Goal: Task Accomplishment & Management: Manage account settings

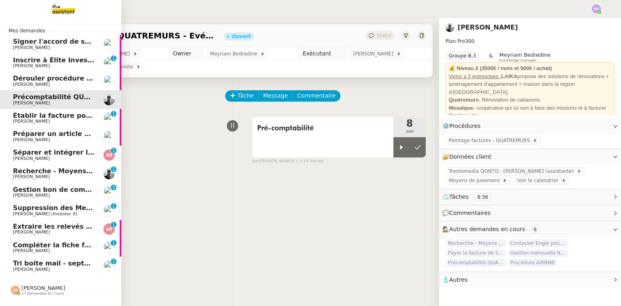
click at [23, 247] on span "Compléter la fiche fournisseur" at bounding box center [68, 245] width 110 height 8
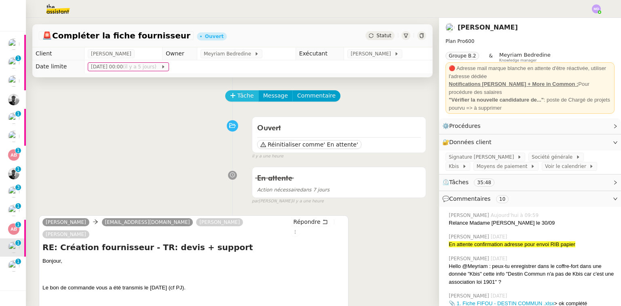
click at [239, 99] on span "Tâche" at bounding box center [245, 95] width 17 height 9
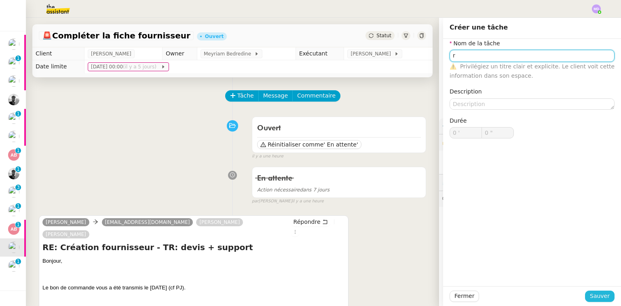
type input "r"
click at [595, 301] on button "Sauver" at bounding box center [600, 295] width 30 height 11
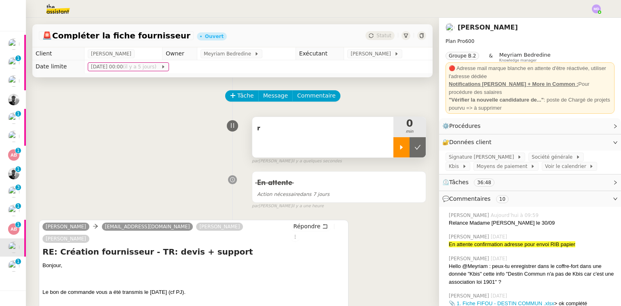
drag, startPoint x: 393, startPoint y: 143, endPoint x: 387, endPoint y: 156, distance: 14.7
click at [393, 143] on div at bounding box center [401, 147] width 16 height 20
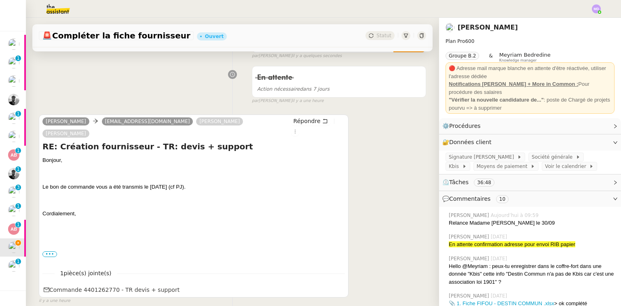
scroll to position [129, 0]
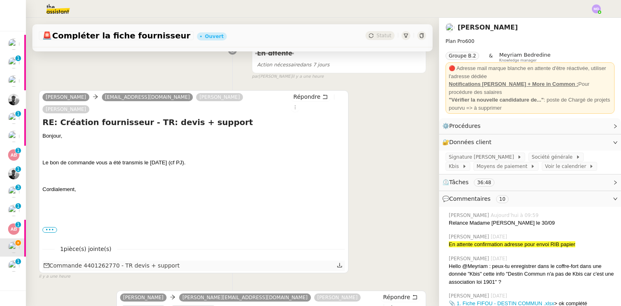
click at [337, 262] on icon at bounding box center [340, 265] width 6 height 6
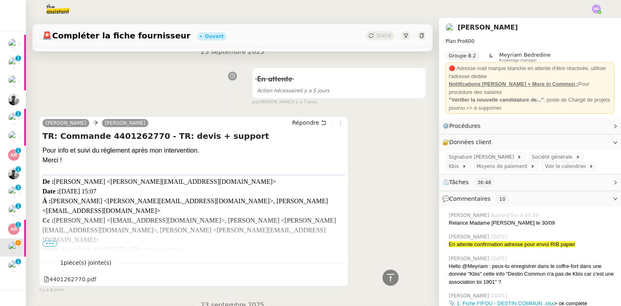
scroll to position [809, 0]
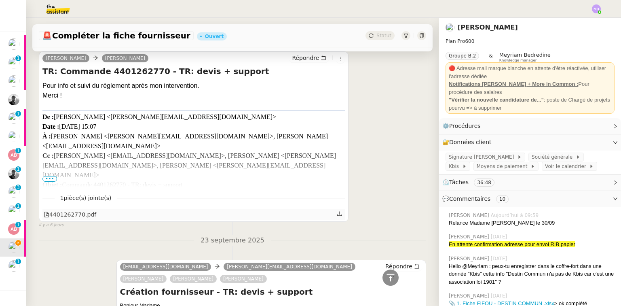
click at [337, 211] on icon at bounding box center [340, 214] width 6 height 6
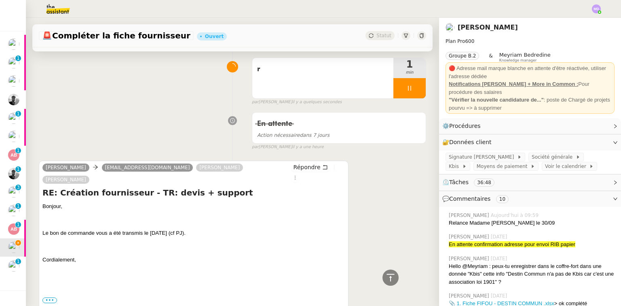
scroll to position [0, 0]
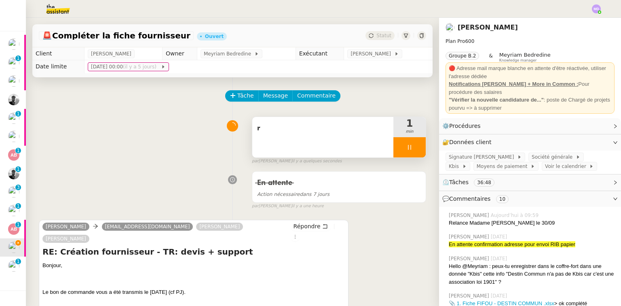
click at [286, 134] on span "r" at bounding box center [322, 128] width 131 height 12
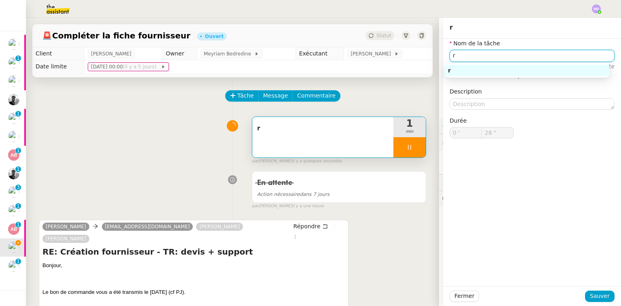
drag, startPoint x: 456, startPoint y: 53, endPoint x: 441, endPoint y: 57, distance: 15.5
click at [443, 57] on div "Nom de la tâche r ⚠️ Privilégiez un titre clair et explicite. Le client voit ce…" at bounding box center [532, 95] width 178 height 112
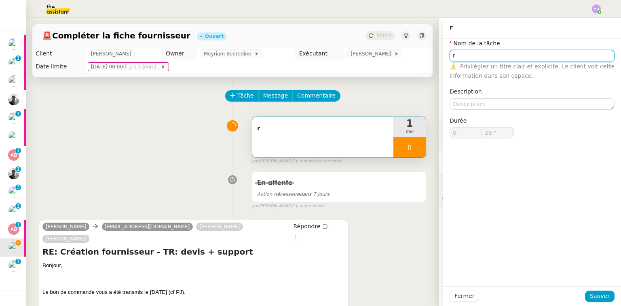
type input "T"
type input "29 ""
type input "Tran"
click at [473, 68] on div "Tran" at bounding box center [527, 70] width 159 height 7
type input "31 ""
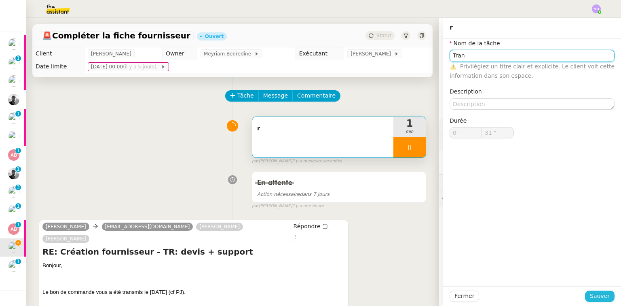
type input "Tran"
click at [591, 296] on span "Sauver" at bounding box center [600, 295] width 20 height 9
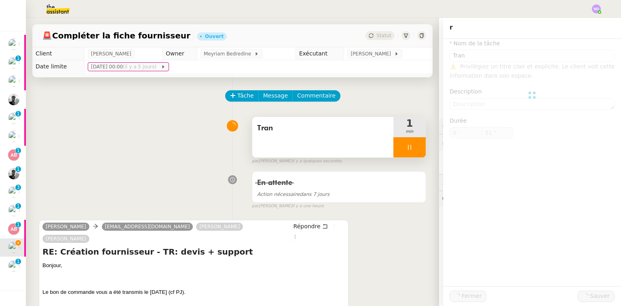
click at [294, 145] on div "Tran" at bounding box center [322, 137] width 141 height 40
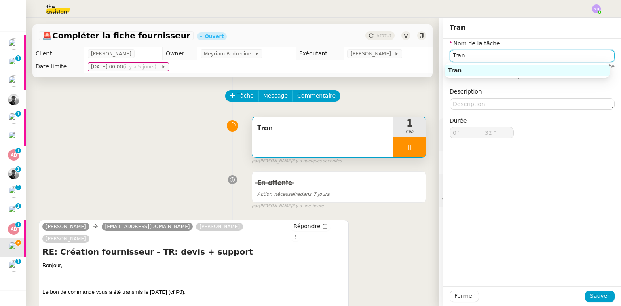
click at [472, 51] on input "Tran" at bounding box center [532, 56] width 165 height 12
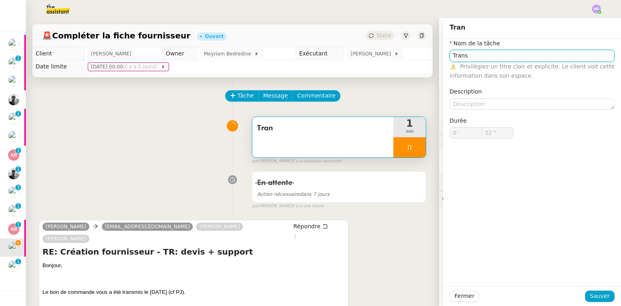
type input "Transm"
type input "33 ""
type input "Transmission de"
type input "34 ""
type input "Transmission des ifnormation"
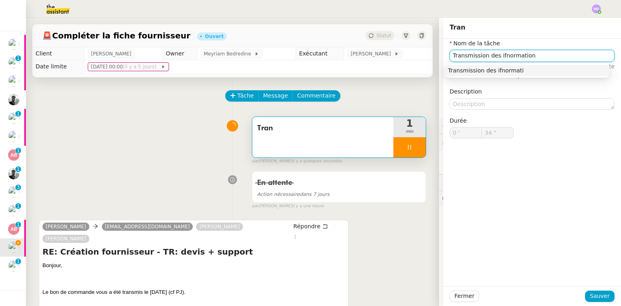
type input "35 ""
type input "Transmission des ifnormations"
type input "36 ""
type input "Transmission des ifnormations"
click at [578, 202] on div "Nom de la tâche Transmission des ifnormations ⚠️ Privilégiez un titre clair et …" at bounding box center [532, 162] width 178 height 247
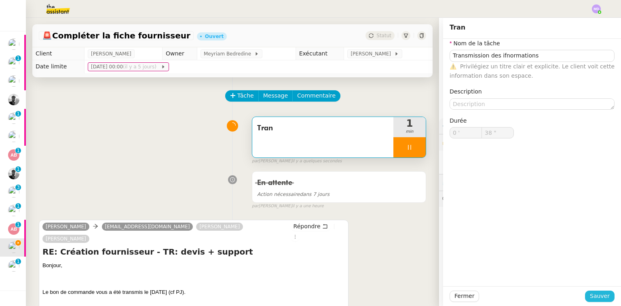
click at [590, 296] on span "Sauver" at bounding box center [600, 295] width 20 height 9
type input "39 ""
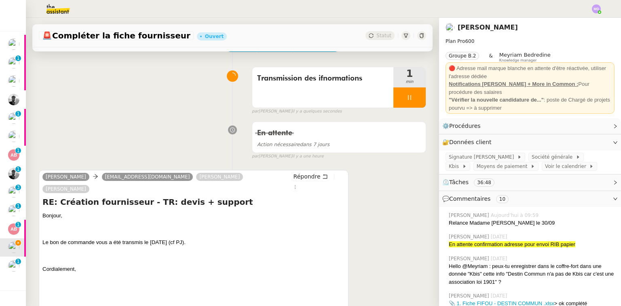
scroll to position [65, 0]
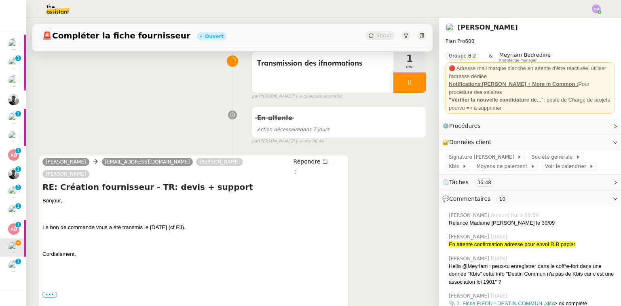
click at [56, 120] on div "En attente Action nécessaire dans 7 jours false par [PERSON_NAME] il y a une he…" at bounding box center [232, 124] width 387 height 42
click at [307, 158] on button "Répondre" at bounding box center [311, 161] width 40 height 9
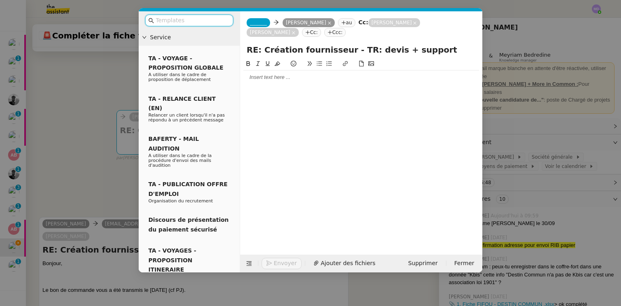
click at [278, 84] on div at bounding box center [361, 77] width 236 height 14
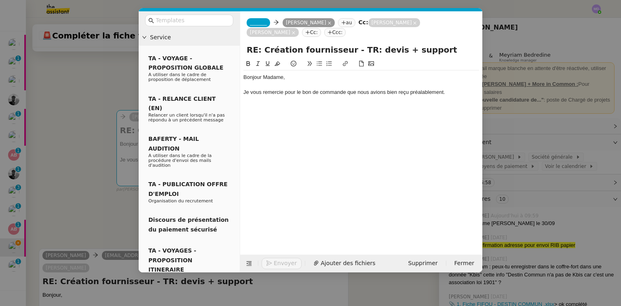
drag, startPoint x: 97, startPoint y: 126, endPoint x: 101, endPoint y: 153, distance: 27.5
click at [96, 126] on nz-modal-container "Service TA - VOYAGE - PROPOSITION GLOBALE A utiliser dans le cadre de propositi…" at bounding box center [310, 153] width 621 height 306
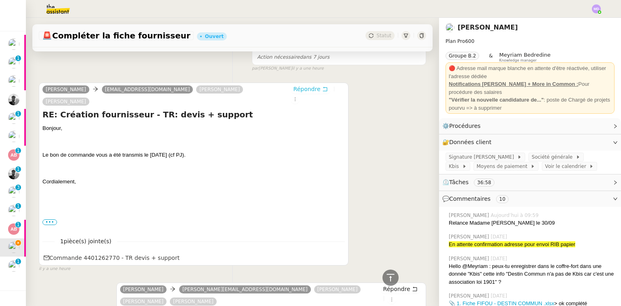
scroll to position [259, 0]
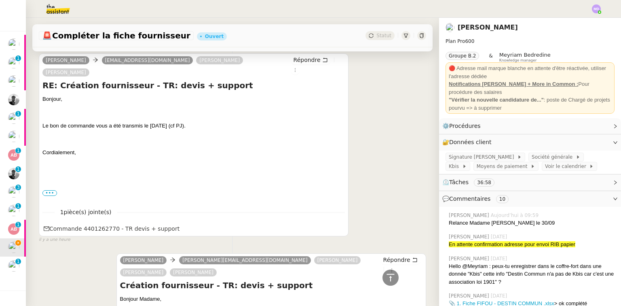
click at [47, 190] on span "•••" at bounding box center [49, 193] width 15 height 6
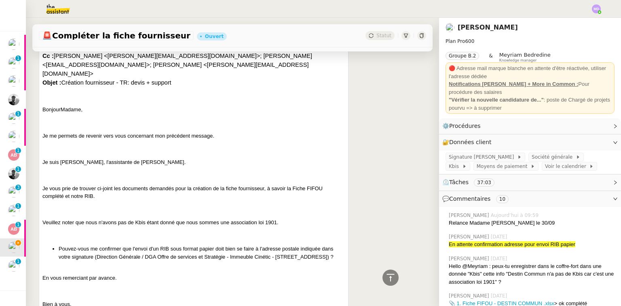
scroll to position [550, 0]
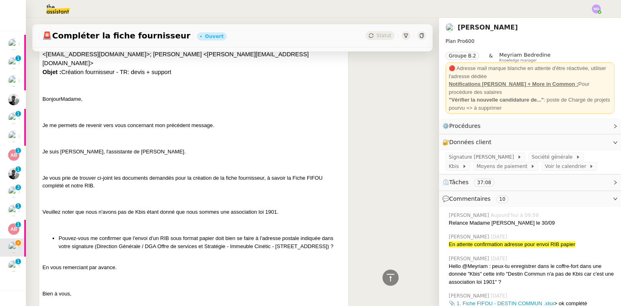
drag, startPoint x: 95, startPoint y: 236, endPoint x: 58, endPoint y: 222, distance: 39.8
click at [58, 234] on ul "Pouvez-vous me confirmer que l'envoi d'un RIB sous format papier doit bien se f…" at bounding box center [193, 242] width 302 height 16
copy li "Pouvez-vous me confirmer que l'envoi d'un RIB sous format papier doit bien se f…"
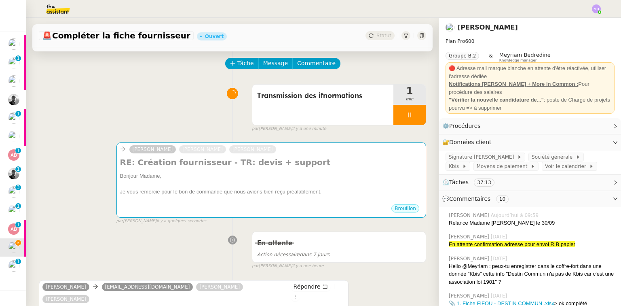
scroll to position [32, 0]
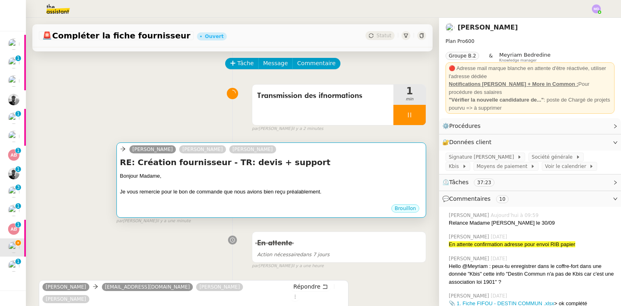
click at [303, 163] on h4 "RE: Création fournisseur - TR: devis + support" at bounding box center [271, 161] width 302 height 11
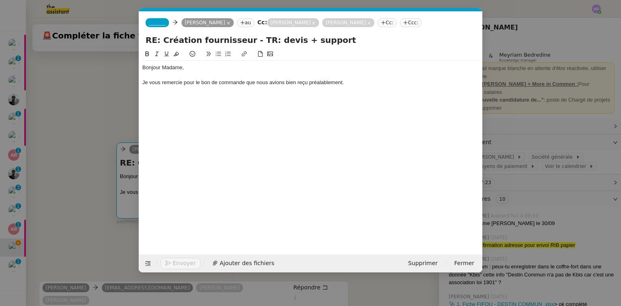
scroll to position [0, 17]
click at [354, 84] on div "Je vous remercie pour le bon de commande que nous avions bien reçu préalablemen…" at bounding box center [310, 82] width 337 height 7
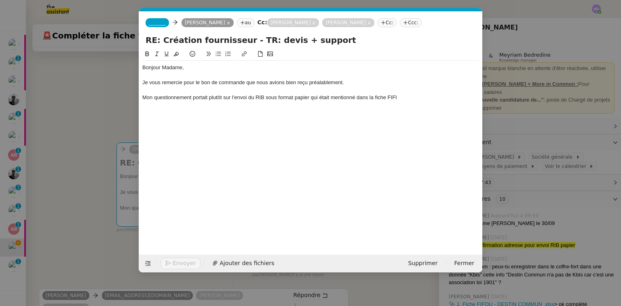
click at [40, 98] on nz-modal-container "Service TA - VOYAGE - PROPOSITION GLOBALE A utiliser dans le cadre de propositi…" at bounding box center [310, 153] width 621 height 306
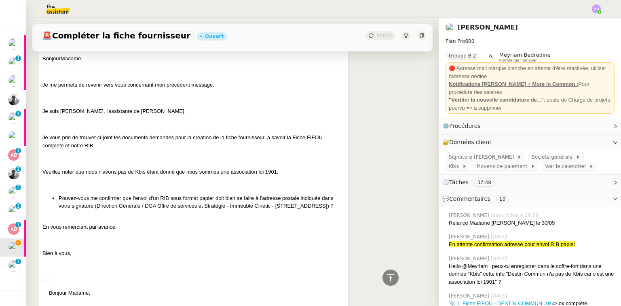
scroll to position [550, 0]
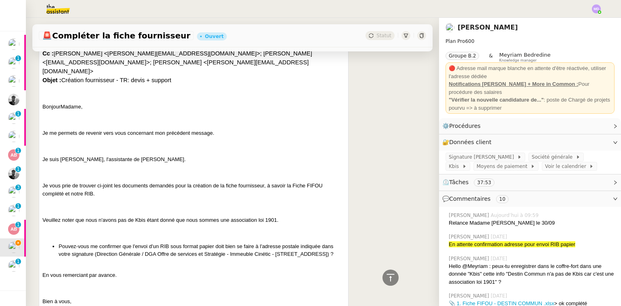
drag, startPoint x: 436, startPoint y: 71, endPoint x: 420, endPoint y: 31, distance: 43.0
click at [433, 71] on nz-layout "🚨 Compléter la fiche fournisseur Ouvert Statut Client [PERSON_NAME] Owner Meyri…" at bounding box center [323, 162] width 595 height 288
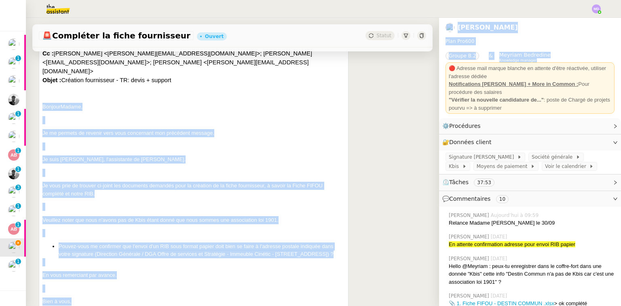
scroll to position [0, 0]
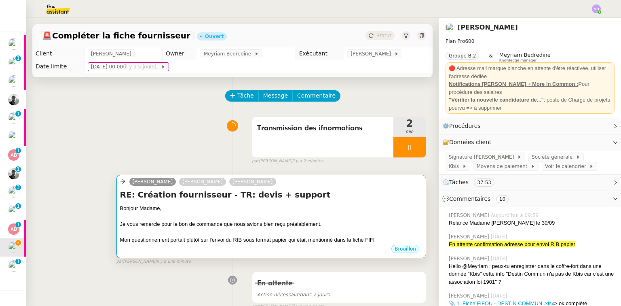
click at [353, 212] on div "Bonjour Madame," at bounding box center [271, 208] width 302 height 8
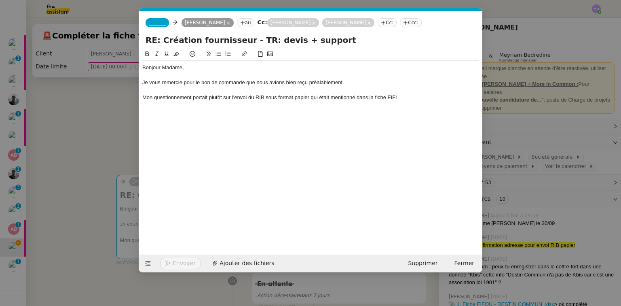
scroll to position [0, 17]
click at [406, 97] on div "Mon questionnement portait plutôt sur l'envoi du RIB sous format papier qui éta…" at bounding box center [310, 97] width 337 height 7
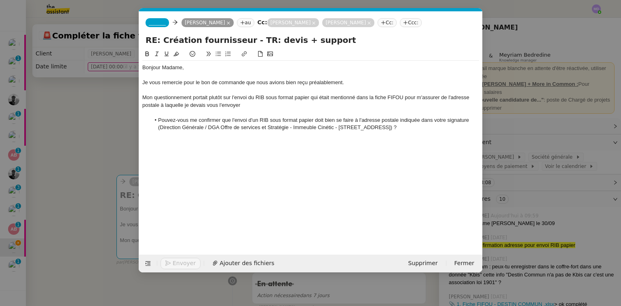
scroll to position [0, 0]
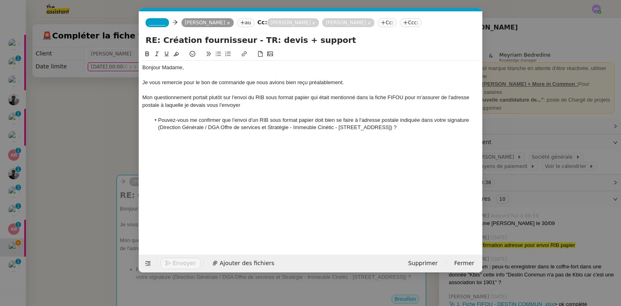
click at [364, 97] on div "Mon questionnement portait plutôt sur l'envoi du RIB sous format papier qui éta…" at bounding box center [310, 101] width 337 height 15
click at [398, 96] on div "Mon questionnement portait plutôt sur l'envoi du RIB sous format papier qui éta…" at bounding box center [310, 101] width 337 height 15
click at [238, 106] on div "Mon questionnement portait plutôt sur l'envoi du RIB sous format papier qui éta…" at bounding box center [310, 101] width 337 height 15
click at [252, 106] on div "Mon questionnement portait plutôt sur l'envoi du RIB sous format papier qui éta…" at bounding box center [310, 101] width 337 height 15
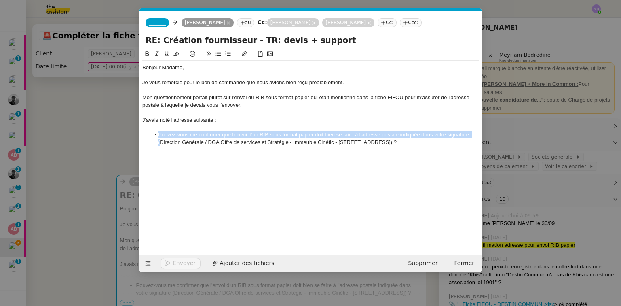
drag, startPoint x: 160, startPoint y: 144, endPoint x: 150, endPoint y: 132, distance: 15.2
click at [150, 132] on li "Pouvez-vous me confirmer que l'envoi d'un RIB sous format papier doit bien se f…" at bounding box center [314, 138] width 329 height 15
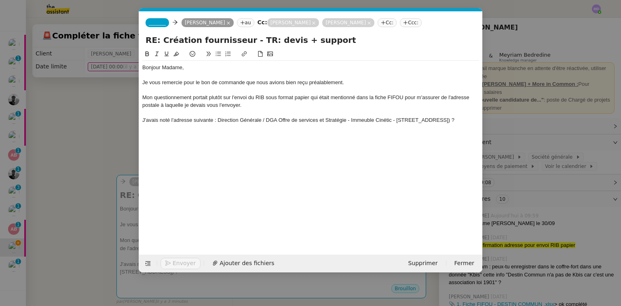
drag, startPoint x: 156, startPoint y: 128, endPoint x: 168, endPoint y: 127, distance: 11.8
click at [160, 124] on div "J'avais noté l'adresse suivante : Direction Générale / DGA Offre de services et…" at bounding box center [310, 119] width 337 height 7
click at [168, 124] on div "J'avais noté l'adresse suivante : Direction Générale / DGA Offre de services et…" at bounding box center [310, 119] width 337 height 7
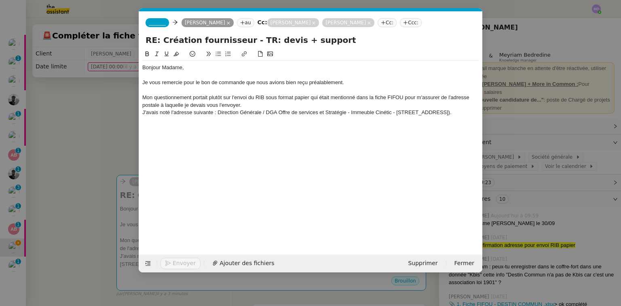
click at [185, 116] on div "J'avais noté l'adresse suivante : Direction Générale / DGA Offre de services et…" at bounding box center [310, 112] width 337 height 7
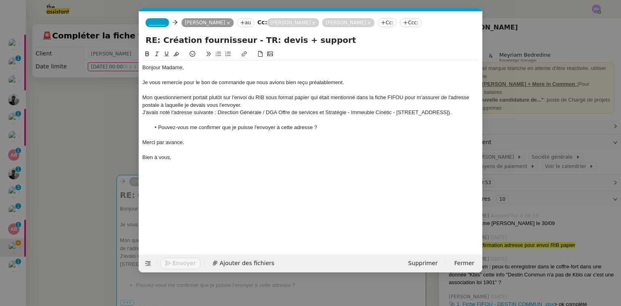
click at [157, 23] on span "_______" at bounding box center [157, 23] width 17 height 6
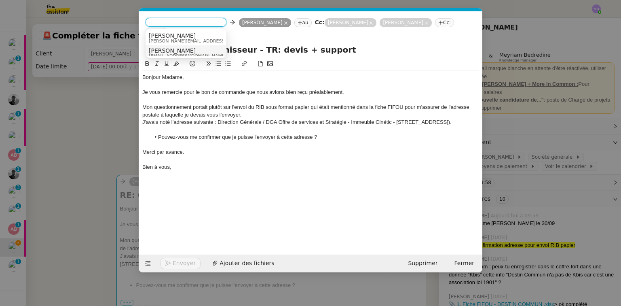
click at [167, 49] on span "[PERSON_NAME]" at bounding box center [188, 50] width 78 height 6
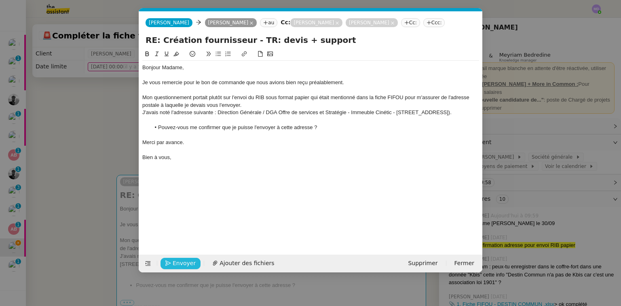
click at [170, 265] on button "Envoyer" at bounding box center [181, 263] width 40 height 11
click at [170, 265] on icon "button" at bounding box center [168, 263] width 6 height 6
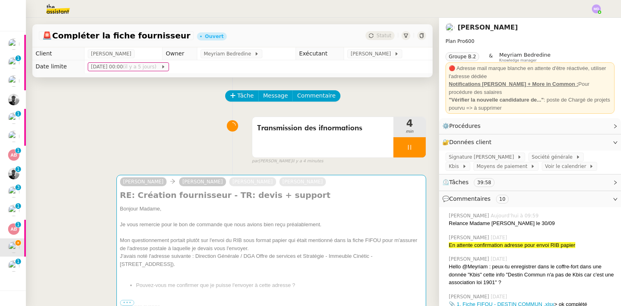
click at [170, 264] on nz-modal-container "Service TA - VOYAGE - PROPOSITION GLOBALE A utiliser dans le cadre de propositi…" at bounding box center [310, 153] width 621 height 306
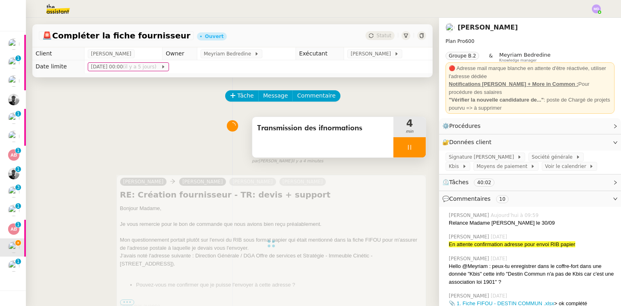
click at [399, 151] on div at bounding box center [409, 147] width 32 height 20
drag, startPoint x: 411, startPoint y: 148, endPoint x: 393, endPoint y: 84, distance: 65.9
click at [410, 142] on button at bounding box center [418, 147] width 16 height 20
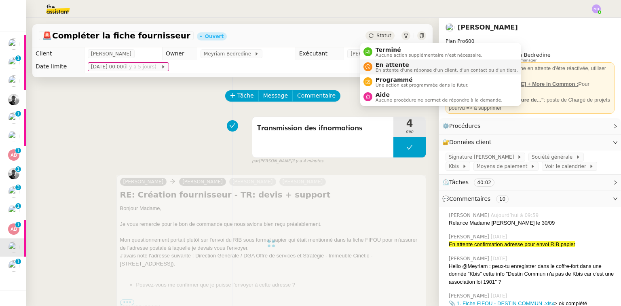
drag, startPoint x: 376, startPoint y: 63, endPoint x: 392, endPoint y: 68, distance: 16.1
click at [378, 63] on span "En attente" at bounding box center [447, 64] width 142 height 6
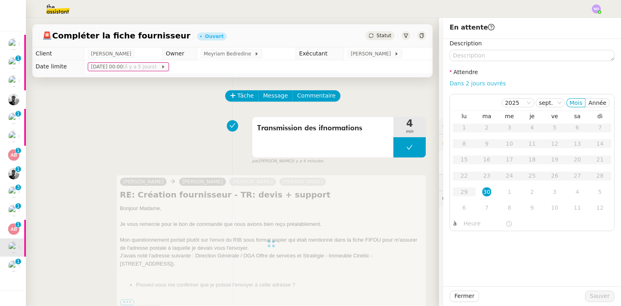
click at [461, 85] on link "Dans 2 jours ouvrés" at bounding box center [478, 83] width 56 height 6
type input "07:00"
click at [590, 294] on span "Sauver" at bounding box center [600, 295] width 20 height 9
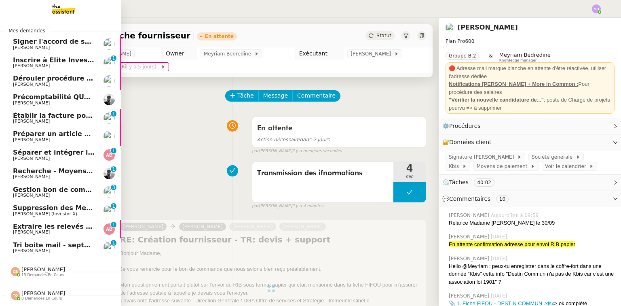
click at [50, 242] on span "Tri boite mail - septembre 2025" at bounding box center [70, 245] width 115 height 8
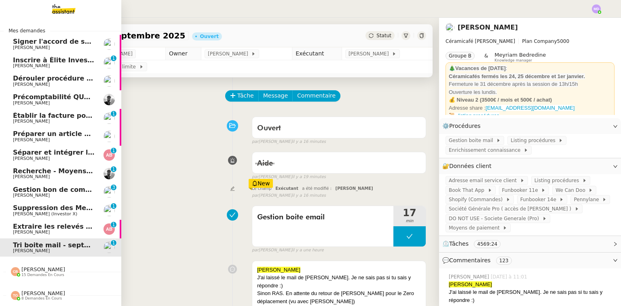
click at [55, 193] on span "[PERSON_NAME]" at bounding box center [54, 195] width 82 height 5
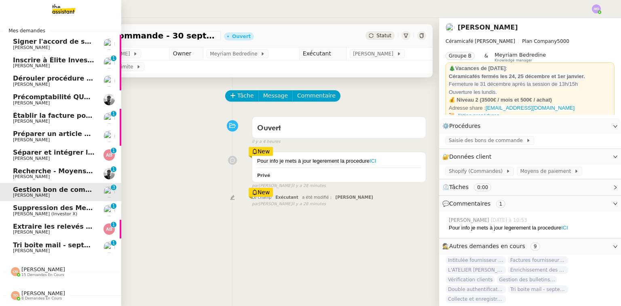
click at [57, 47] on span "[PERSON_NAME]" at bounding box center [54, 47] width 82 height 5
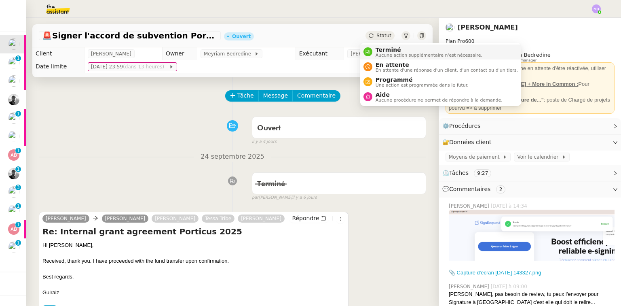
click at [380, 50] on span "Terminé" at bounding box center [429, 50] width 107 height 6
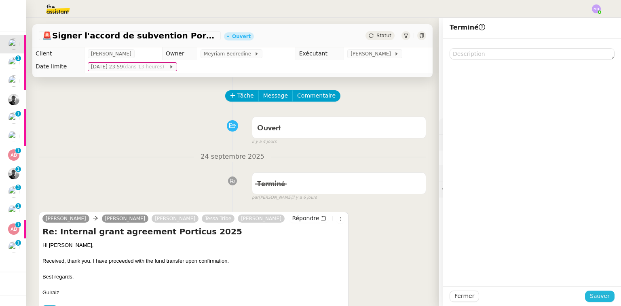
click at [597, 296] on span "Sauver" at bounding box center [600, 295] width 20 height 9
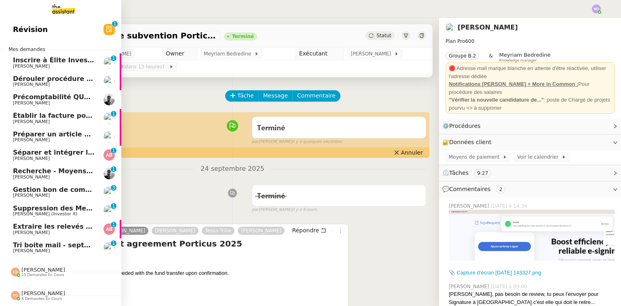
click at [27, 97] on span "Précomptabilité QUATREMURS - Evénements - [DATE]" at bounding box center [110, 97] width 195 height 8
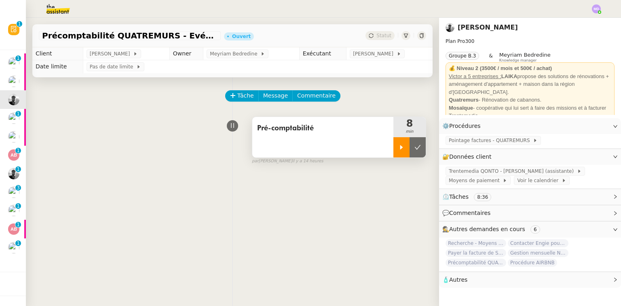
click at [398, 150] on icon at bounding box center [401, 147] width 6 height 6
click at [411, 154] on div at bounding box center [409, 147] width 32 height 20
drag, startPoint x: 72, startPoint y: 185, endPoint x: 44, endPoint y: 196, distance: 30.3
click at [71, 185] on div "Tâche Message Commentaire Veuillez patienter une erreur s'est produite 👌👌👌 mess…" at bounding box center [232, 230] width 413 height 306
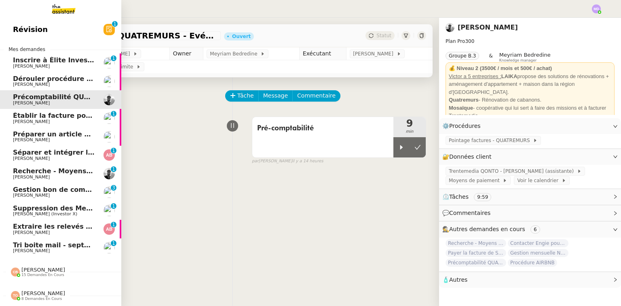
click at [32, 239] on link "Tri boite mail - [DATE] [PERSON_NAME] 0 1 2 3 4 5 6 7 8 9" at bounding box center [60, 247] width 121 height 19
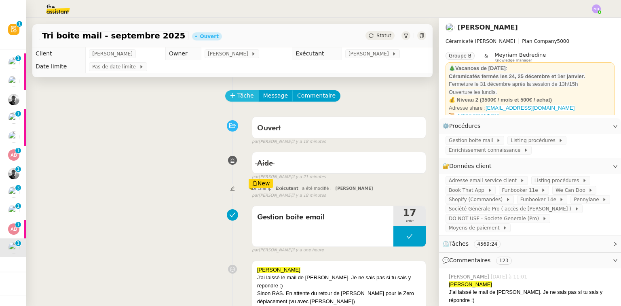
click at [230, 98] on icon at bounding box center [233, 96] width 6 height 6
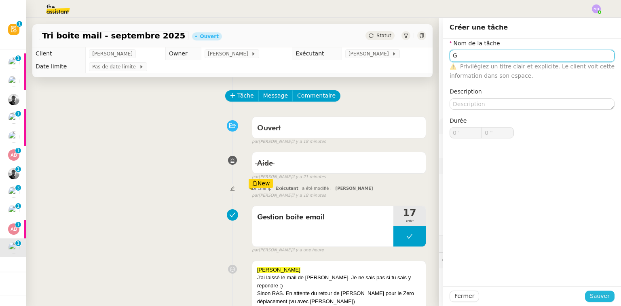
type input "G"
click at [596, 293] on span "Sauver" at bounding box center [600, 295] width 20 height 9
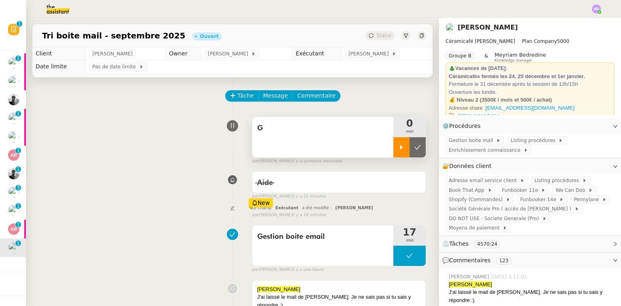
click at [398, 149] on icon at bounding box center [401, 147] width 6 height 6
click at [357, 150] on div "G" at bounding box center [322, 137] width 141 height 40
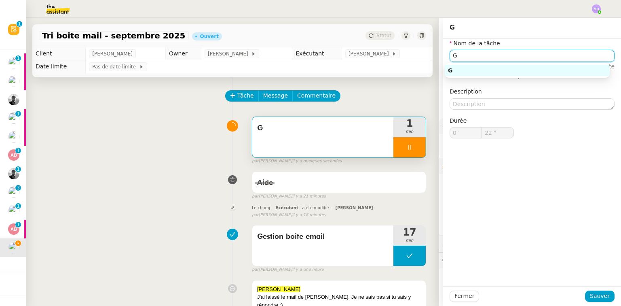
click at [464, 58] on input "G" at bounding box center [532, 56] width 165 height 12
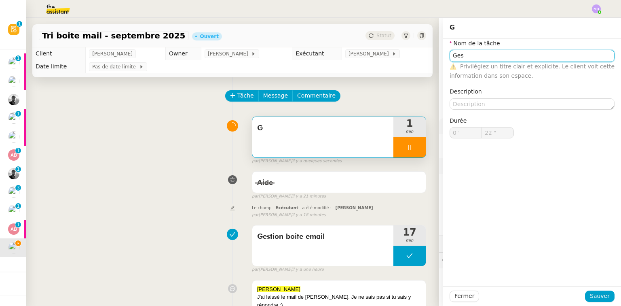
type input "Gest"
type input "23 ""
type input "Gestion boite em"
type input "24 ""
type input "Gestion boite email"
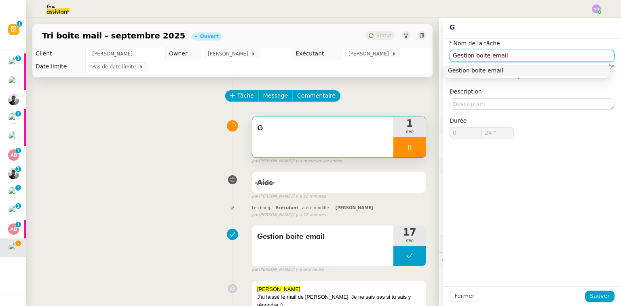
type input "25 ""
type input "Gestion boite email"
click at [601, 302] on div "Fermer Sauver" at bounding box center [532, 296] width 178 height 20
click at [598, 299] on span "Sauver" at bounding box center [600, 295] width 20 height 9
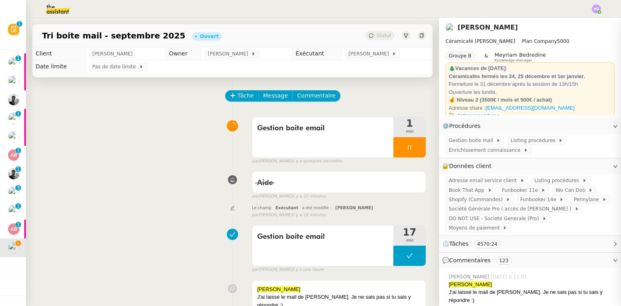
type input "26 ""
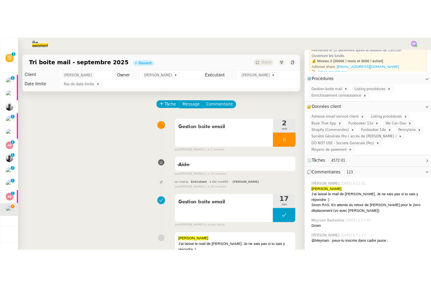
scroll to position [97, 0]
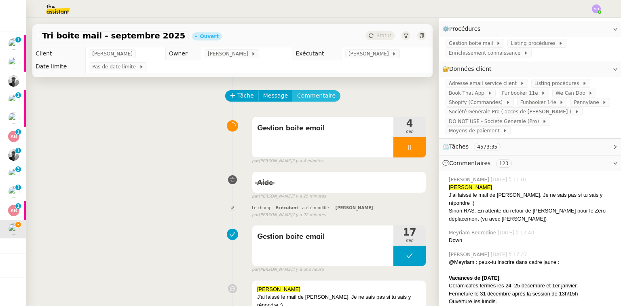
click at [314, 92] on span "Commentaire" at bounding box center [316, 95] width 38 height 9
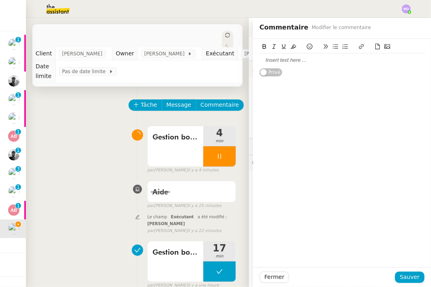
click at [274, 62] on div at bounding box center [342, 60] width 165 height 7
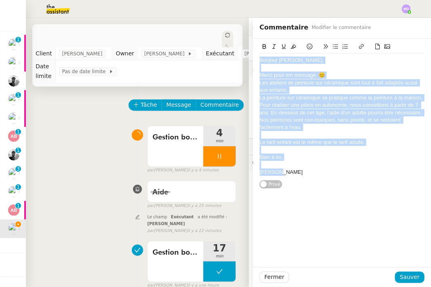
click at [285, 122] on div "La peinture sur céramique se pratique comme la peinture à la maison. Pour réali…" at bounding box center [342, 112] width 165 height 37
copy div "Bonjour [PERSON_NAME], [PERSON_NAME] pour ton message. 😊 Les ateliers de peintu…"
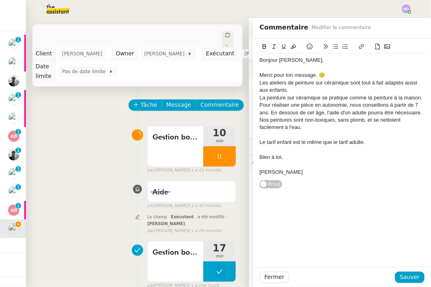
click at [216, 159] on div at bounding box center [219, 156] width 32 height 20
click at [220, 159] on button at bounding box center [228, 156] width 16 height 20
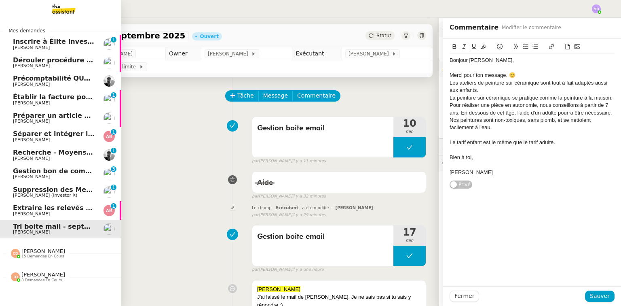
click at [42, 190] on span "Suppression des Membres Non Renouvelés - [DATE]" at bounding box center [107, 190] width 189 height 8
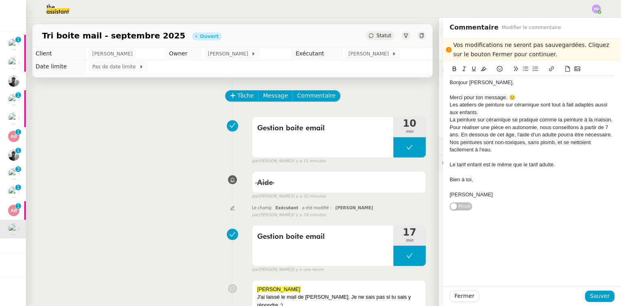
click at [446, 304] on div "Fermer Sauver" at bounding box center [532, 296] width 178 height 20
click at [461, 298] on span "Fermer" at bounding box center [465, 295] width 20 height 9
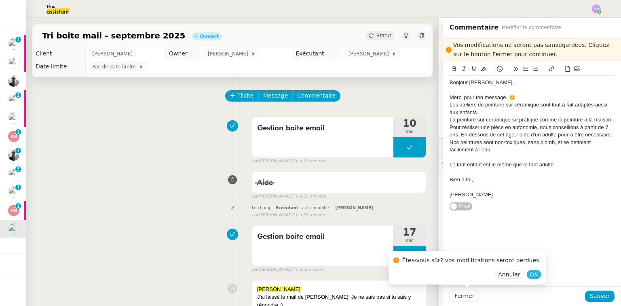
drag, startPoint x: 516, startPoint y: 275, endPoint x: 509, endPoint y: 277, distance: 7.7
click at [530, 275] on span "Ok" at bounding box center [534, 274] width 8 height 8
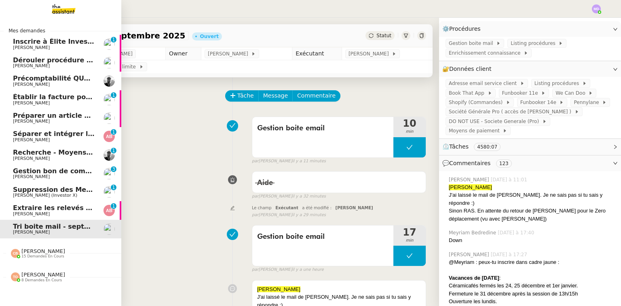
click at [28, 39] on span "Inscrire à Élite Investors 2025" at bounding box center [68, 42] width 110 height 8
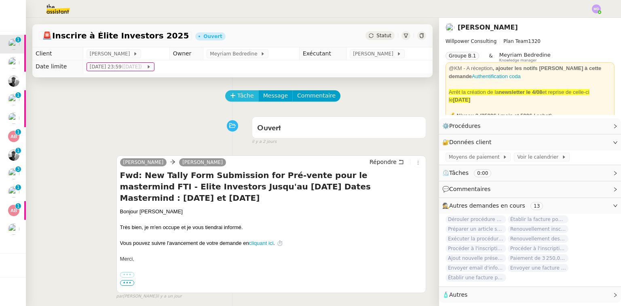
click at [240, 96] on span "Tâche" at bounding box center [245, 95] width 17 height 9
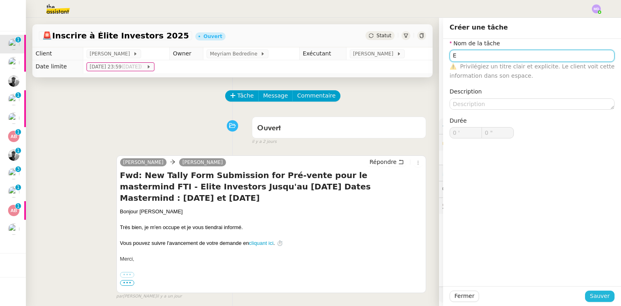
type input "E"
click at [595, 296] on span "Sauver" at bounding box center [600, 295] width 20 height 9
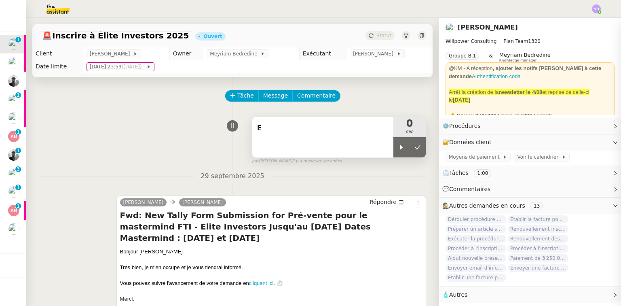
drag, startPoint x: 393, startPoint y: 149, endPoint x: 362, endPoint y: 141, distance: 33.0
click at [384, 146] on div "E 0 min" at bounding box center [339, 136] width 174 height 41
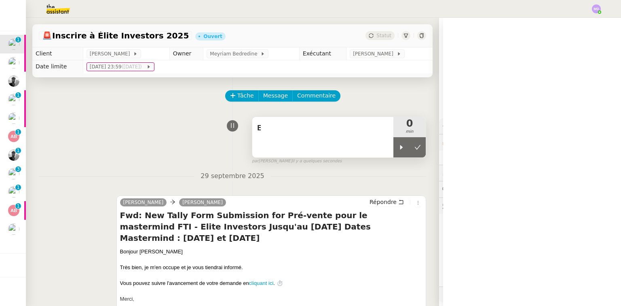
click at [350, 137] on div "E" at bounding box center [322, 137] width 141 height 40
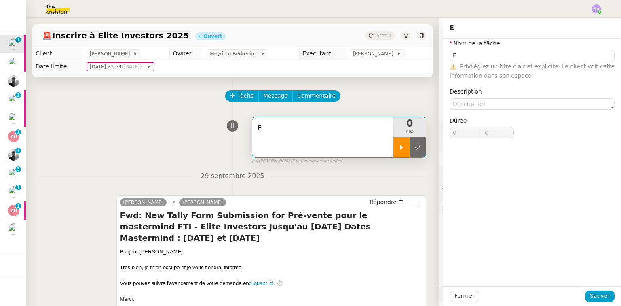
click at [398, 147] on icon at bounding box center [401, 147] width 6 height 6
type input "E"
type input "0 '"
type input "0 ""
type input "E"
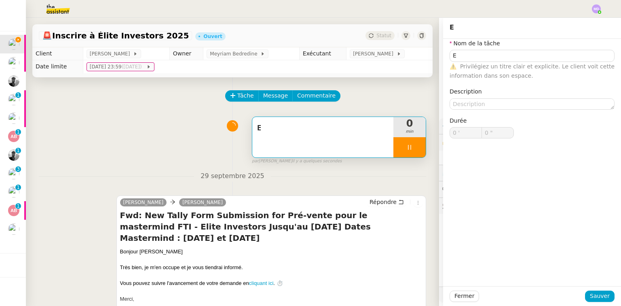
type input "0 '"
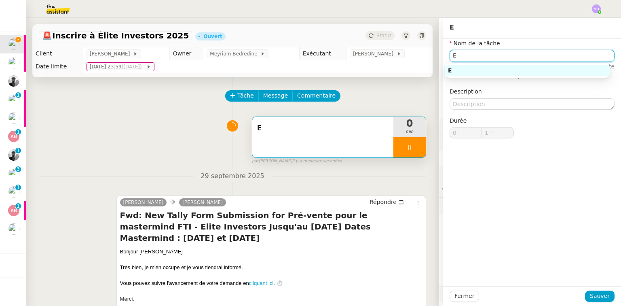
click at [465, 52] on input "E" at bounding box center [532, 56] width 165 height 12
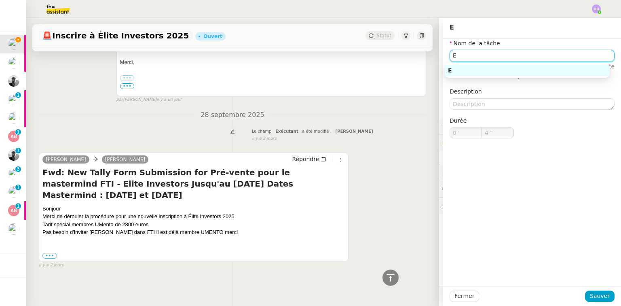
scroll to position [243, 0]
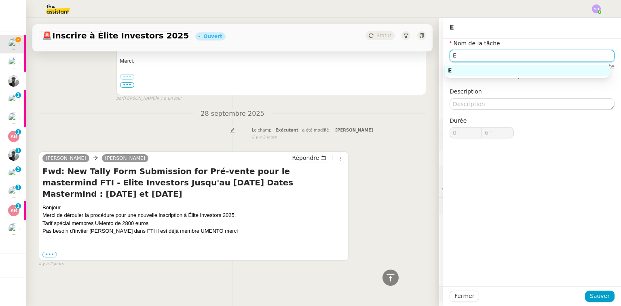
type input "7 ""
click at [450, 57] on input "E" at bounding box center [532, 56] width 165 height 12
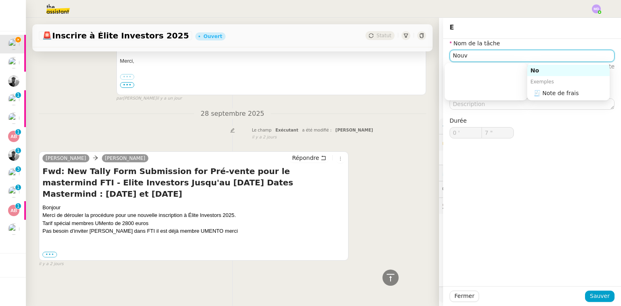
type input "Nouve"
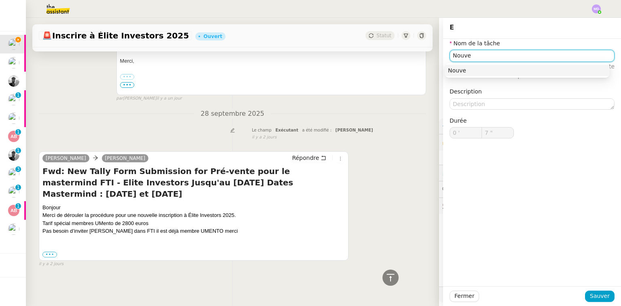
type input "8 ""
type input "Nouvelle inscr"
type input "9 ""
type input "Nouvelle inscri"
type input "10 ""
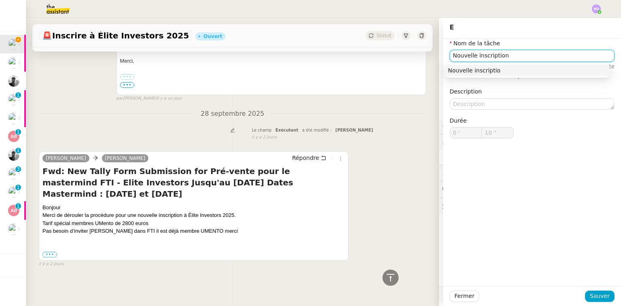
type input "Nouvelle inscription"
type input "11 ""
type input "Nouvelle inscription Invst"
type input "12 ""
type input "Nouvelle inscription Invstor"
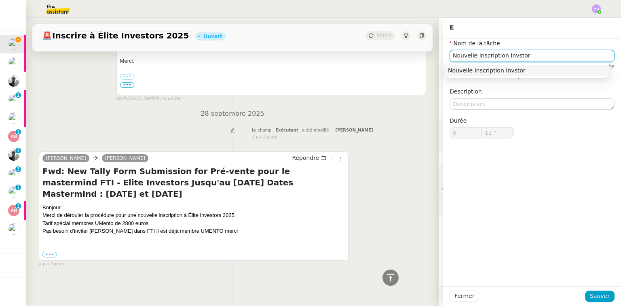
type input "13 ""
type input "Nouvelle inscription InvstorX"
type input "14 ""
type input "Nouvelle inscription InvstorX"
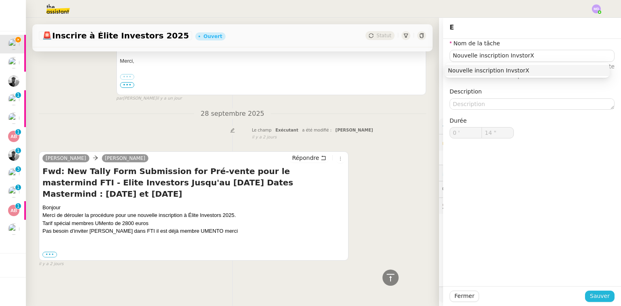
click at [597, 296] on span "Sauver" at bounding box center [600, 295] width 20 height 9
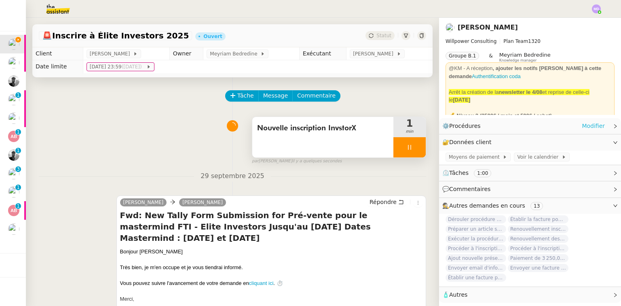
click at [584, 123] on link "Modifier" at bounding box center [593, 125] width 23 height 9
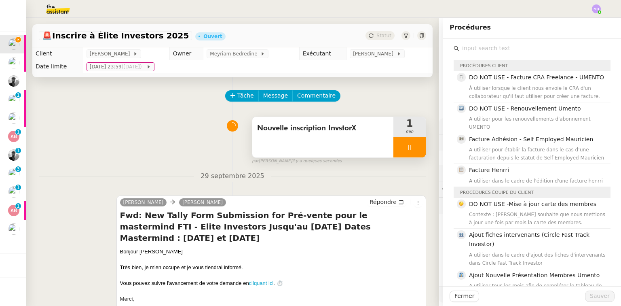
click at [493, 48] on input "text" at bounding box center [534, 48] width 151 height 11
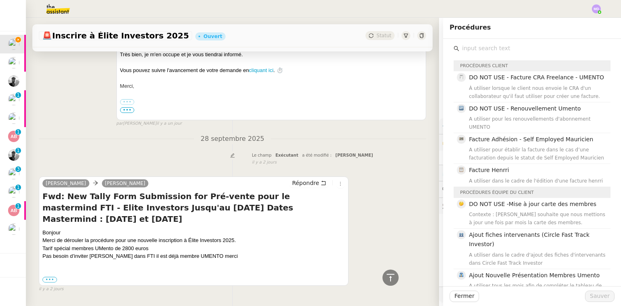
scroll to position [243, 0]
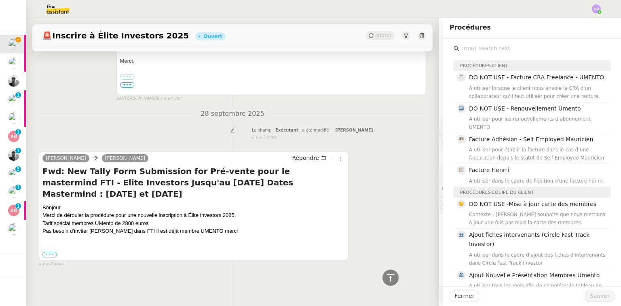
click at [49, 252] on label "•••" at bounding box center [49, 255] width 15 height 6
click at [0, 0] on input "•••" at bounding box center [0, 0] width 0 height 0
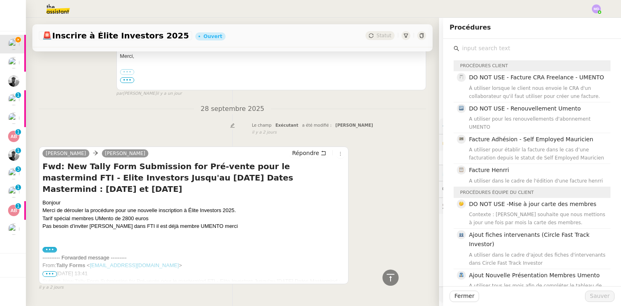
scroll to position [271, 0]
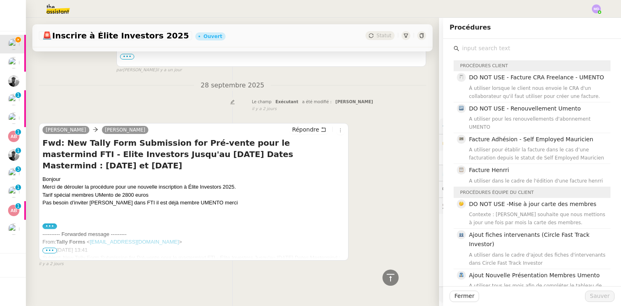
click at [48, 247] on span "•••" at bounding box center [49, 250] width 15 height 6
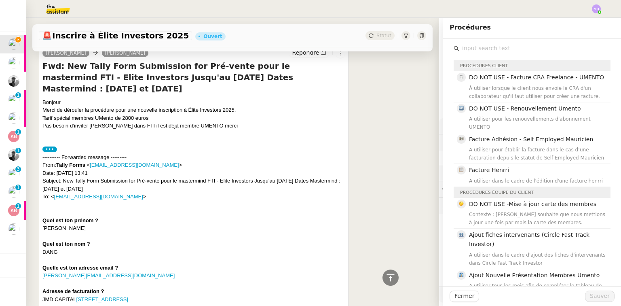
scroll to position [368, 0]
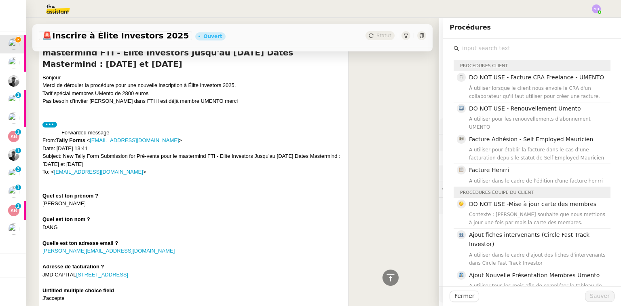
click at [492, 49] on input "text" at bounding box center [534, 48] width 151 height 11
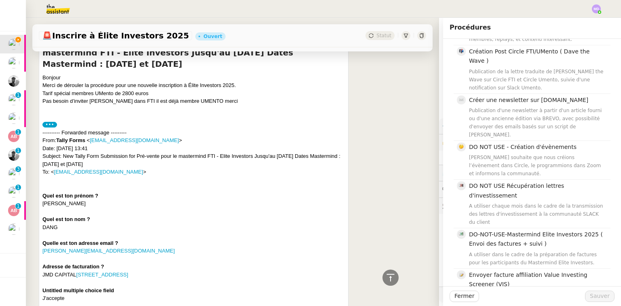
scroll to position [0, 0]
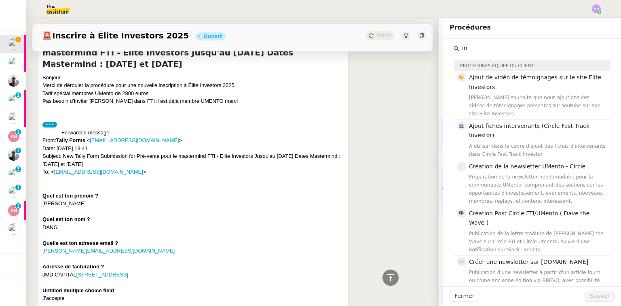
click at [486, 49] on input "in" at bounding box center [534, 48] width 151 height 11
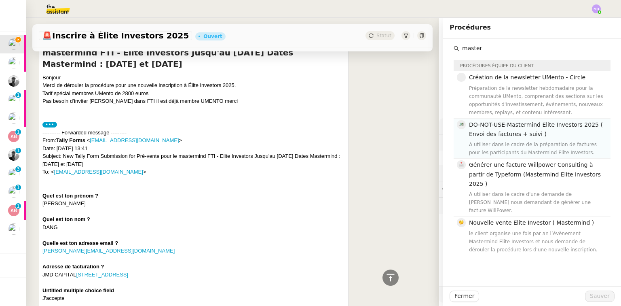
type input "master"
click at [495, 135] on span "DO-NOT-USE-Mastermind Elite Investors 2025 ( Envoi des factures + suivi )" at bounding box center [536, 129] width 134 height 16
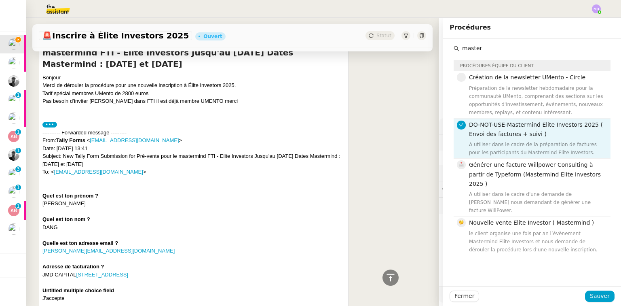
click at [499, 139] on div "DO-NOT-USE-Mastermind Elite Investors 2025 ( Envoi des factures + suivi ) A uti…" at bounding box center [537, 138] width 137 height 37
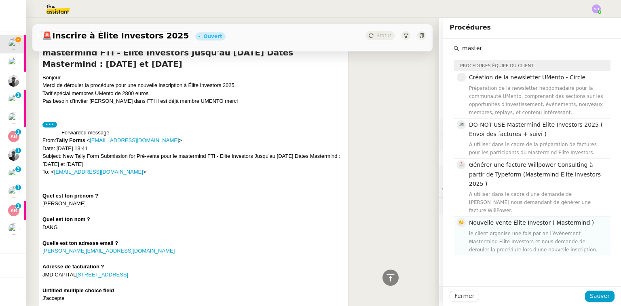
click at [497, 219] on span "Nouvelle vente Elite Investor ( Mastermind )" at bounding box center [531, 222] width 125 height 6
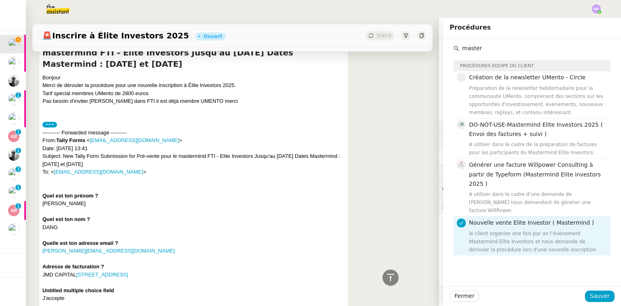
click at [474, 264] on div "master Procédures équipe du client Création de la newsletter UMento - Circle Pr…" at bounding box center [532, 162] width 178 height 247
click at [592, 296] on span "Sauver" at bounding box center [600, 295] width 20 height 9
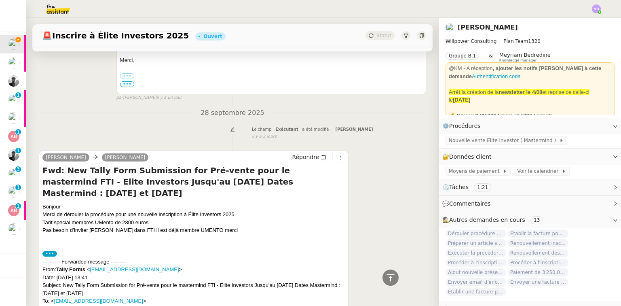
scroll to position [238, 0]
click at [458, 142] on span "Nouvelle vente Elite Investor ( Mastermind )" at bounding box center [504, 140] width 110 height 8
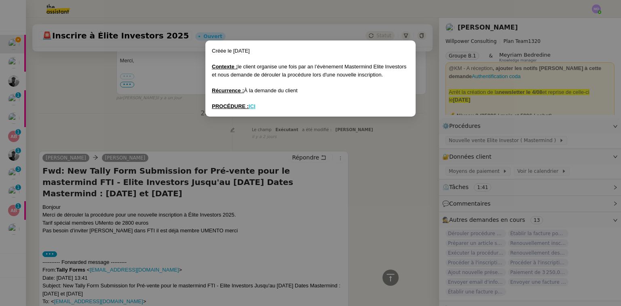
click at [255, 106] on u "ICI" at bounding box center [252, 106] width 7 height 6
click at [542, 125] on nz-modal-container "Créée le [DATE] Contexte : le client organise une fois par an l’évènement Maste…" at bounding box center [310, 153] width 621 height 306
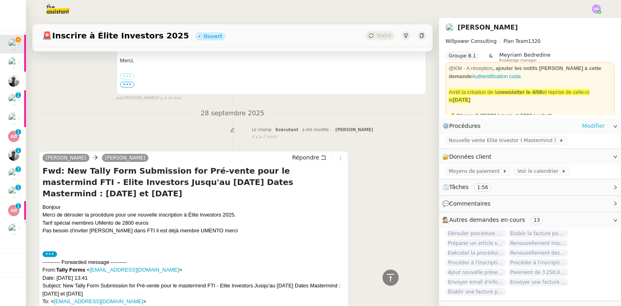
click at [584, 123] on link "Modifier" at bounding box center [593, 125] width 23 height 9
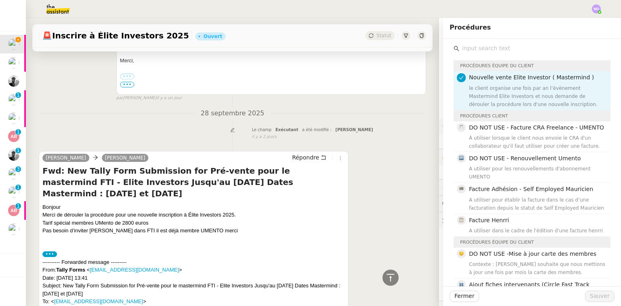
click at [484, 49] on input "text" at bounding box center [534, 48] width 151 height 11
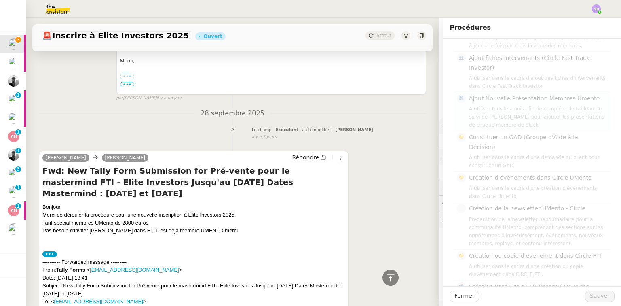
scroll to position [6, 0]
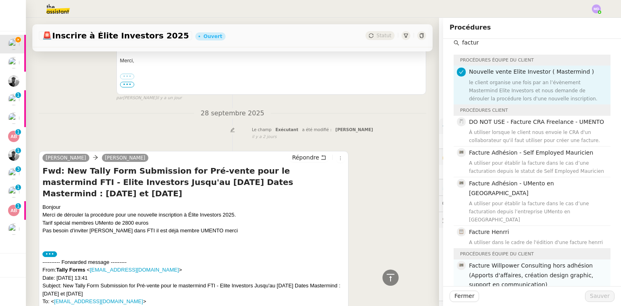
type input "factur"
click at [519, 259] on nz-list-item "Facture Willpower Consulting hors adhésion (Apports d'affaires, création design…" at bounding box center [532, 284] width 157 height 50
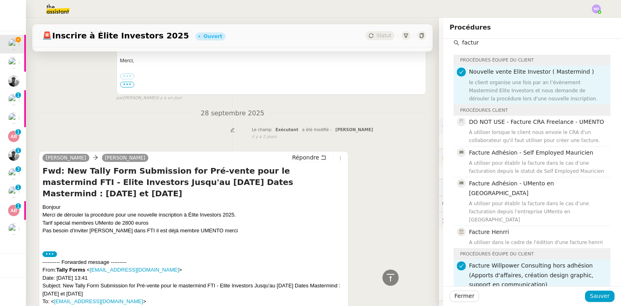
click at [519, 262] on span "Facture Willpower Consulting hors adhésion (Apports d'affaires, création design…" at bounding box center [531, 274] width 125 height 25
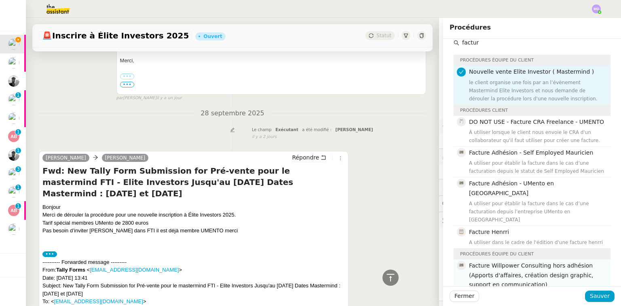
click at [522, 262] on span "Facture Willpower Consulting hors adhésion (Apports d'affaires, création design…" at bounding box center [531, 274] width 125 height 25
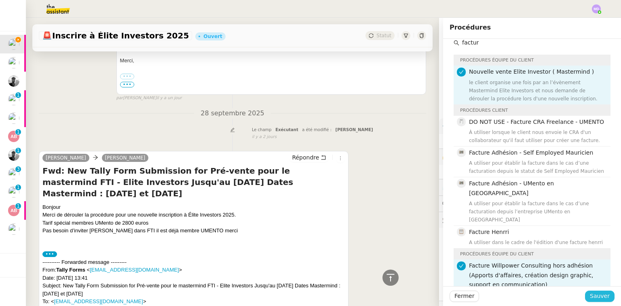
click at [592, 296] on span "Sauver" at bounding box center [600, 295] width 20 height 9
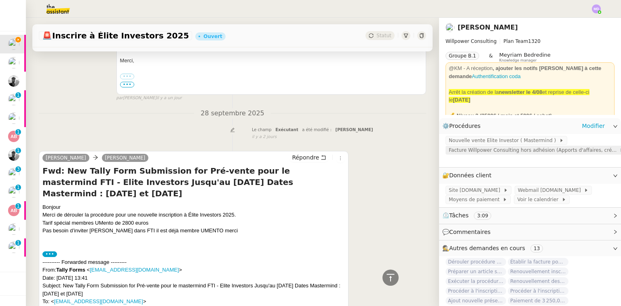
click at [485, 150] on span "Facture Willpower Consulting hors adhésion (Apports d'affaires, création design…" at bounding box center [534, 150] width 171 height 8
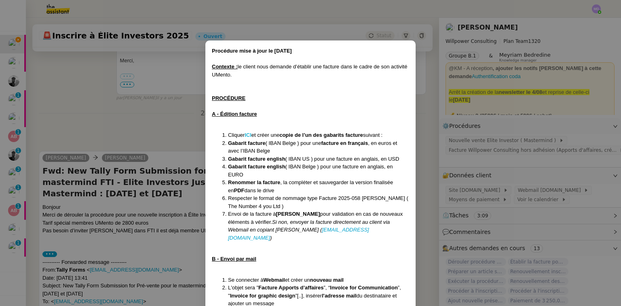
click at [249, 134] on strong "ICI" at bounding box center [248, 135] width 7 height 6
click at [44, 102] on nz-modal-container "Procédure mise à jour le [DATE] Contexte : le client nous demande d’établir une…" at bounding box center [310, 153] width 621 height 306
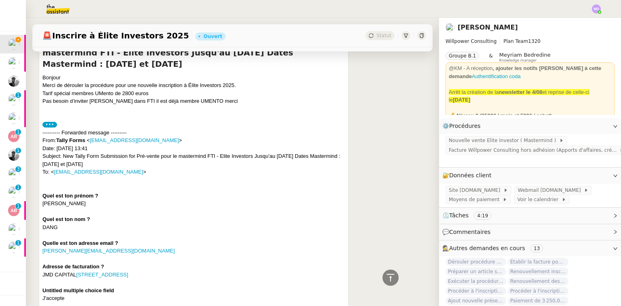
scroll to position [424, 0]
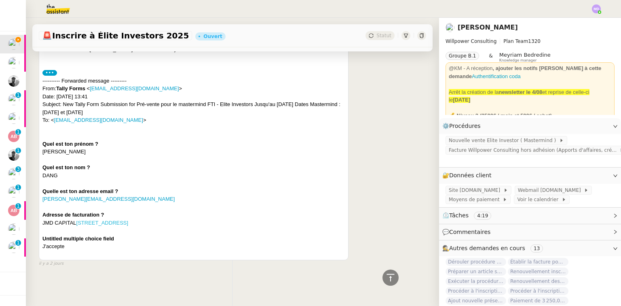
drag, startPoint x: 44, startPoint y: 220, endPoint x: 106, endPoint y: 222, distance: 61.9
click at [139, 221] on div "JMD CAPITAL [STREET_ADDRESS]" at bounding box center [193, 223] width 302 height 8
drag, startPoint x: 42, startPoint y: 220, endPoint x: 178, endPoint y: 219, distance: 135.9
click at [178, 219] on div "JMD CAPITAL [STREET_ADDRESS]" at bounding box center [193, 223] width 302 height 8
copy div "JMD CAPITAL [STREET_ADDRESS]"
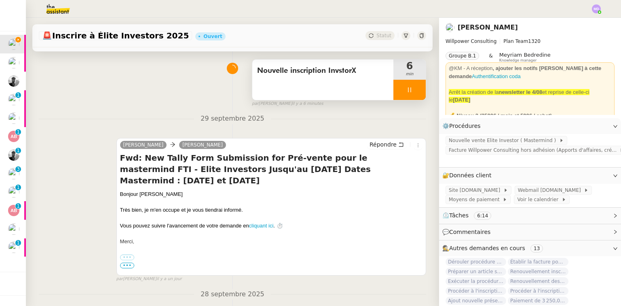
scroll to position [0, 0]
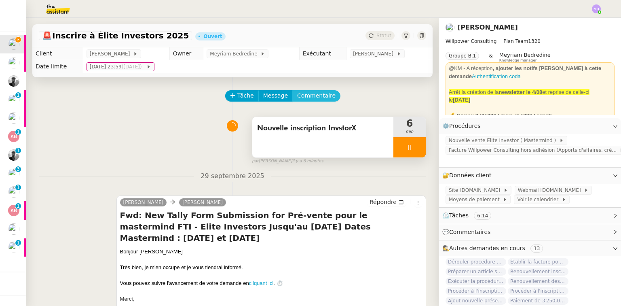
click at [312, 95] on span "Commentaire" at bounding box center [316, 95] width 38 height 9
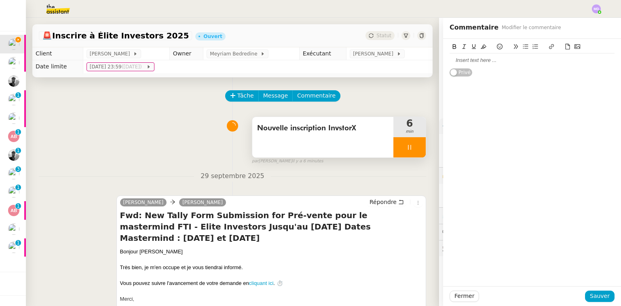
click at [489, 63] on div at bounding box center [532, 60] width 165 height 7
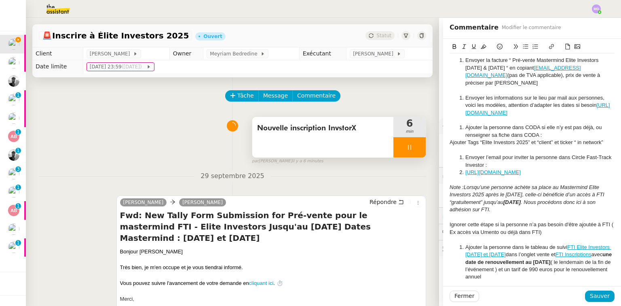
click at [573, 76] on li "Envoyer la facture “ Pré-vente Mastermind Elite Investors [DATE] & [DATE] “ en …" at bounding box center [536, 72] width 157 height 30
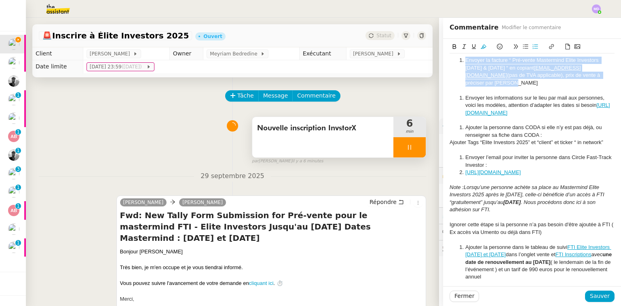
drag, startPoint x: 575, startPoint y: 75, endPoint x: 416, endPoint y: 40, distance: 162.6
click at [416, 40] on app-ticket "🚨 Inscrire à Élite Investors 2025 Ouvert Statut Client [PERSON_NAME] Owner Meyr…" at bounding box center [323, 162] width 595 height 288
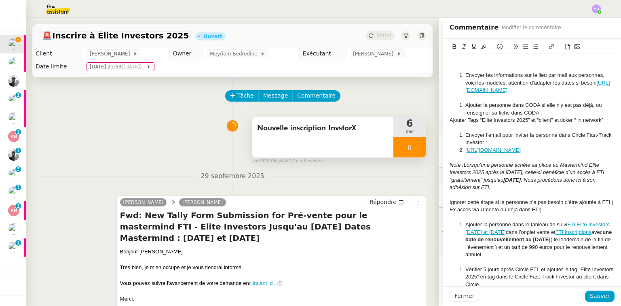
click at [507, 89] on link "[URL][DOMAIN_NAME]" at bounding box center [537, 86] width 145 height 13
click at [499, 119] on link "[URL][DOMAIN_NAME]" at bounding box center [516, 119] width 55 height 11
click at [513, 124] on div "Ajouter Tags “Elite Investors 2025” et “client” et ticker “ in network”" at bounding box center [532, 119] width 165 height 7
click at [489, 93] on link "[URL][DOMAIN_NAME]" at bounding box center [537, 86] width 145 height 13
click at [497, 121] on link "[URL][DOMAIN_NAME]" at bounding box center [516, 119] width 55 height 11
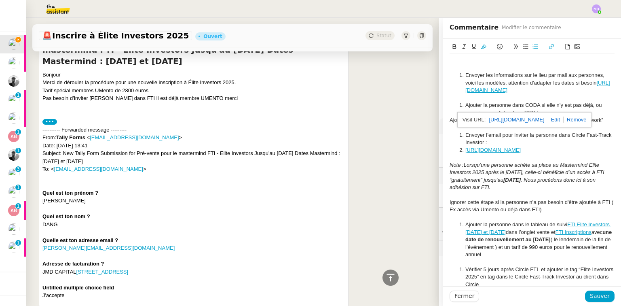
scroll to position [324, 0]
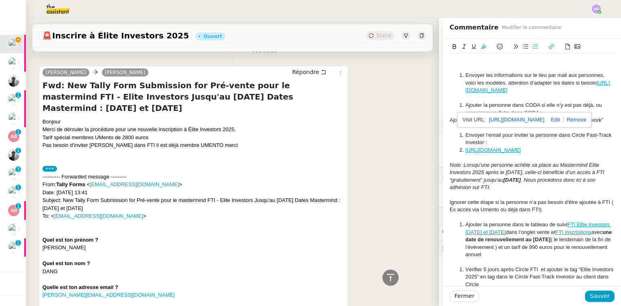
click at [510, 70] on div at bounding box center [532, 67] width 165 height 7
click at [576, 235] on link "FTI Elite Investors [DATE] et [DATE]" at bounding box center [538, 227] width 146 height 13
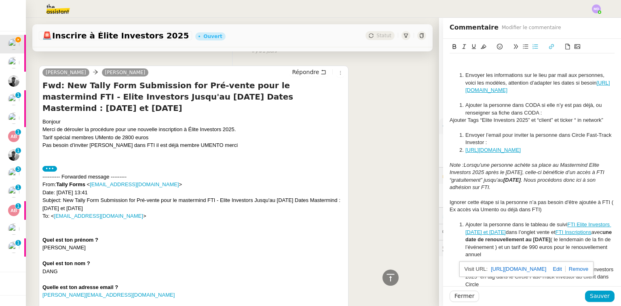
click at [450, 168] on em "Note :" at bounding box center [457, 165] width 14 height 6
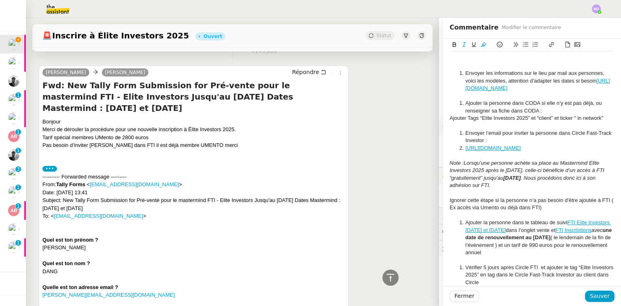
scroll to position [0, 0]
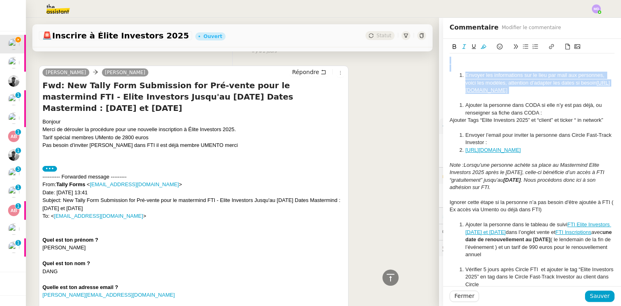
drag, startPoint x: 495, startPoint y: 106, endPoint x: 442, endPoint y: 47, distance: 79.6
click at [443, 47] on div "Envoyer les informations sur le lieu par mail aux personnes, voici les modèles,…" at bounding box center [532, 203] width 178 height 329
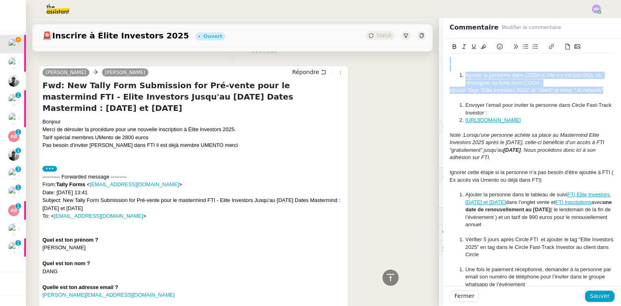
drag, startPoint x: 601, startPoint y: 93, endPoint x: 436, endPoint y: 49, distance: 170.4
click at [436, 49] on app-ticket "🚨 Inscrire à Élite Investors 2025 Ouvert Statut Client [PERSON_NAME] Owner Meyr…" at bounding box center [323, 162] width 595 height 288
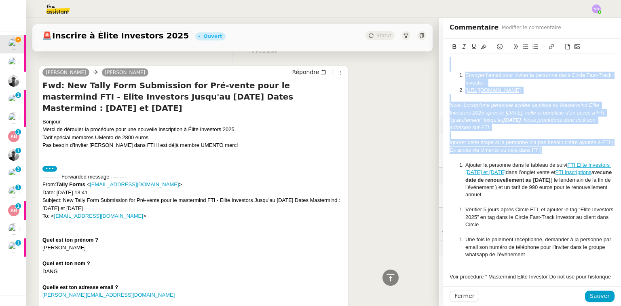
drag, startPoint x: 456, startPoint y: 60, endPoint x: 560, endPoint y: 160, distance: 144.4
click at [560, 160] on div "Envoyer l’email pour inviter la personne dans Circle Fast-Track Investor : [URL…" at bounding box center [532, 175] width 165 height 245
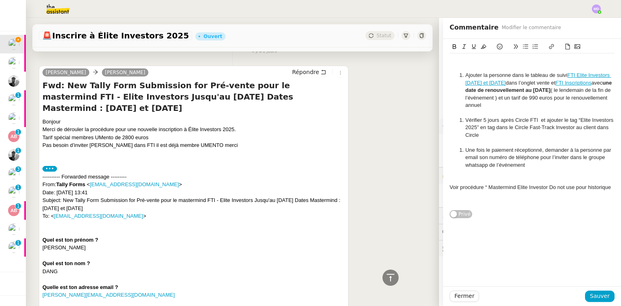
click at [569, 74] on link "FTI Elite Investors [DATE] et [DATE]" at bounding box center [538, 78] width 146 height 13
click at [0, 0] on lt-div "Faute de frappe possible trouvée. FOI FBI FUI FAI FMI Ignorer" at bounding box center [0, 0] width 0 height 0
click at [594, 74] on link "FTI Elite Investors [DATE] et [DATE]" at bounding box center [538, 78] width 146 height 13
click at [479, 82] on link "FTI Elite Investors [DATE] et [DATE]" at bounding box center [538, 78] width 146 height 13
click at [497, 96] on link "[URL][DOMAIN_NAME]" at bounding box center [518, 97] width 55 height 11
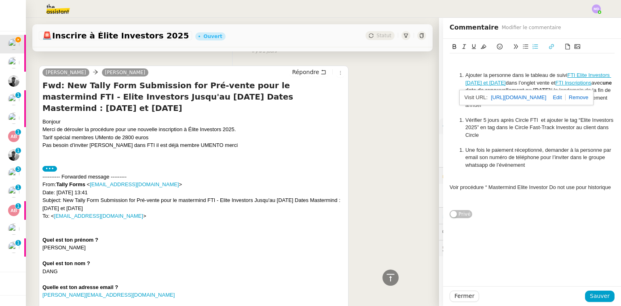
click at [536, 139] on div at bounding box center [532, 142] width 165 height 7
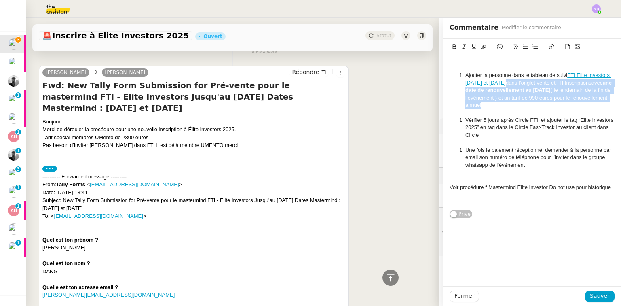
drag, startPoint x: 516, startPoint y: 83, endPoint x: 546, endPoint y: 104, distance: 36.8
click at [546, 104] on li "Ajouter la personne dans le tableau de suivi FTI Elite Investors [DATE] et [DAT…" at bounding box center [536, 90] width 157 height 37
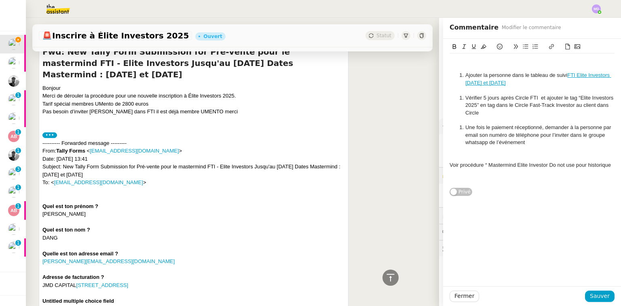
scroll to position [388, 0]
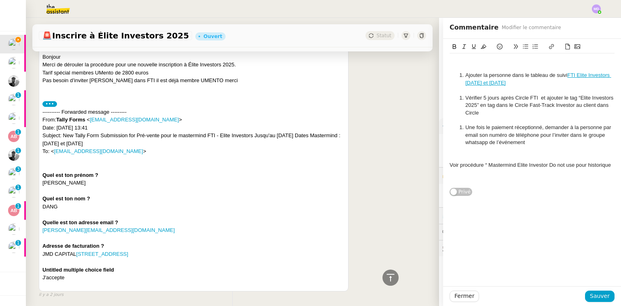
drag, startPoint x: 183, startPoint y: 255, endPoint x: 42, endPoint y: 257, distance: 140.7
click at [42, 257] on div "[PERSON_NAME] [PERSON_NAME] Fwd: New Tally Form Submission for Pré-vente pour l…" at bounding box center [194, 146] width 310 height 291
copy div "JMD CAPITAL [STREET_ADDRESS]"
drag, startPoint x: 532, startPoint y: 88, endPoint x: 441, endPoint y: 60, distance: 94.9
click at [443, 60] on div "Ajouter la personne dans le tableau de suivi FTI Elite Investors [DATE] et [DAT…" at bounding box center [532, 117] width 178 height 157
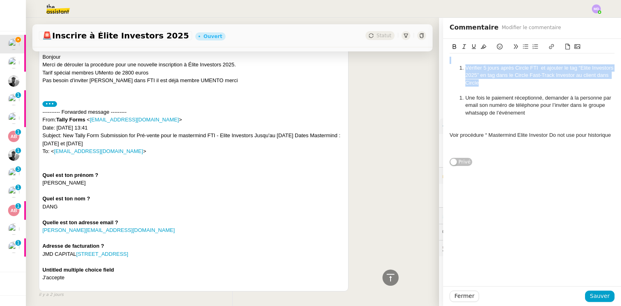
drag, startPoint x: 517, startPoint y: 84, endPoint x: 439, endPoint y: 60, distance: 81.7
click at [443, 60] on div "Vérifier 5 jours après Circle FTI et ajouter le tag “Elite Investors 2025” en t…" at bounding box center [532, 103] width 178 height 128
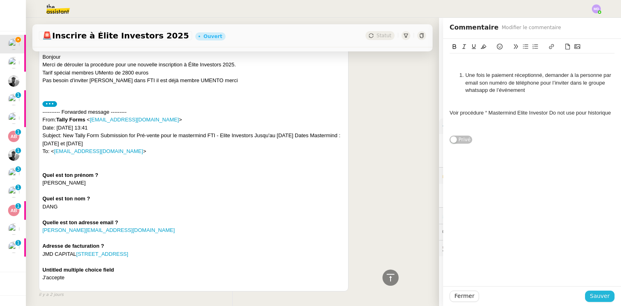
click at [595, 295] on span "Sauver" at bounding box center [600, 295] width 20 height 9
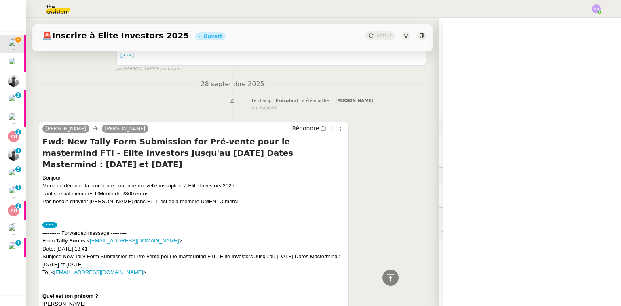
scroll to position [392, 0]
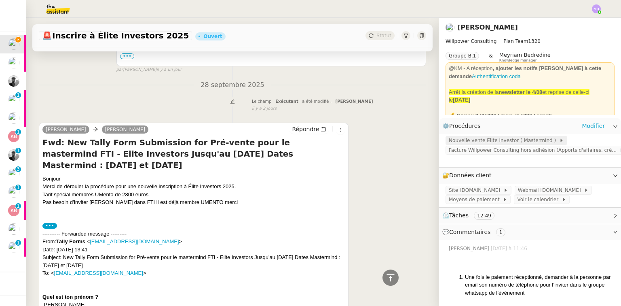
click at [487, 142] on span "Nouvelle vente Elite Investor ( Mastermind )" at bounding box center [504, 140] width 110 height 8
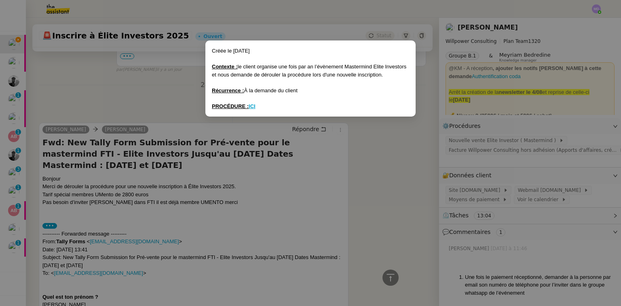
drag, startPoint x: 596, startPoint y: 281, endPoint x: 579, endPoint y: 285, distance: 16.7
click at [595, 281] on nz-modal-container "Créée le [DATE] Contexte : le client organise une fois par an l’évènement Maste…" at bounding box center [310, 153] width 621 height 306
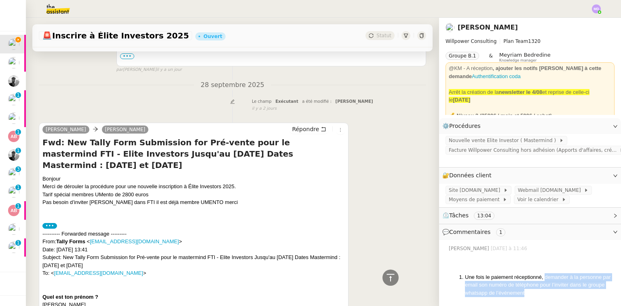
drag, startPoint x: 524, startPoint y: 294, endPoint x: 541, endPoint y: 276, distance: 25.2
click at [541, 276] on li "Une fois le paiement réceptionné, demander à la personne par email son numéro d…" at bounding box center [540, 285] width 150 height 24
copy span "demander à la personne par email son numéro de téléphone pour l’inviter dans le…"
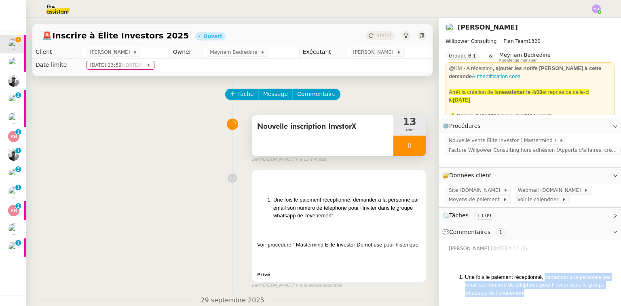
scroll to position [0, 0]
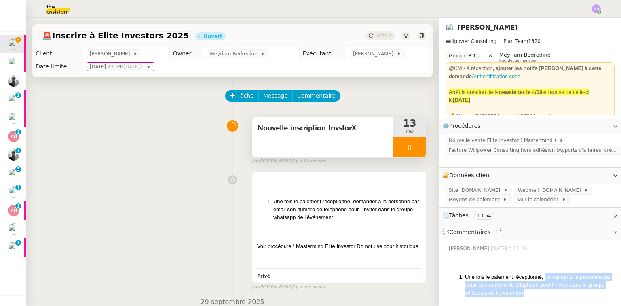
click at [62, 114] on div "Nouvelle inscription InvstorX 13 min false par [PERSON_NAME] il y a 14 minutes" at bounding box center [232, 139] width 387 height 52
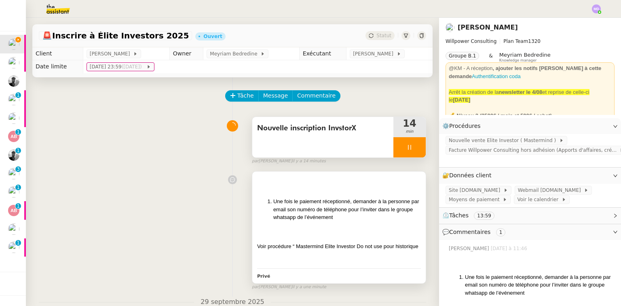
click at [362, 211] on span "Une fois le paiement réceptionné, demander à la personne par email son numéro d…" at bounding box center [346, 209] width 146 height 22
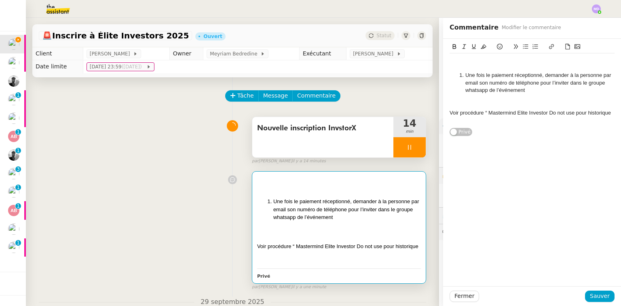
click at [535, 92] on li "Une fois le paiement réceptionné, demander à la personne par email son numéro d…" at bounding box center [536, 83] width 157 height 22
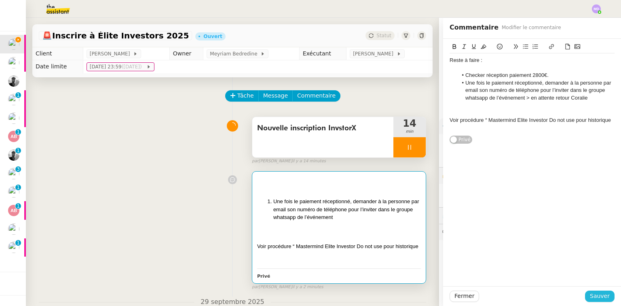
click at [594, 297] on span "Sauver" at bounding box center [600, 295] width 20 height 9
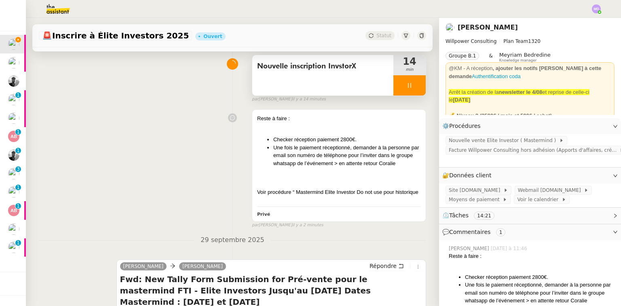
scroll to position [129, 0]
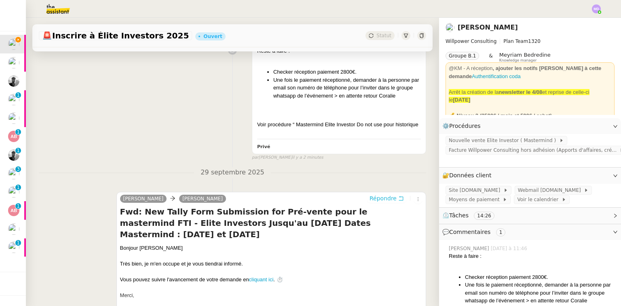
click at [383, 202] on span "Répondre" at bounding box center [383, 198] width 27 height 8
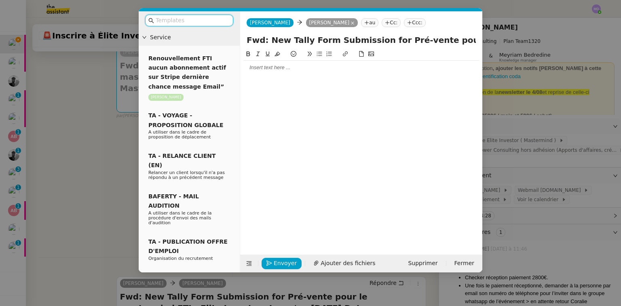
click at [291, 69] on div at bounding box center [361, 67] width 236 height 7
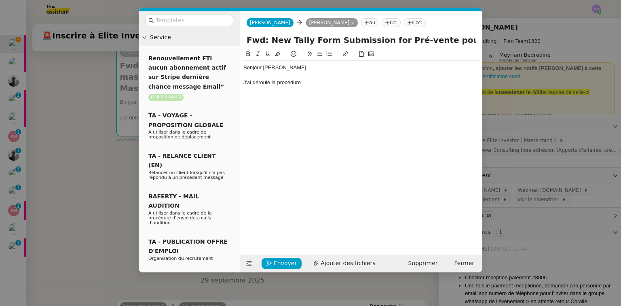
click at [517, 123] on nz-modal-container "Service Renouvellement FTI aucun abonnement actif sur Stripe dernière chance me…" at bounding box center [310, 153] width 621 height 306
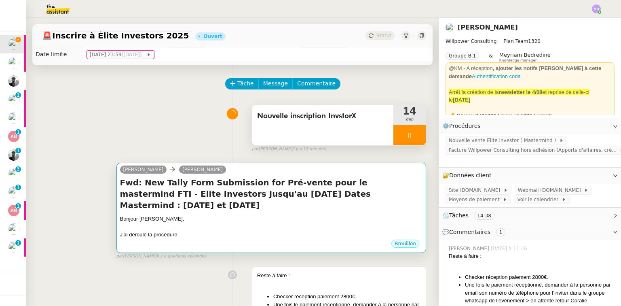
scroll to position [0, 0]
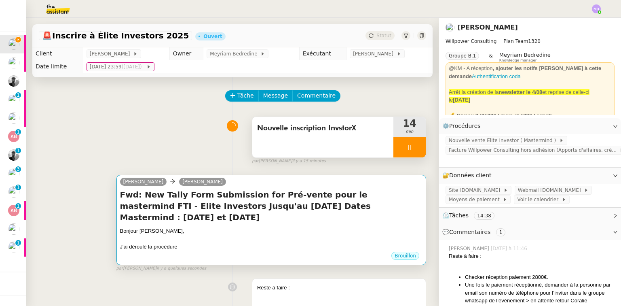
click at [271, 212] on h4 "Fwd: New Tally Form Submission for Pré-vente pour le mastermind FTI - Elite Inv…" at bounding box center [271, 206] width 302 height 34
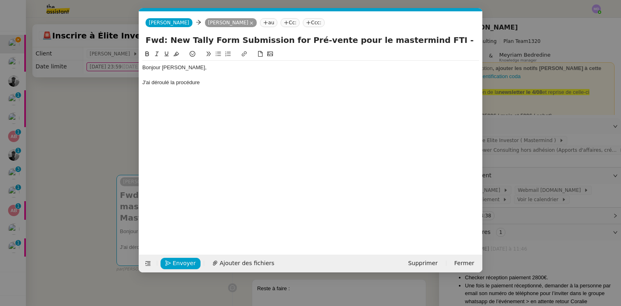
scroll to position [0, 17]
click at [260, 81] on div "J'ai déroulé la procédure" at bounding box center [310, 82] width 337 height 7
drag, startPoint x: 370, startPoint y: 83, endPoint x: 387, endPoint y: 81, distance: 17.5
click at [387, 81] on div "J'ai déroulé la procédure de nouvelle vente Elite Investors pour [PERSON_NAME] …" at bounding box center [310, 82] width 337 height 7
click at [83, 142] on nz-modal-container "Service Renouvellement FTI aucun abonnement actif sur Stripe dernière chance me…" at bounding box center [310, 153] width 621 height 306
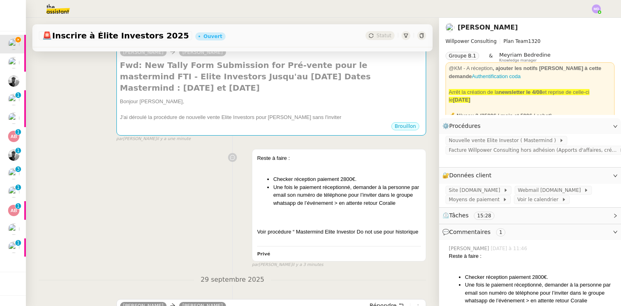
scroll to position [0, 0]
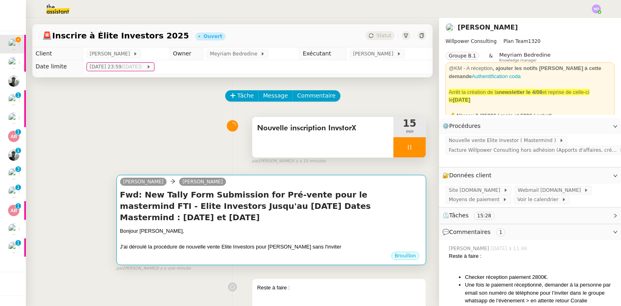
click at [283, 239] on div at bounding box center [271, 239] width 302 height 8
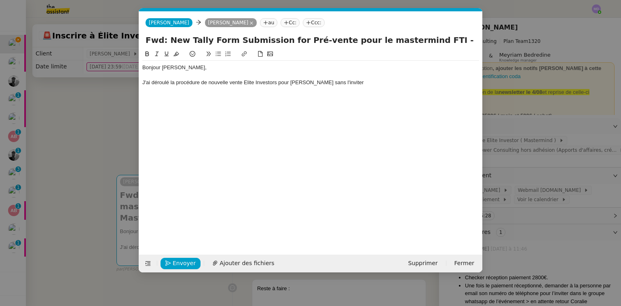
scroll to position [0, 17]
click at [392, 89] on div "Bonjour [PERSON_NAME], J'ai déroulé la procédure de nouvelle vente Elite Invest…" at bounding box center [310, 75] width 337 height 29
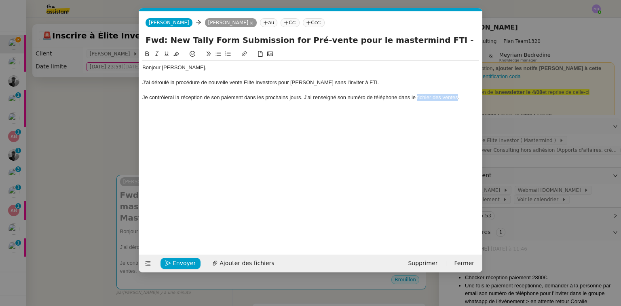
drag, startPoint x: 417, startPoint y: 99, endPoint x: 458, endPoint y: 97, distance: 40.5
click at [458, 97] on div "Je contrôlerai la réception de son paiement dans les prochains jours. J'ai rens…" at bounding box center [310, 97] width 337 height 7
click at [243, 52] on button at bounding box center [244, 53] width 10 height 9
paste input "[URL][DOMAIN_NAME]"
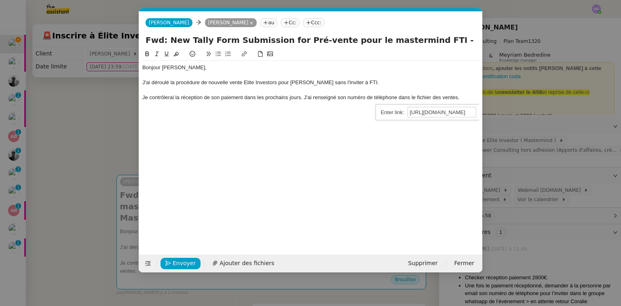
drag, startPoint x: 440, startPoint y: 131, endPoint x: 436, endPoint y: 140, distance: 9.6
click at [440, 132] on div "Bonjour [PERSON_NAME], J'ai déroulé la procédure de nouvelle vente Elite Invest…" at bounding box center [310, 145] width 337 height 192
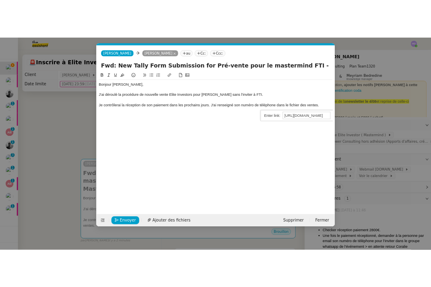
scroll to position [0, 0]
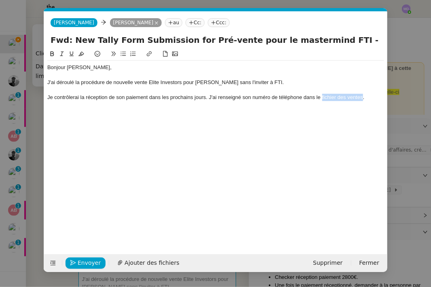
drag, startPoint x: 362, startPoint y: 98, endPoint x: 323, endPoint y: 99, distance: 39.2
click at [323, 99] on div "Je contrôlerai la réception de son paiement dans les prochains jours. J'ai rens…" at bounding box center [215, 97] width 337 height 7
click at [148, 54] on icon at bounding box center [149, 53] width 5 height 5
paste input "[URL][DOMAIN_NAME]"
type input "[URL][DOMAIN_NAME]"
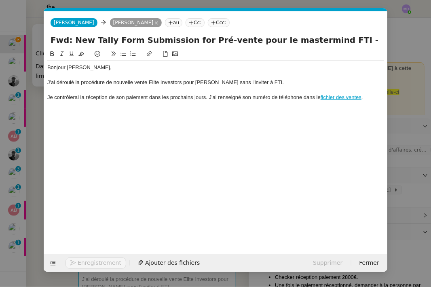
click at [336, 135] on div "Bonjour [PERSON_NAME], J'ai déroulé la procédure de nouvelle vente Elite Invest…" at bounding box center [215, 145] width 337 height 192
click at [370, 99] on div "Je contrôlerai la réception de son paiement dans les prochains jours. J'ai rens…" at bounding box center [215, 97] width 337 height 7
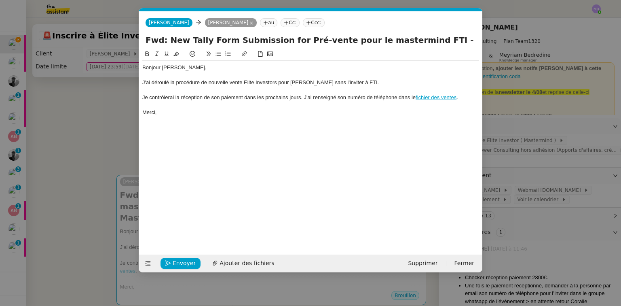
click at [82, 131] on nz-modal-container "Service Renouvellement FTI aucun abonnement actif sur Stripe dernière chance me…" at bounding box center [310, 153] width 621 height 306
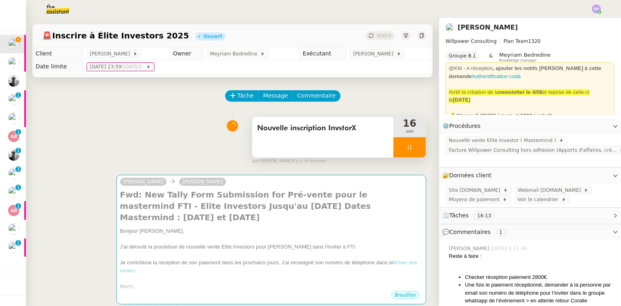
drag, startPoint x: 397, startPoint y: 146, endPoint x: 402, endPoint y: 147, distance: 4.7
click at [398, 146] on div at bounding box center [409, 147] width 32 height 20
click at [414, 148] on icon at bounding box center [417, 147] width 6 height 6
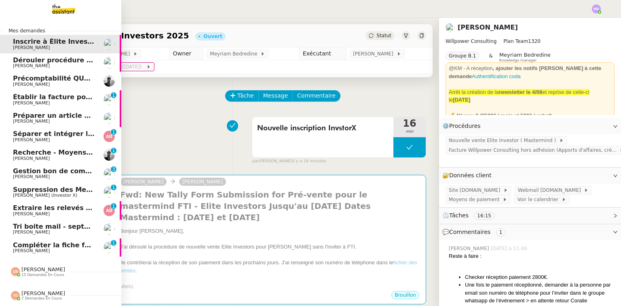
click at [15, 66] on span "[PERSON_NAME]" at bounding box center [31, 65] width 37 height 5
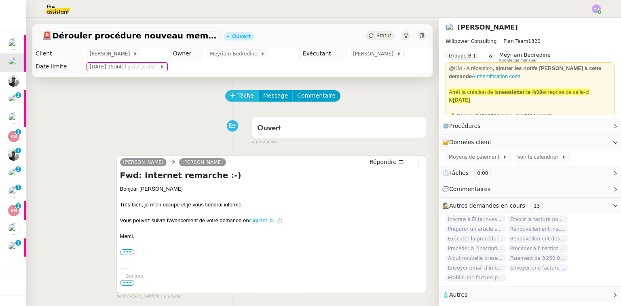
click at [237, 99] on span "Tâche" at bounding box center [245, 95] width 17 height 9
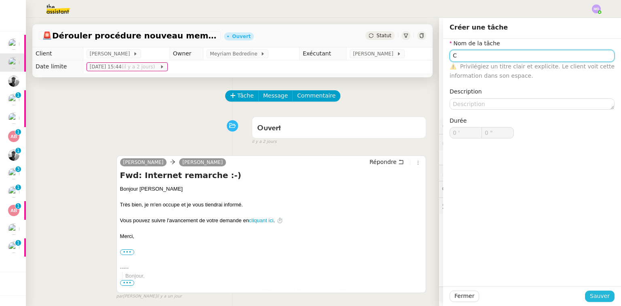
type input "C"
click at [593, 293] on span "Sauver" at bounding box center [600, 295] width 20 height 9
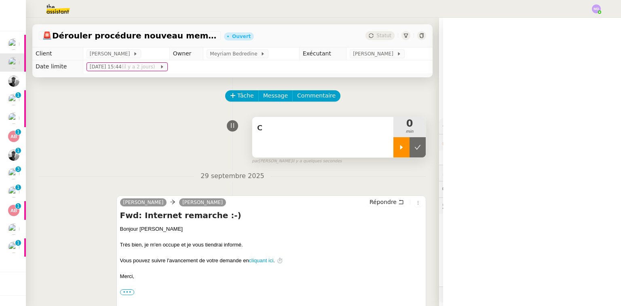
click at [398, 149] on icon at bounding box center [401, 147] width 6 height 6
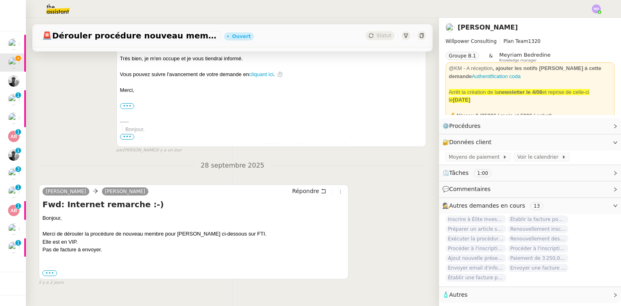
scroll to position [209, 0]
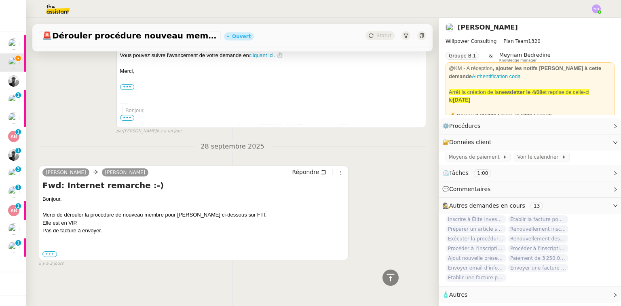
click at [50, 251] on label "•••" at bounding box center [49, 254] width 15 height 6
click at [0, 0] on input "•••" at bounding box center [0, 0] width 0 height 0
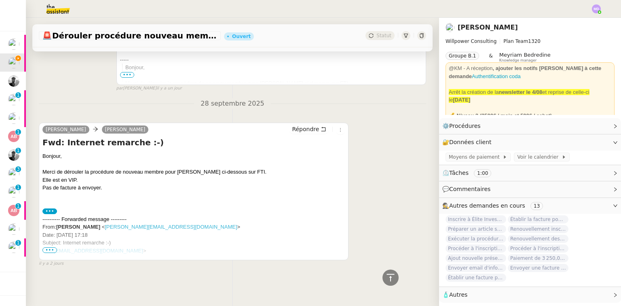
scroll to position [252, 0]
click at [51, 247] on span "•••" at bounding box center [49, 250] width 15 height 6
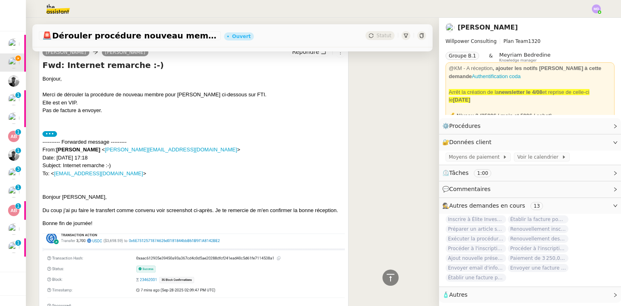
scroll to position [274, 0]
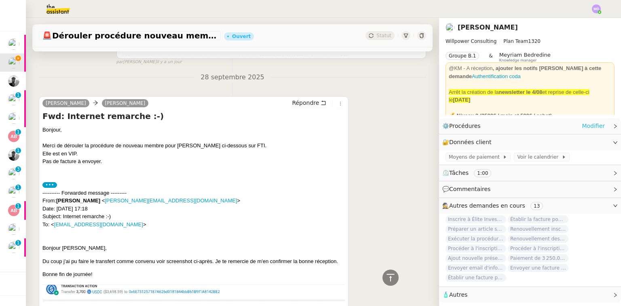
click at [582, 124] on link "Modifier" at bounding box center [593, 125] width 23 height 9
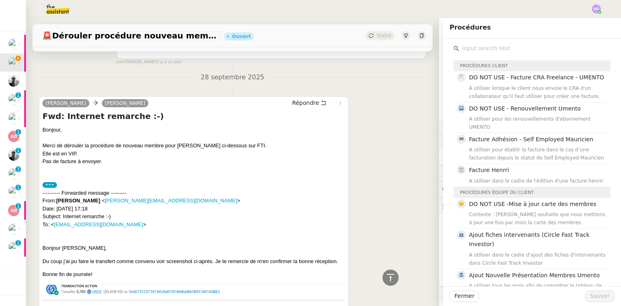
click at [478, 49] on input "text" at bounding box center [534, 48] width 151 height 11
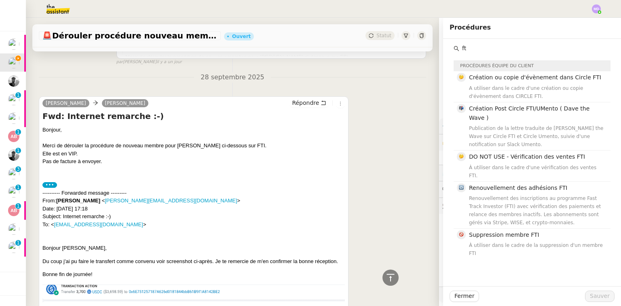
type input "f"
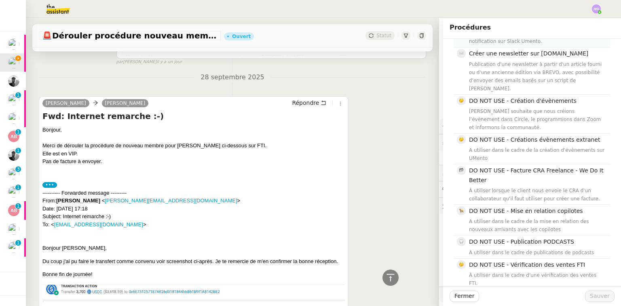
scroll to position [485, 0]
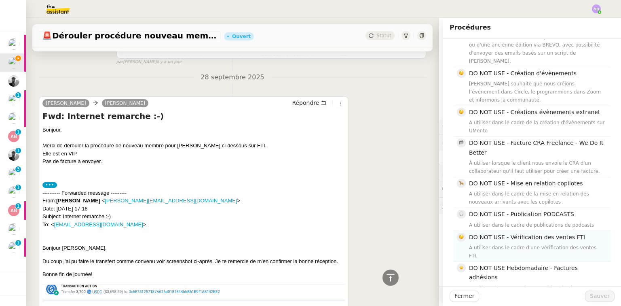
click at [522, 243] on div "À utiliser dans le cadre d'une vérification des ventes FTI." at bounding box center [537, 251] width 137 height 16
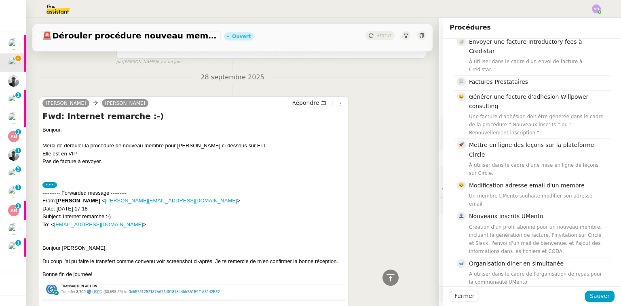
scroll to position [938, 0]
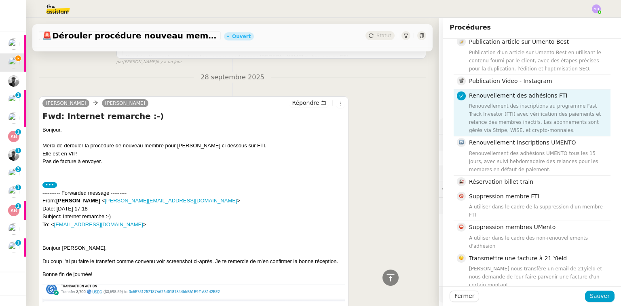
scroll to position [1197, 0]
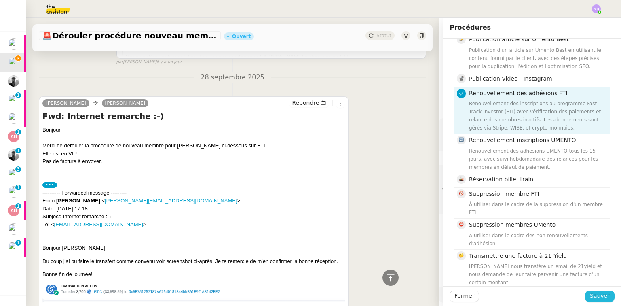
click at [592, 293] on span "Sauver" at bounding box center [600, 295] width 20 height 9
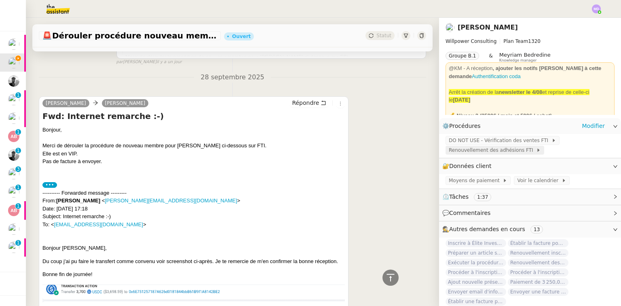
click at [486, 151] on span "Renouvellement des adhésions FTI" at bounding box center [492, 150] width 87 height 8
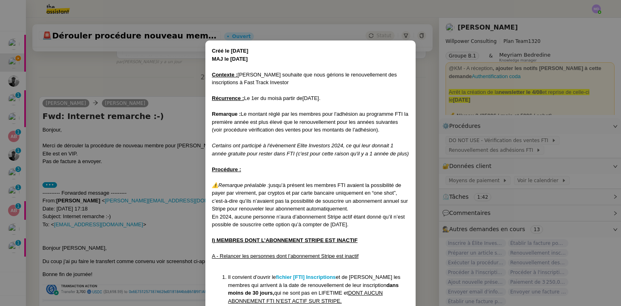
click at [550, 163] on nz-modal-container "Créé le [DATE] MAJ le [DATE] Contexte : [PERSON_NAME] souhaite que nous gérions…" at bounding box center [310, 153] width 621 height 306
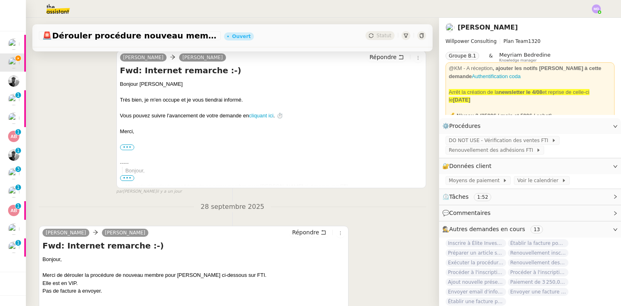
scroll to position [48, 0]
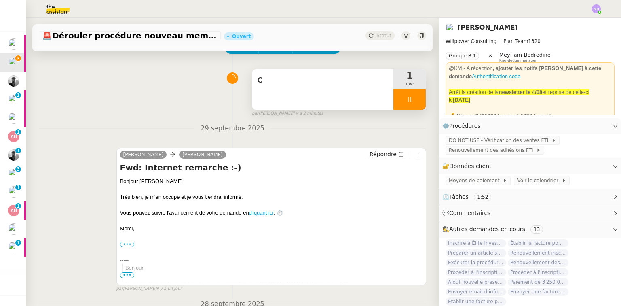
click at [309, 92] on div "C" at bounding box center [322, 89] width 141 height 40
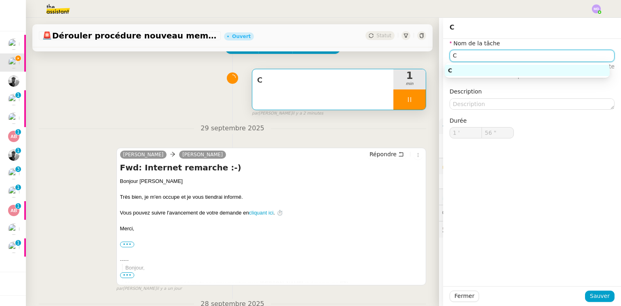
drag, startPoint x: 455, startPoint y: 53, endPoint x: 442, endPoint y: 54, distance: 13.0
click at [443, 54] on div "Nom de la tâche C ⚠️ Privilégiez un titre clair et explicite. Le client voit ce…" at bounding box center [532, 95] width 178 height 112
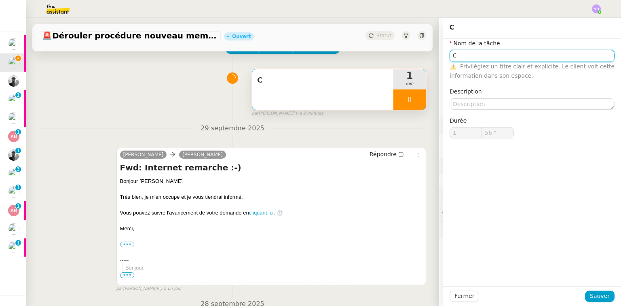
type input "57 ""
type input "Nouvel"
type input "58 ""
type input "Nouvelle adhési"
type input "59 ""
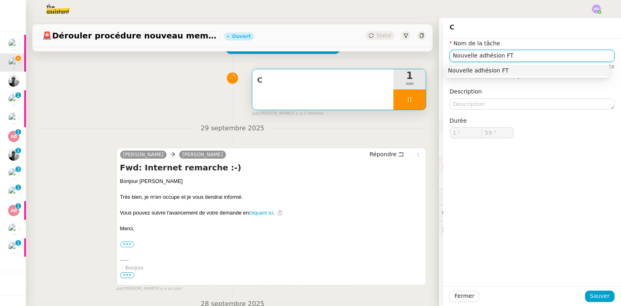
type input "Nouvelle adhésion FTO"
type input "2 '"
type input "0 ""
type input "Nouvelle adhésion FTI"
type input "2 ""
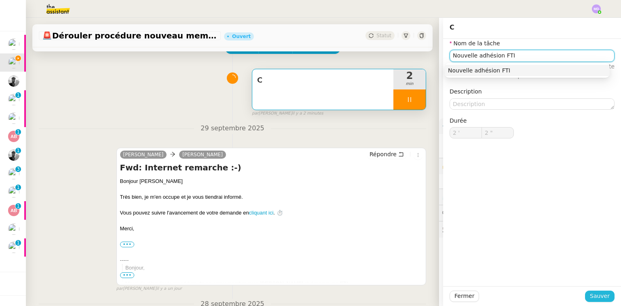
type input "Nouvelle adhésion FTI"
click at [596, 294] on span "Sauver" at bounding box center [600, 295] width 20 height 9
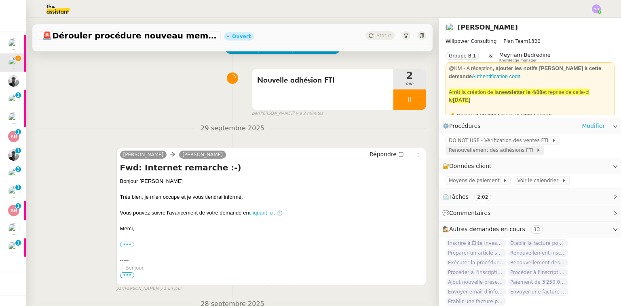
click at [493, 149] on span "Renouvellement des adhésions FTI" at bounding box center [492, 150] width 87 height 8
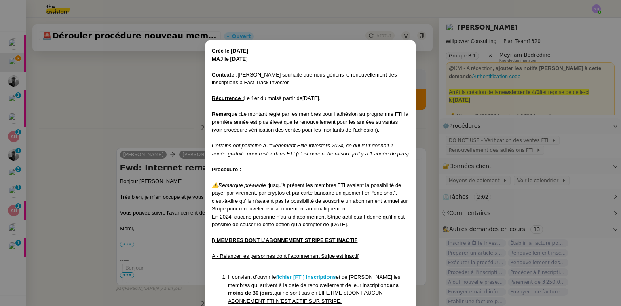
click at [555, 163] on nz-modal-container "Créé le [DATE] MAJ le [DATE] Contexte : [PERSON_NAME] souhaite que nous gérions…" at bounding box center [310, 153] width 621 height 306
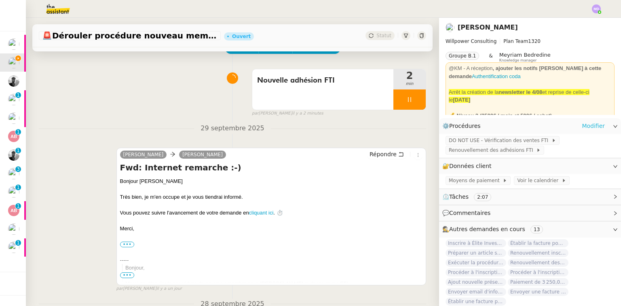
click at [589, 125] on link "Modifier" at bounding box center [593, 125] width 23 height 9
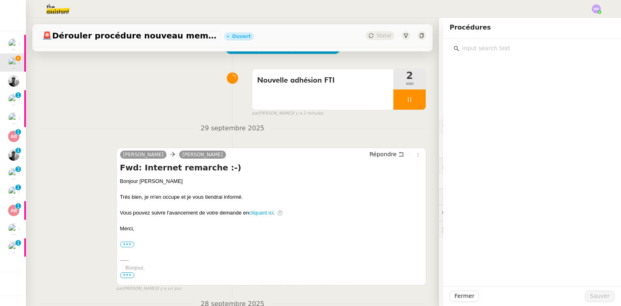
click at [483, 50] on input "text" at bounding box center [534, 48] width 151 height 11
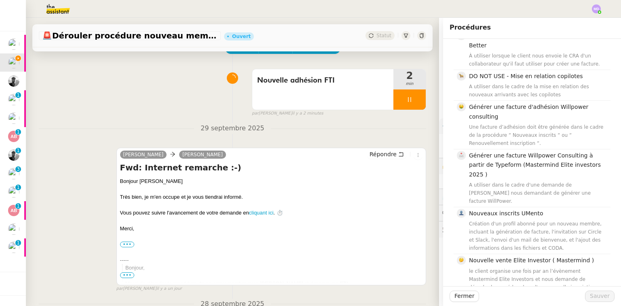
scroll to position [421, 0]
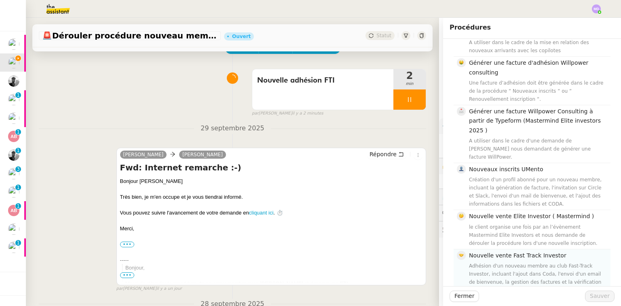
type input "nouv"
click at [491, 262] on div "Adhésion d'un nouveau membre au club Fast-Track Investor, incluant l'ajout dans…" at bounding box center [537, 278] width 137 height 32
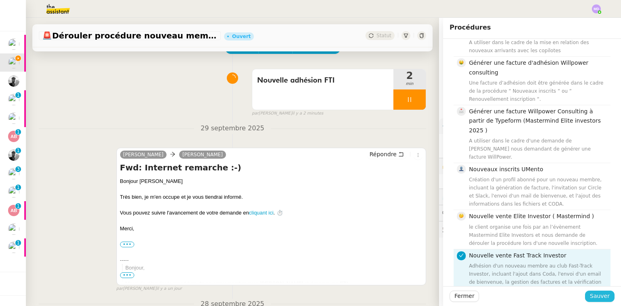
click at [594, 292] on span "Sauver" at bounding box center [600, 295] width 20 height 9
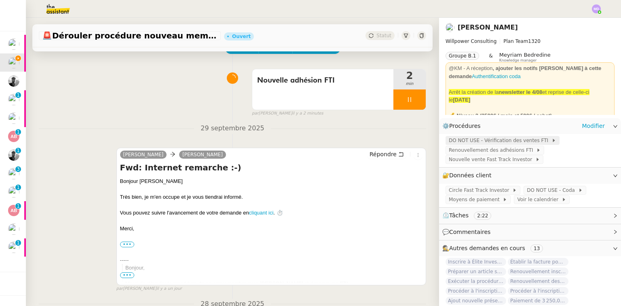
click at [500, 139] on span "DO NOT USE - Vérification des ventes FTI" at bounding box center [500, 140] width 103 height 8
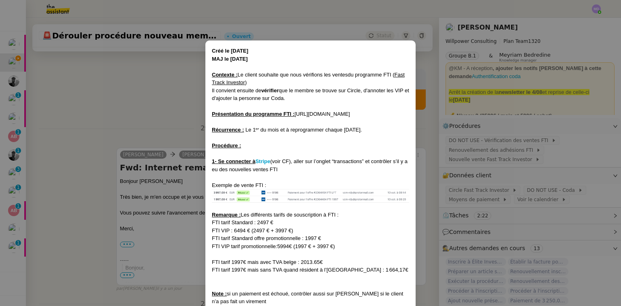
click at [167, 101] on nz-modal-container "Créé le [DATE] MAJ le [DATE] Contexte : Le client souhaite que nous vérifions l…" at bounding box center [310, 153] width 621 height 306
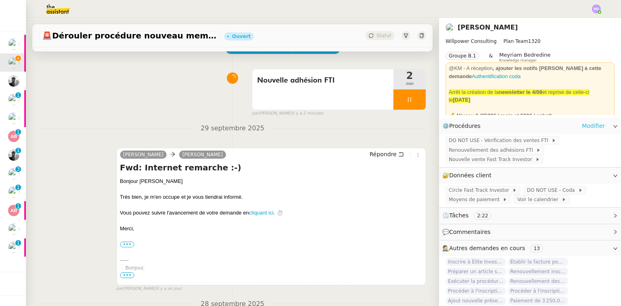
click at [584, 126] on link "Modifier" at bounding box center [593, 125] width 23 height 9
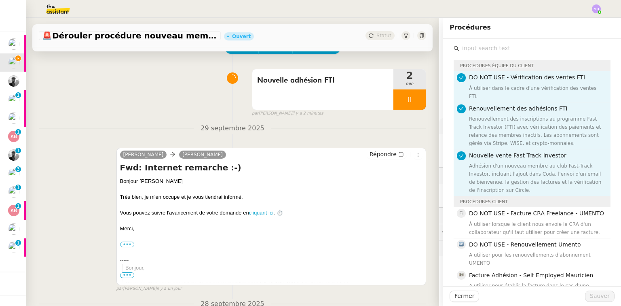
click at [491, 79] on span "DO NOT USE - Vérification des ventes FTI" at bounding box center [527, 77] width 116 height 6
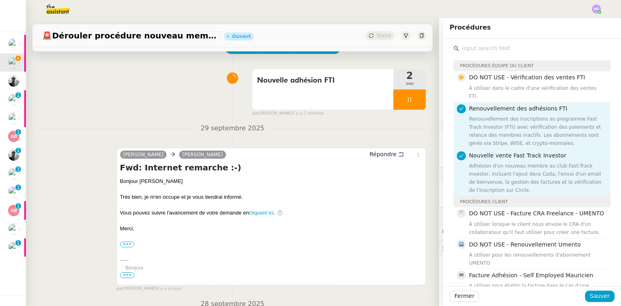
drag, startPoint x: 490, startPoint y: 104, endPoint x: 499, endPoint y: 142, distance: 39.9
click at [490, 105] on div "Renouvellement des adhésions FTI Renouvellement des inscriptions au programme F…" at bounding box center [537, 125] width 137 height 43
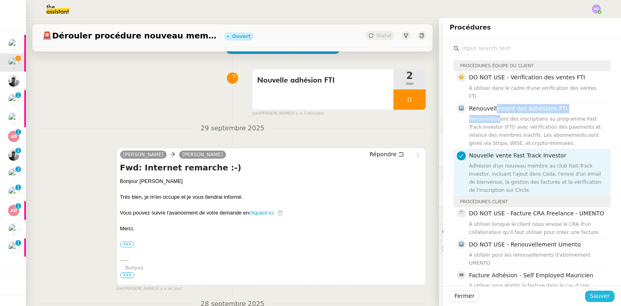
click at [590, 291] on button "Sauver" at bounding box center [600, 295] width 30 height 11
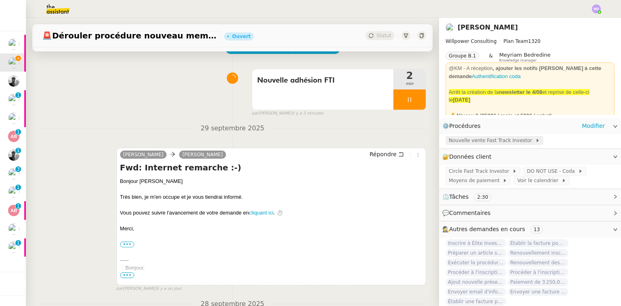
click at [477, 140] on span "Nouvelle vente Fast Track Investor" at bounding box center [492, 140] width 87 height 8
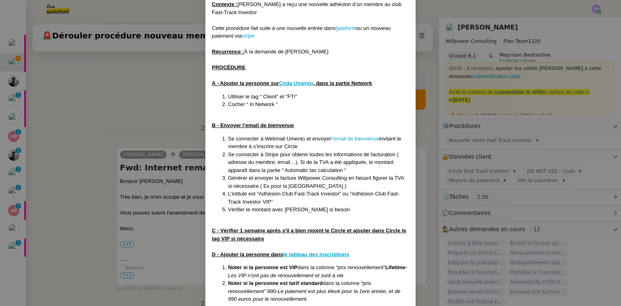
scroll to position [65, 0]
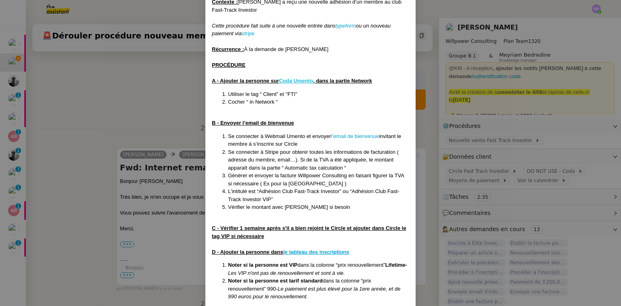
click at [298, 79] on u "Coda Umento" at bounding box center [296, 81] width 34 height 6
click at [121, 138] on nz-modal-container "Mise à jour le [DATE] Contexte : [PERSON_NAME] a reçu une nouvelle adhésion d’u…" at bounding box center [310, 153] width 621 height 306
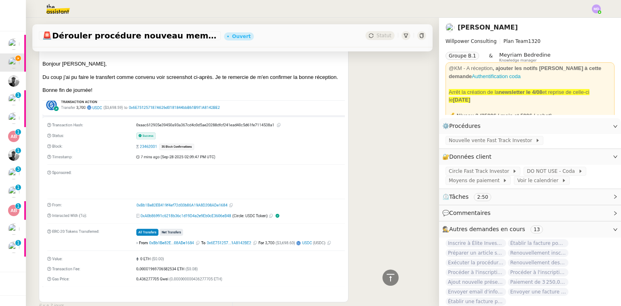
scroll to position [404, 0]
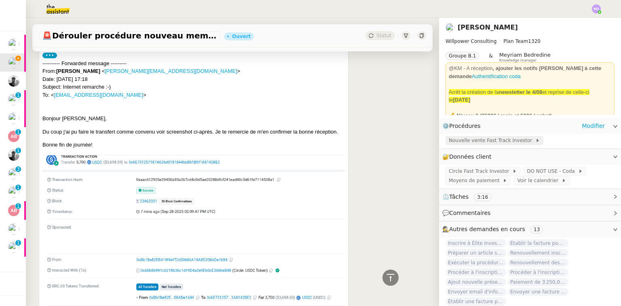
click at [509, 143] on span "Nouvelle vente Fast Track Investor" at bounding box center [492, 140] width 87 height 8
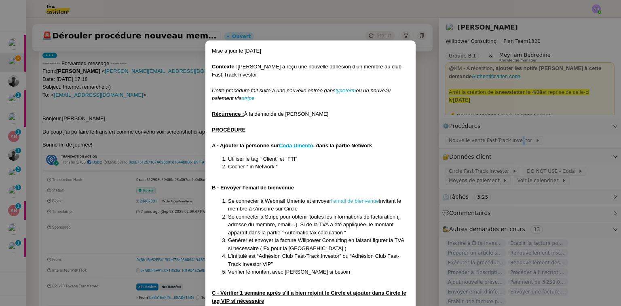
click at [344, 199] on link "l’email de bienvenue" at bounding box center [355, 201] width 48 height 6
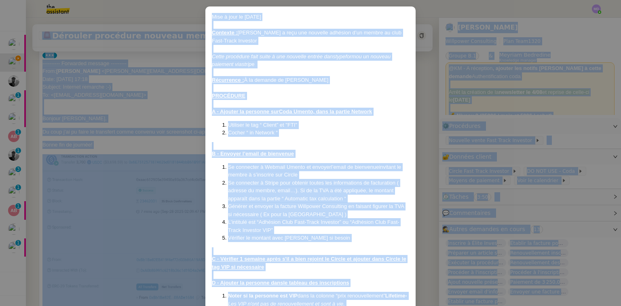
scroll to position [0, 0]
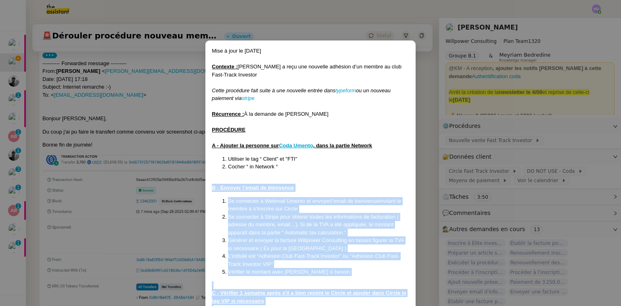
drag, startPoint x: 255, startPoint y: 284, endPoint x: 210, endPoint y: 188, distance: 106.6
click at [212, 188] on div "Mise à jour le [DATE] Contexte : [PERSON_NAME] a reçu une nouvelle adhésion d’u…" at bounding box center [310, 232] width 197 height 371
copy div "L - Ipsumdo s’ametc ad elitseddo Ei temporinc u Laboree Dolore ma aliquae a’min…"
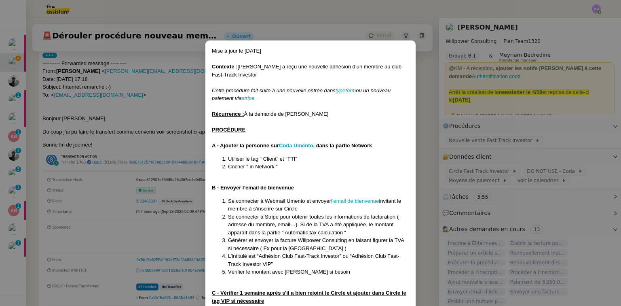
click at [157, 55] on nz-modal-container "Mise à jour le [DATE] Contexte : [PERSON_NAME] a reçu une nouvelle adhésion d’u…" at bounding box center [310, 153] width 621 height 306
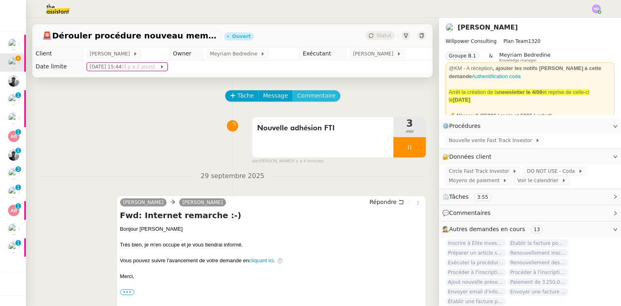
click at [309, 97] on span "Commentaire" at bounding box center [316, 95] width 38 height 9
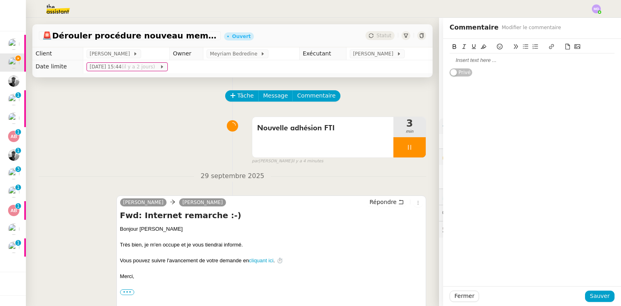
click at [485, 63] on div at bounding box center [532, 60] width 165 height 7
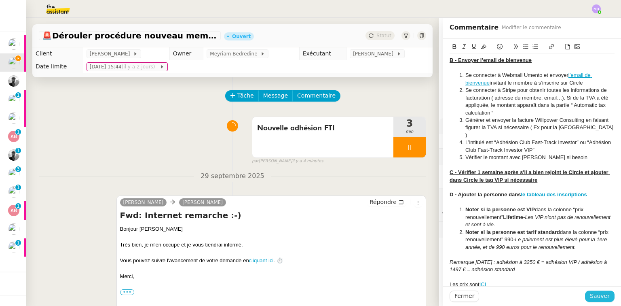
click at [597, 300] on span "Sauver" at bounding box center [600, 295] width 20 height 9
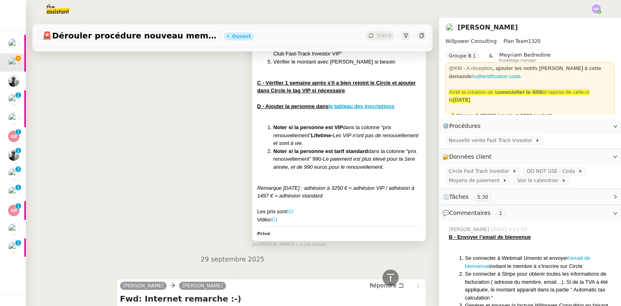
scroll to position [97, 0]
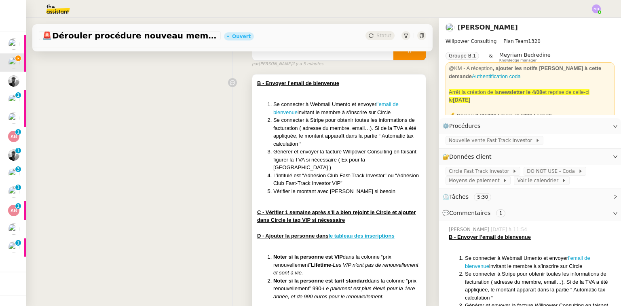
click at [344, 138] on li "Se connecter à Stripe pour obtenir toutes les informations de facturation ( adr…" at bounding box center [347, 132] width 148 height 32
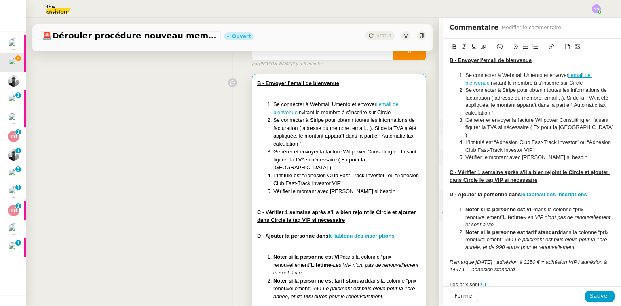
drag, startPoint x: 585, startPoint y: 83, endPoint x: 434, endPoint y: 59, distance: 152.8
click at [434, 59] on app-ticket "🚨 Dérouler procédure nouveau membre pour [PERSON_NAME] Statut Client [PERSON_NA…" at bounding box center [323, 162] width 595 height 288
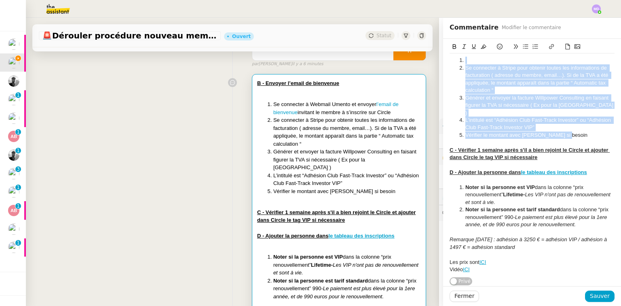
drag, startPoint x: 558, startPoint y: 129, endPoint x: 453, endPoint y: 59, distance: 126.3
click at [453, 59] on ol "Se connecter à Stripe pour obtenir toutes les informations de facturation ( adr…" at bounding box center [532, 98] width 165 height 82
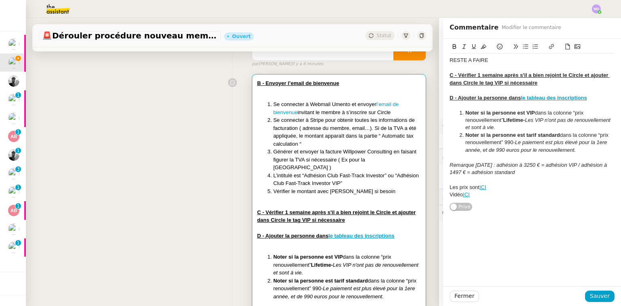
click at [540, 98] on u "le tableau des inscriptions" at bounding box center [554, 98] width 66 height 6
click at [531, 113] on link "[URL][DOMAIN_NAME]" at bounding box center [525, 112] width 55 height 11
click at [493, 137] on strong "Noter si la personne est tarif standard" at bounding box center [512, 135] width 95 height 6
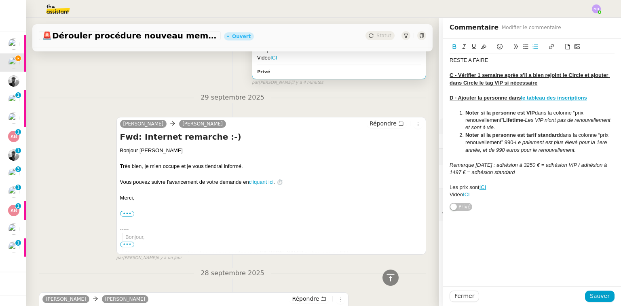
scroll to position [349, 0]
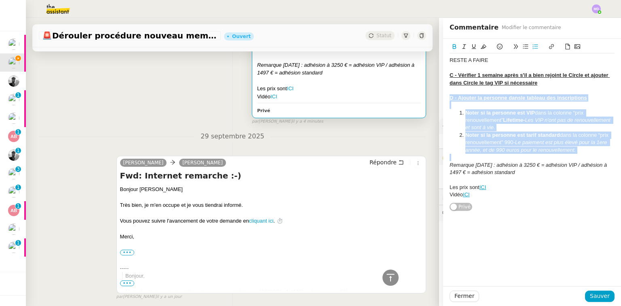
drag, startPoint x: 445, startPoint y: 99, endPoint x: 485, endPoint y: 159, distance: 72.0
click at [485, 159] on div "RESTE A FAIRE C - Vérifier 1 semaine après s'il a bien rejoint le Circle et ajo…" at bounding box center [532, 127] width 165 height 148
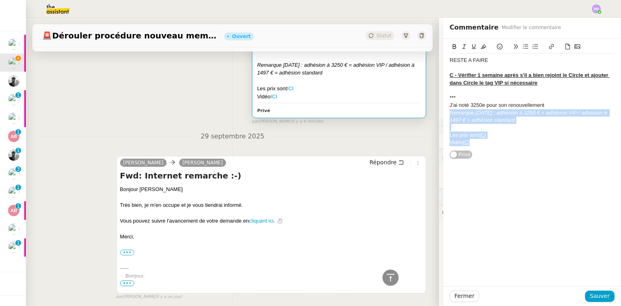
drag, startPoint x: 543, startPoint y: 107, endPoint x: 560, endPoint y: 154, distance: 50.0
click at [560, 154] on div "RESTE A FAIRE C - Vérifier 1 semaine après s'il a bien rejoint le Circle et ajo…" at bounding box center [532, 99] width 165 height 120
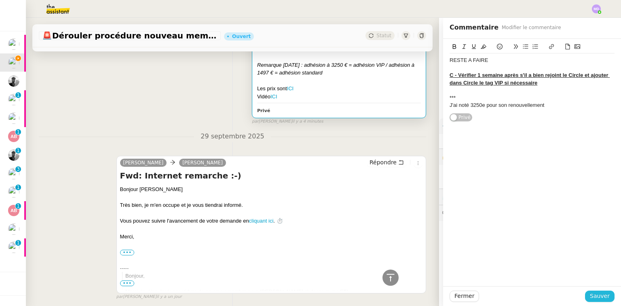
click at [587, 301] on button "Sauver" at bounding box center [600, 295] width 30 height 11
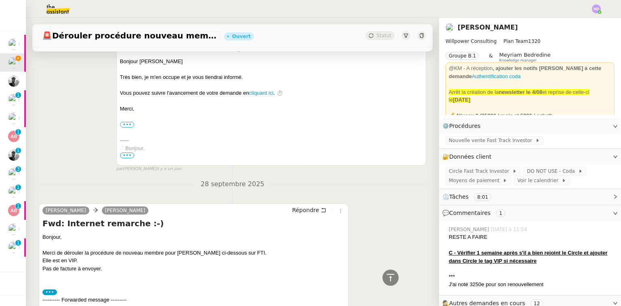
scroll to position [162, 0]
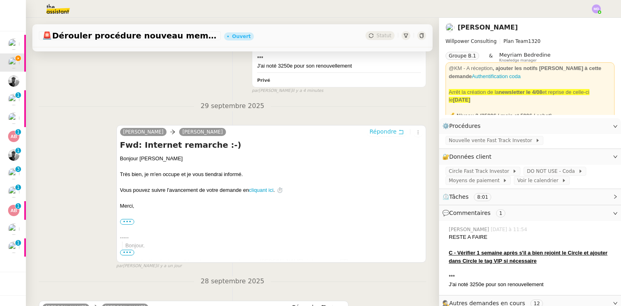
click at [383, 133] on span "Répondre" at bounding box center [383, 131] width 27 height 8
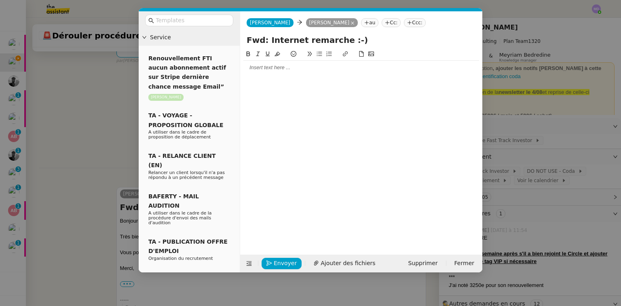
scroll to position [224, 0]
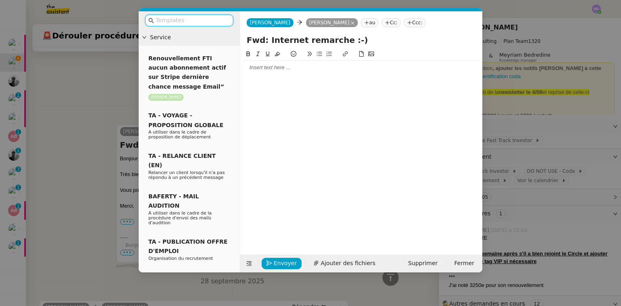
click at [260, 74] on div at bounding box center [361, 68] width 236 height 14
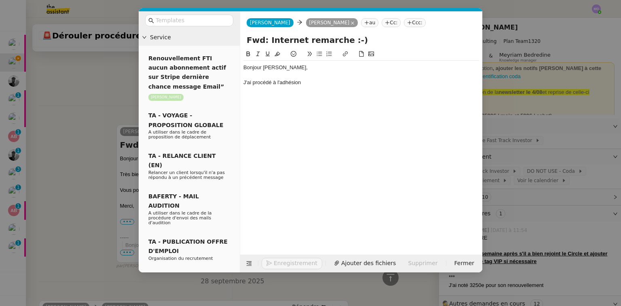
scroll to position [247, 0]
click at [90, 110] on nz-modal-container "Service Renouvellement FTI aucun abonnement actif sur Stripe dernière chance me…" at bounding box center [310, 153] width 621 height 306
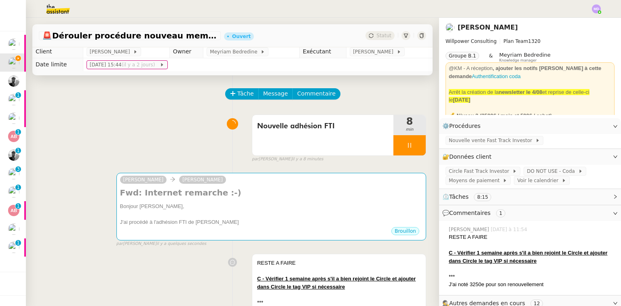
scroll to position [0, 0]
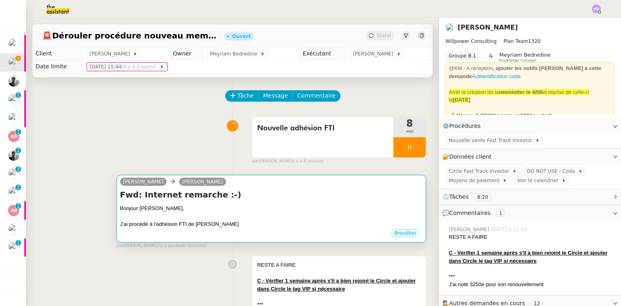
click at [254, 192] on h4 "Fwd: Internet remarche :-)" at bounding box center [271, 194] width 302 height 11
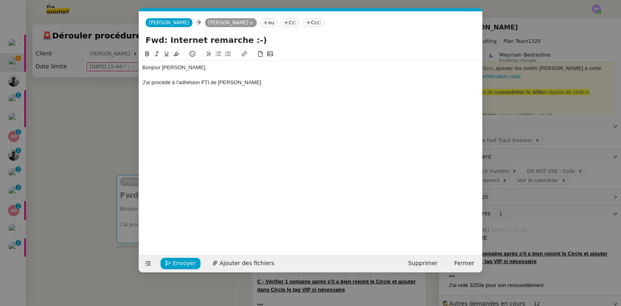
scroll to position [0, 17]
click at [270, 89] on div "Bonjour Cédric, J'ai procédé à l'adhésion FTI de Monica Sorinas" at bounding box center [310, 75] width 337 height 29
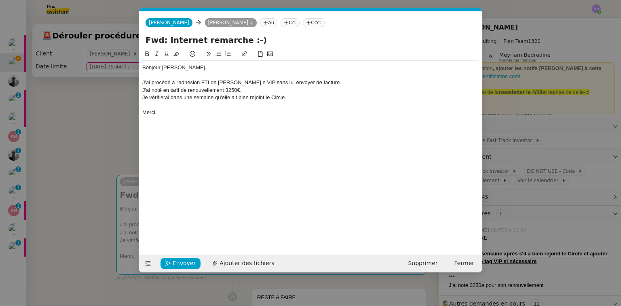
click at [274, 89] on div "J'ai noté en tarif de renouvellement 3250€." at bounding box center [310, 90] width 337 height 7
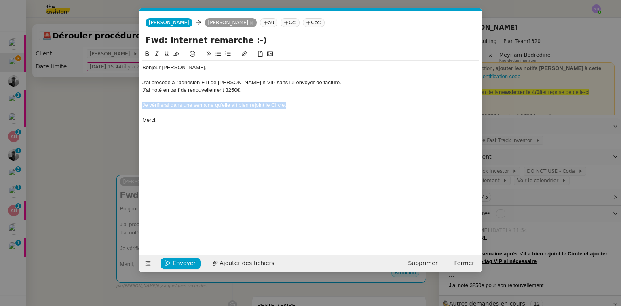
drag, startPoint x: 292, startPoint y: 107, endPoint x: 141, endPoint y: 103, distance: 150.5
click at [141, 103] on nz-spin "Bonjour Cédric, J'ai procédé à l'adhésion FTI de Monica Sorinas n VIP sans lui …" at bounding box center [310, 147] width 343 height 196
drag, startPoint x: 158, startPoint y: 53, endPoint x: 161, endPoint y: 56, distance: 4.3
click at [158, 53] on icon at bounding box center [157, 54] width 4 height 4
click at [262, 96] on div at bounding box center [310, 97] width 337 height 7
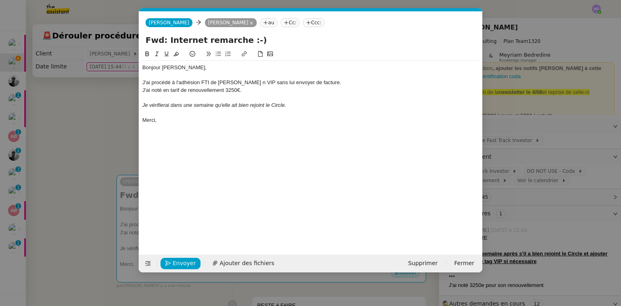
click at [267, 91] on div "J'ai noté en tarif de renouvellement 3250€." at bounding box center [310, 90] width 337 height 7
click at [167, 91] on div "J'ai noté en tarif de renouvellement 3250€." at bounding box center [310, 90] width 337 height 7
click at [230, 92] on div "J'ai noté son tarif de renouvellement 3250€." at bounding box center [310, 90] width 337 height 7
click at [257, 83] on div "J'ai procédé à l'adhésion FTI de Monica Sorinas n VIP sans lui envoyer de factu…" at bounding box center [310, 82] width 337 height 7
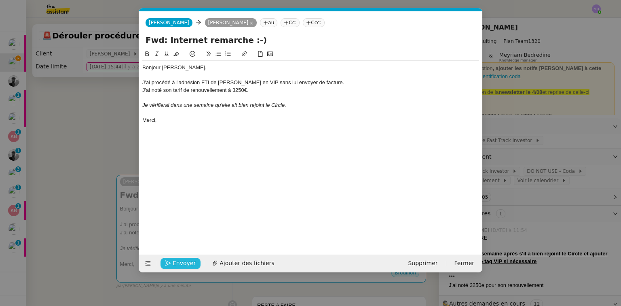
click at [179, 262] on span "Envoyer" at bounding box center [184, 262] width 23 height 9
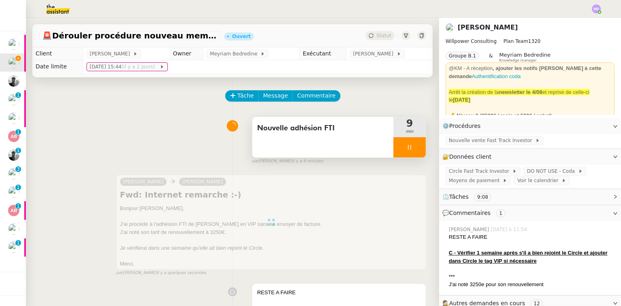
click at [409, 147] on div at bounding box center [409, 147] width 32 height 20
drag, startPoint x: 411, startPoint y: 147, endPoint x: 402, endPoint y: 116, distance: 32.0
click at [414, 147] on icon at bounding box center [417, 147] width 6 height 6
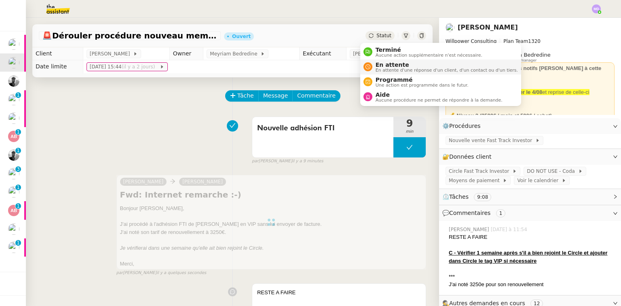
click at [379, 66] on span "En attente" at bounding box center [447, 64] width 142 height 6
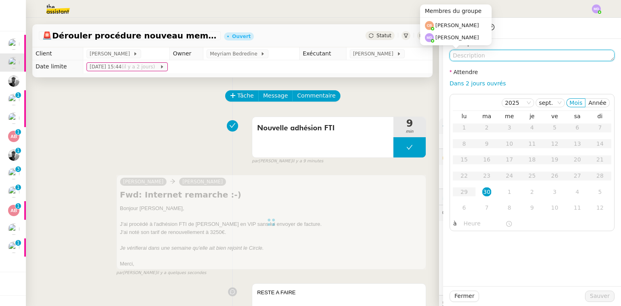
click at [471, 54] on textarea at bounding box center [532, 55] width 165 height 11
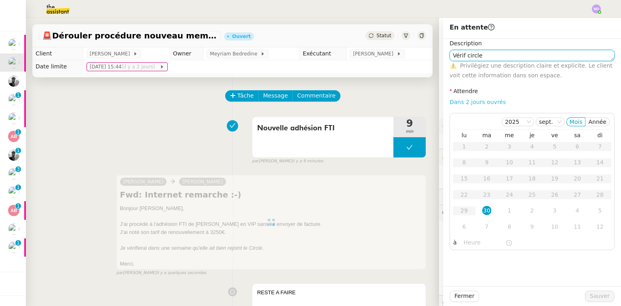
type textarea "Vérif circle"
click at [467, 100] on link "Dans 2 jours ouvrés" at bounding box center [478, 102] width 56 height 6
type input "07:00"
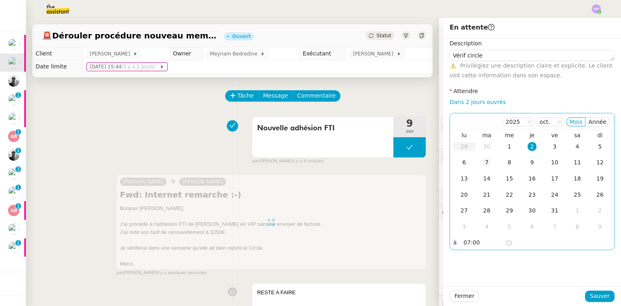
click at [482, 162] on div "7" at bounding box center [486, 162] width 9 height 9
click at [599, 294] on span "Sauver" at bounding box center [600, 295] width 20 height 9
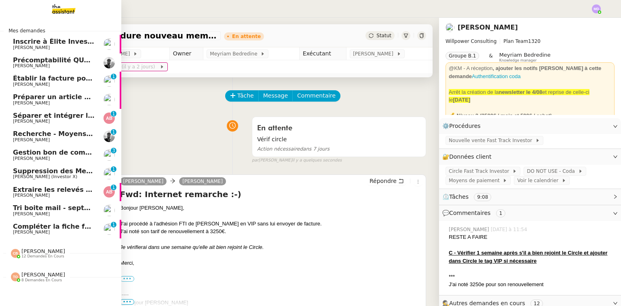
click at [32, 83] on span "[PERSON_NAME]" at bounding box center [31, 84] width 37 height 5
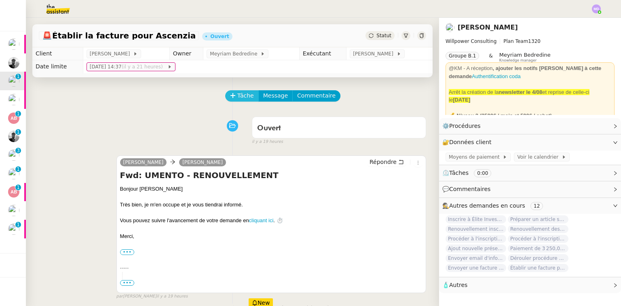
click at [237, 99] on span "Tâche" at bounding box center [245, 95] width 17 height 9
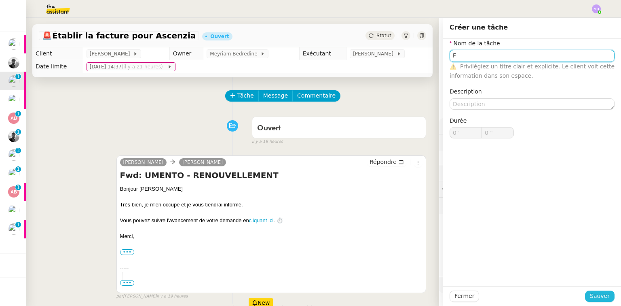
type input "F"
click at [592, 294] on span "Sauver" at bounding box center [600, 295] width 20 height 9
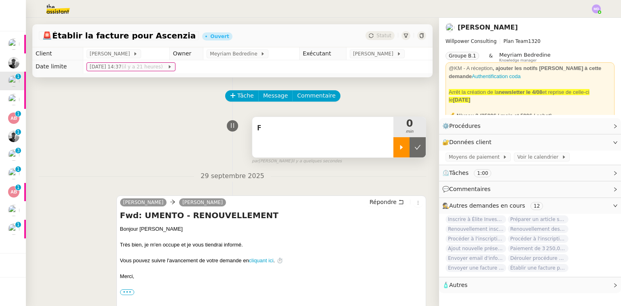
drag, startPoint x: 395, startPoint y: 145, endPoint x: 390, endPoint y: 148, distance: 6.3
click at [398, 145] on icon at bounding box center [401, 147] width 6 height 6
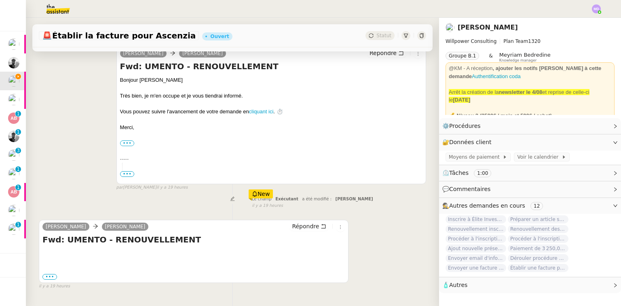
scroll to position [176, 0]
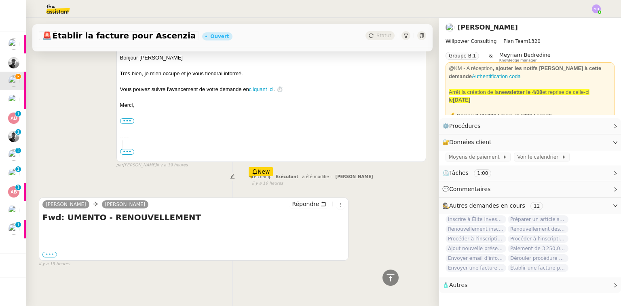
click at [50, 252] on label "•••" at bounding box center [49, 255] width 15 height 6
click at [0, 0] on input "•••" at bounding box center [0, 0] width 0 height 0
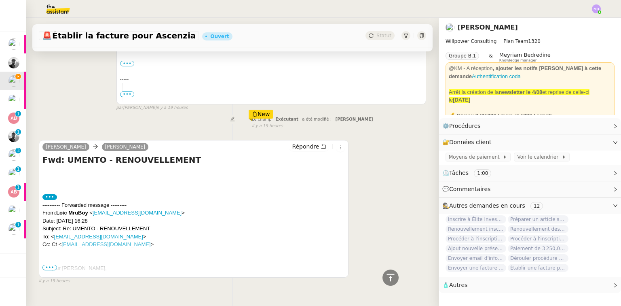
scroll to position [250, 0]
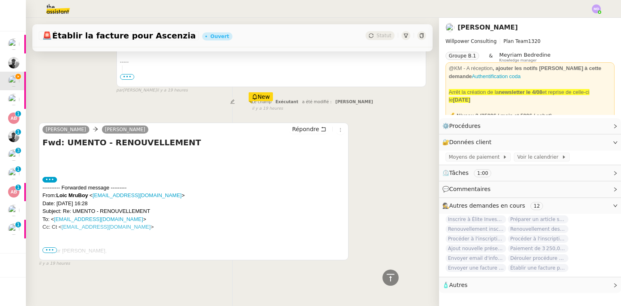
click at [51, 247] on span "•••" at bounding box center [49, 250] width 15 height 6
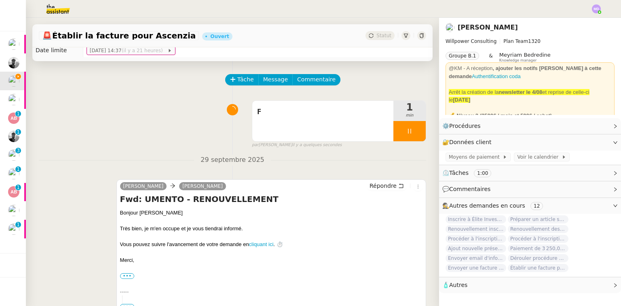
scroll to position [0, 0]
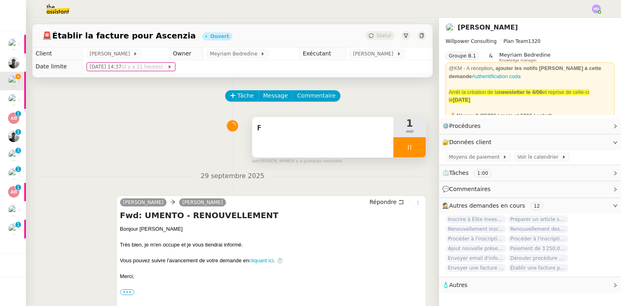
click at [296, 149] on div "F" at bounding box center [322, 137] width 141 height 40
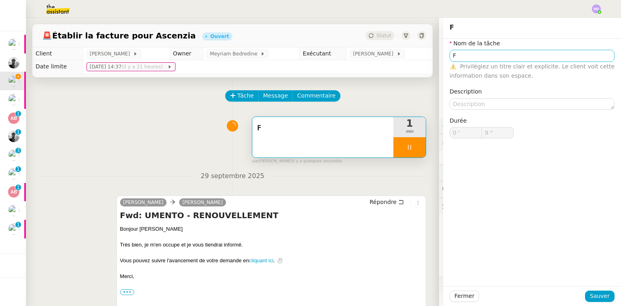
type input "10 ""
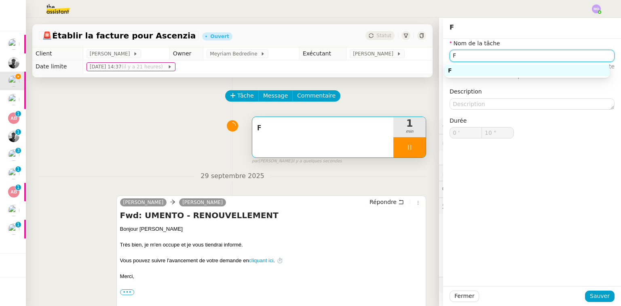
drag, startPoint x: 459, startPoint y: 52, endPoint x: 428, endPoint y: 53, distance: 30.4
click at [428, 53] on app-ticket "🚨 Établir la facture pour Ascenzia Ouvert Statut Client Cédric Tempestini Owner…" at bounding box center [323, 162] width 595 height 288
type input "T"
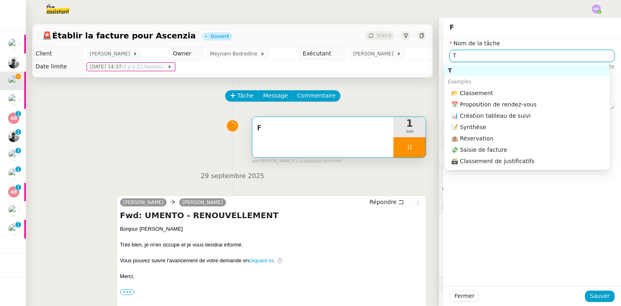
type input "11 ""
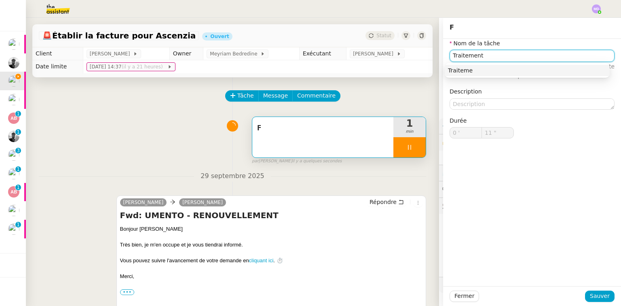
type input "Traitement"
type input "12 ""
type input "Traitement de sifr"
type input "13 ""
type input "Traitement des in"
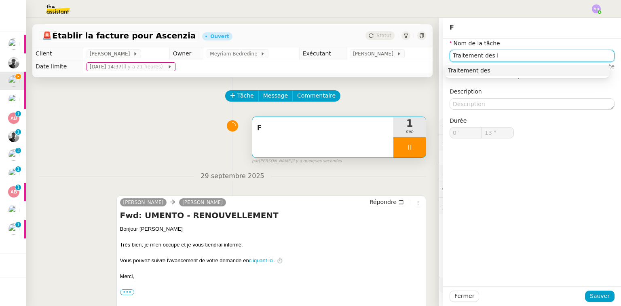
type input "14 ""
type input "Traitement des inform"
type input "15 ""
type input "Traitement des informations"
type input "16 ""
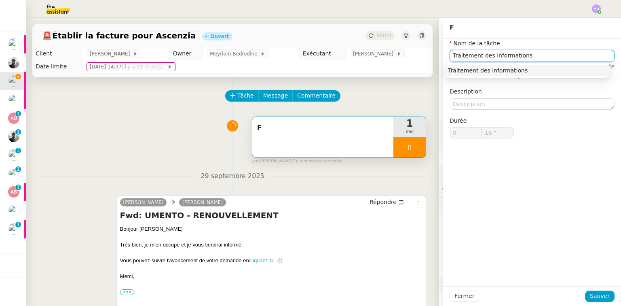
type input "Traitement des informations"
drag, startPoint x: 593, startPoint y: 302, endPoint x: 567, endPoint y: 290, distance: 28.9
click at [590, 302] on div "Fermer Sauver" at bounding box center [532, 296] width 178 height 20
type input "17 ""
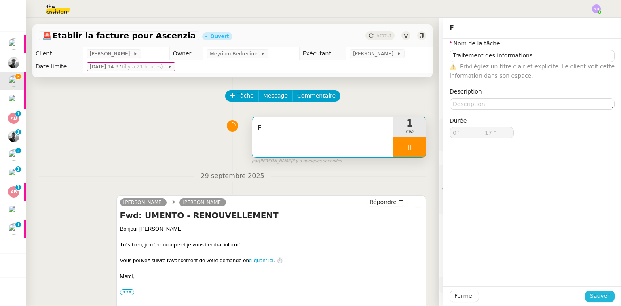
click at [590, 291] on span "Sauver" at bounding box center [600, 295] width 20 height 9
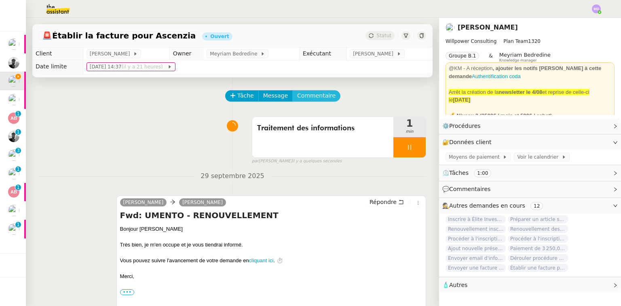
drag, startPoint x: 310, startPoint y: 97, endPoint x: 406, endPoint y: 117, distance: 98.3
click at [313, 98] on span "Commentaire" at bounding box center [316, 95] width 38 height 9
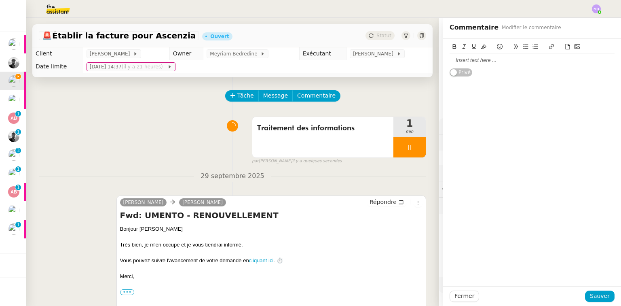
click at [486, 66] on div at bounding box center [532, 60] width 165 height 14
click at [607, 300] on button "Sauver" at bounding box center [600, 295] width 30 height 11
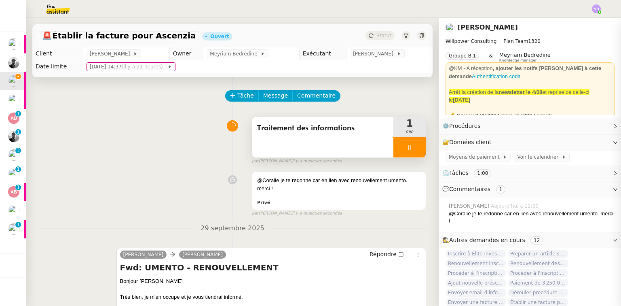
click at [407, 149] on div at bounding box center [409, 147] width 32 height 20
drag, startPoint x: 411, startPoint y: 149, endPoint x: 392, endPoint y: 95, distance: 57.4
click at [414, 146] on icon at bounding box center [417, 147] width 6 height 6
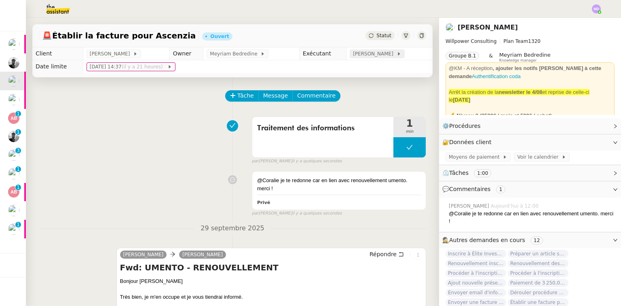
click at [375, 53] on span "[PERSON_NAME]" at bounding box center [374, 54] width 43 height 8
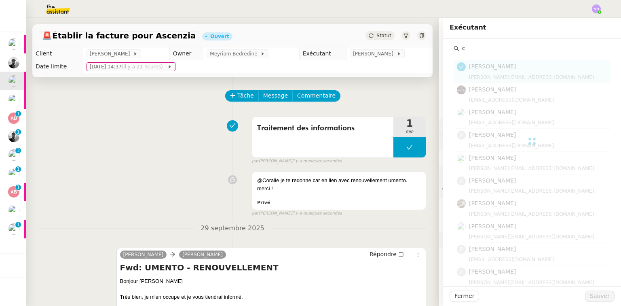
click at [491, 47] on input "c" at bounding box center [534, 48] width 151 height 11
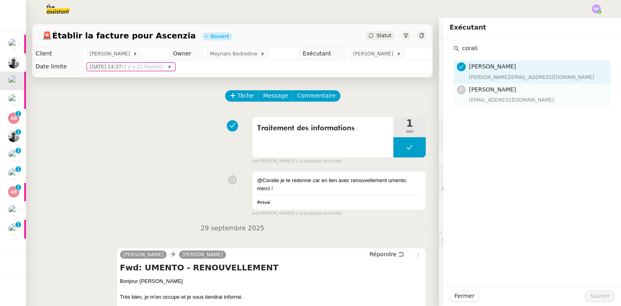
type input "corali"
drag, startPoint x: 485, startPoint y: 86, endPoint x: 493, endPoint y: 128, distance: 43.1
click at [485, 87] on span "[PERSON_NAME]" at bounding box center [492, 89] width 47 height 6
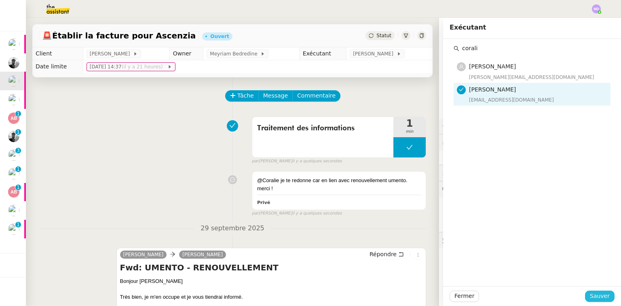
click at [587, 291] on button "Sauver" at bounding box center [600, 295] width 30 height 11
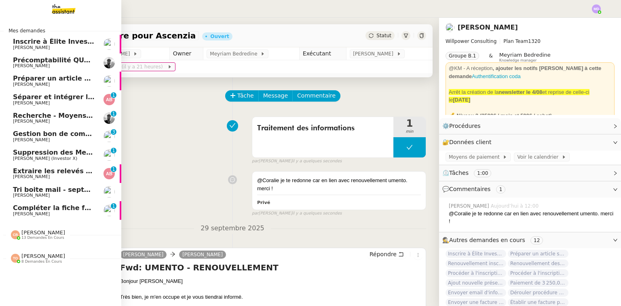
click at [26, 82] on span "[PERSON_NAME]" at bounding box center [31, 84] width 37 height 5
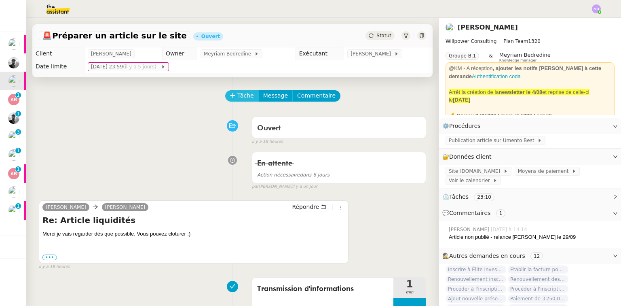
click at [225, 94] on button "Tâche" at bounding box center [242, 95] width 34 height 11
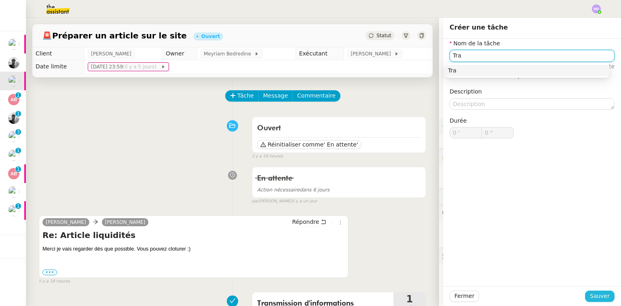
type input "Tra"
drag, startPoint x: 597, startPoint y: 294, endPoint x: 519, endPoint y: 247, distance: 90.6
click at [596, 294] on span "Sauver" at bounding box center [600, 295] width 20 height 9
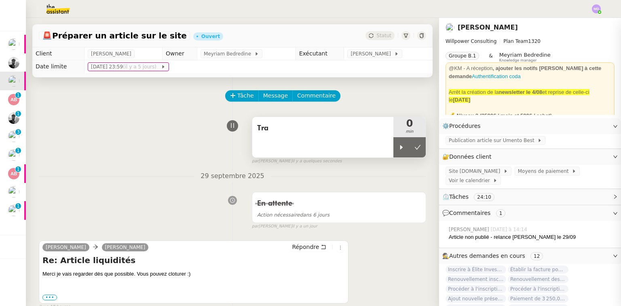
drag, startPoint x: 388, startPoint y: 149, endPoint x: 382, endPoint y: 147, distance: 6.8
click at [393, 148] on div at bounding box center [401, 147] width 16 height 20
click at [366, 145] on div "Tra" at bounding box center [322, 137] width 141 height 40
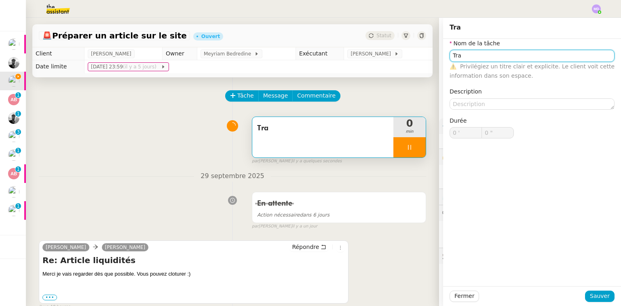
click at [482, 58] on input "Tra" at bounding box center [532, 56] width 165 height 12
type input "Transm"
type input "1 ""
type input "Transmission d'inf"
type input "2 ""
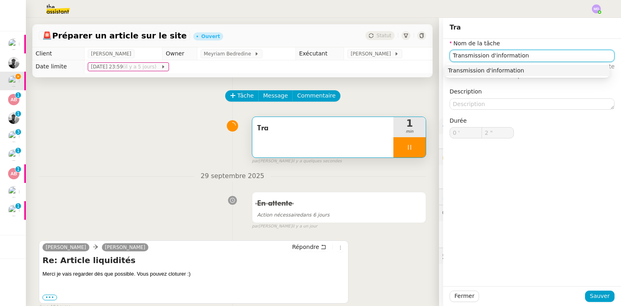
type input "Transmission d'informations"
click at [478, 67] on div "Transmission d'informations" at bounding box center [527, 70] width 159 height 7
type input "4 ""
type input "Transmission d'informations"
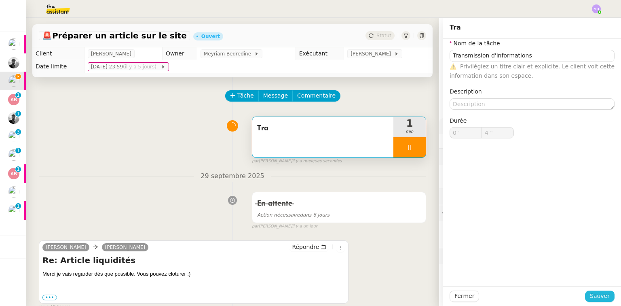
drag, startPoint x: 592, startPoint y: 291, endPoint x: 567, endPoint y: 296, distance: 25.6
click at [590, 292] on button "Sauver" at bounding box center [600, 295] width 30 height 11
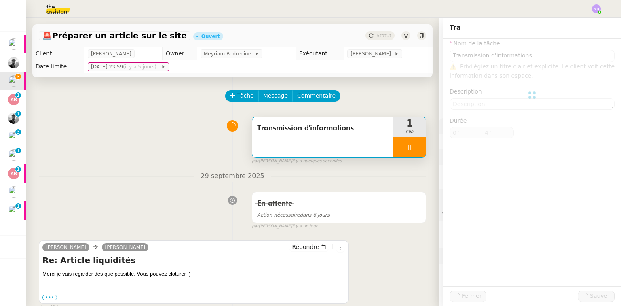
type input "5 ""
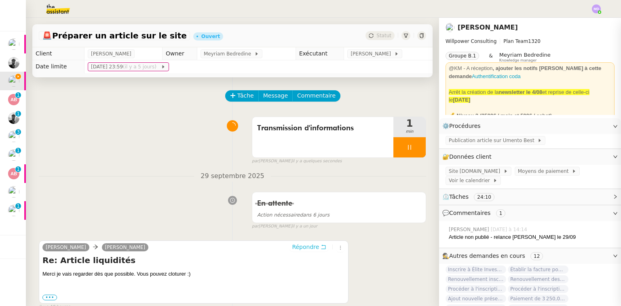
click at [309, 247] on span "Répondre" at bounding box center [305, 247] width 27 height 8
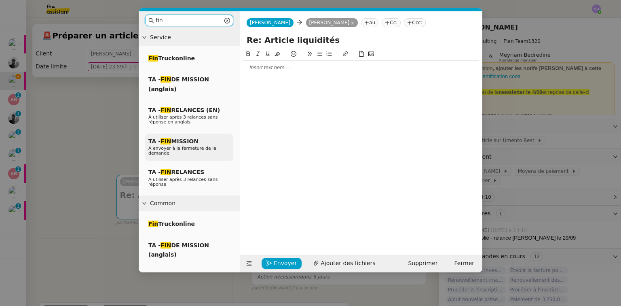
type input "fin"
click at [190, 154] on div "TA - FIN MISSION À envoyer à la fermeture de la demande" at bounding box center [189, 147] width 88 height 28
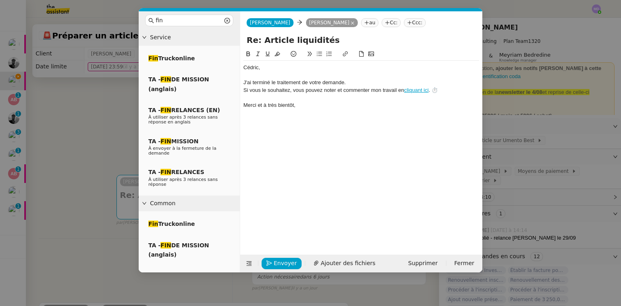
click at [244, 69] on div "﻿Cédric﻿," at bounding box center [361, 67] width 236 height 7
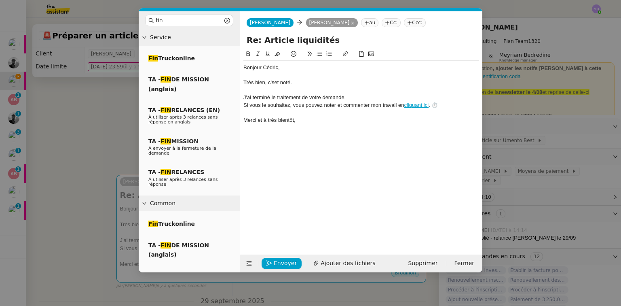
click at [272, 83] on div "Très bien, c'set noté." at bounding box center [361, 82] width 236 height 7
click at [0, 0] on lt-strong "es" at bounding box center [0, 0] width 0 height 0
click at [282, 264] on span "Envoyer" at bounding box center [285, 262] width 23 height 9
click at [287, 262] on span "Envoyer" at bounding box center [285, 262] width 23 height 9
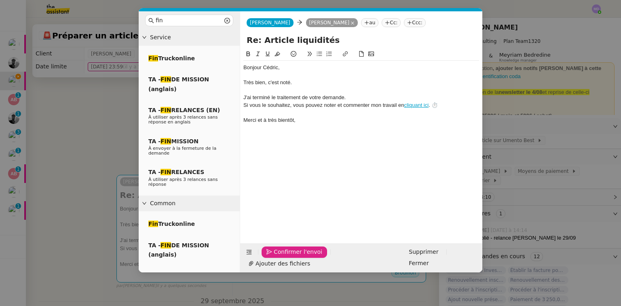
click at [293, 256] on span "Confirmer l'envoi" at bounding box center [298, 251] width 49 height 9
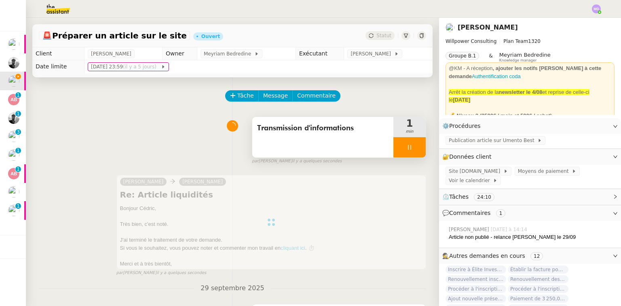
drag, startPoint x: 402, startPoint y: 153, endPoint x: 411, endPoint y: 149, distance: 10.1
click at [408, 150] on div at bounding box center [409, 147] width 32 height 20
click at [414, 145] on button at bounding box center [418, 147] width 16 height 20
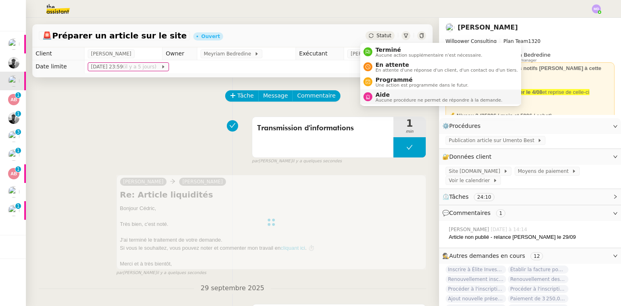
drag, startPoint x: 374, startPoint y: 47, endPoint x: 433, endPoint y: 97, distance: 77.4
click at [374, 48] on div "Terminé Aucune action supplémentaire n'est nécessaire." at bounding box center [427, 52] width 110 height 11
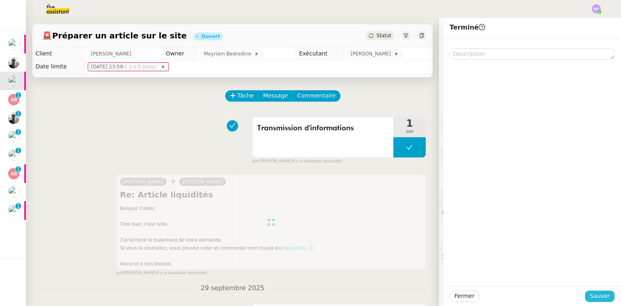
drag, startPoint x: 605, startPoint y: 297, endPoint x: 529, endPoint y: 290, distance: 76.8
click at [603, 297] on span "Sauver" at bounding box center [600, 295] width 20 height 9
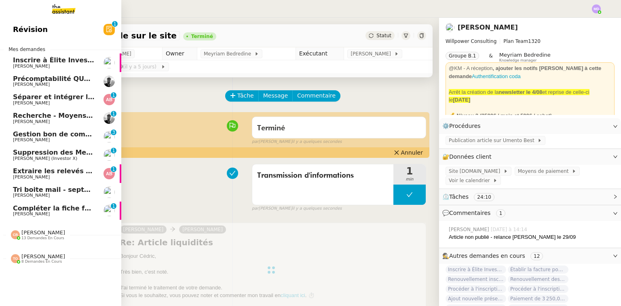
click at [39, 102] on span "[PERSON_NAME]" at bounding box center [31, 102] width 37 height 5
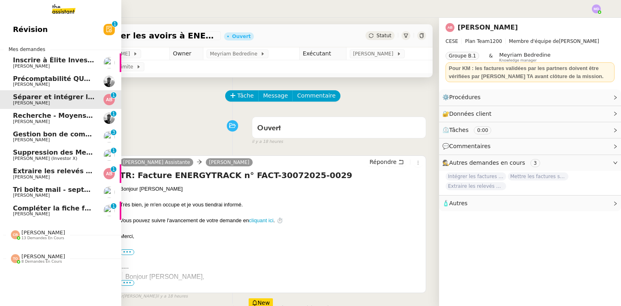
click at [46, 158] on span "[PERSON_NAME] (Investor X)" at bounding box center [45, 158] width 64 height 5
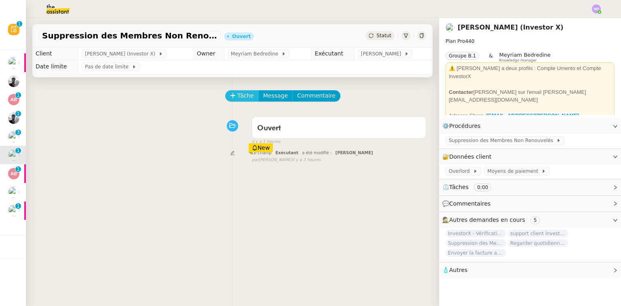
click at [237, 98] on span "Tâche" at bounding box center [245, 95] width 17 height 9
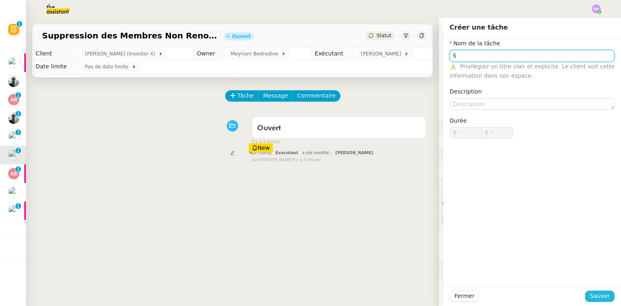
type input "S"
click at [594, 295] on span "Sauver" at bounding box center [600, 295] width 20 height 9
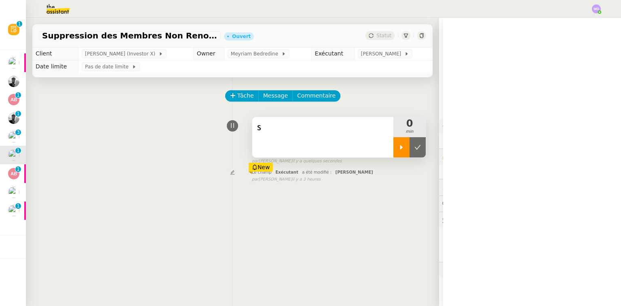
click at [398, 147] on icon at bounding box center [401, 147] width 6 height 6
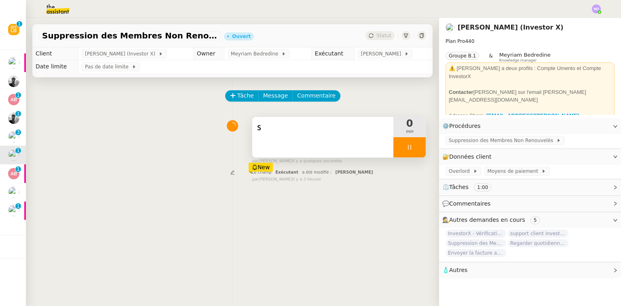
drag, startPoint x: 370, startPoint y: 140, endPoint x: 380, endPoint y: 137, distance: 10.5
click at [370, 139] on div "S" at bounding box center [322, 137] width 141 height 40
click at [494, 141] on span "Suppression des Membres Non Renouvelés" at bounding box center [503, 140] width 108 height 8
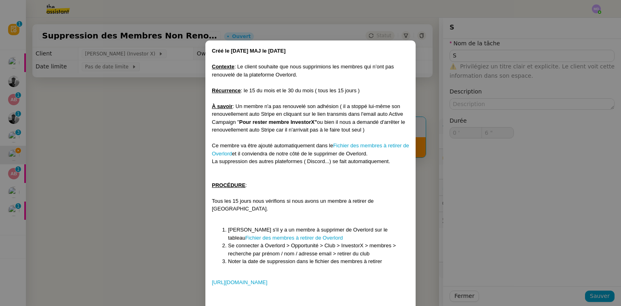
click at [159, 93] on nz-modal-container "Créé le 08/09/2025 MAJ le 12/09/25 Contexte : Le client souhaite que nous suppr…" at bounding box center [310, 153] width 621 height 306
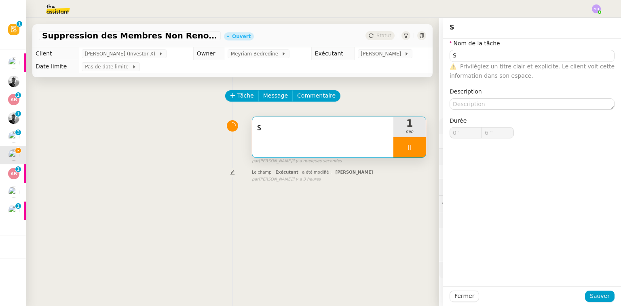
type input "7 ""
click at [302, 115] on div "S 1 min false par Marylou D. il y a quelques secondes" at bounding box center [232, 139] width 387 height 52
click at [305, 139] on div "S" at bounding box center [322, 137] width 141 height 40
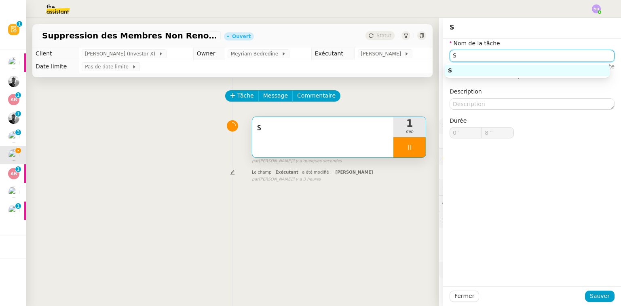
drag, startPoint x: 488, startPoint y: 60, endPoint x: 387, endPoint y: 66, distance: 102.1
click at [394, 67] on app-ticket "Suppression des Membres Non Renouvelés - 30 septembre 2025 Ouvert Statut Client…" at bounding box center [323, 162] width 595 height 288
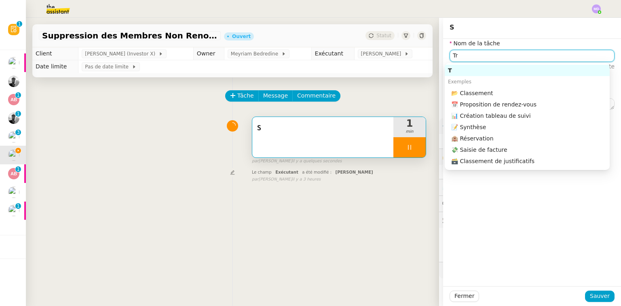
type input "Tra"
type input "9 ""
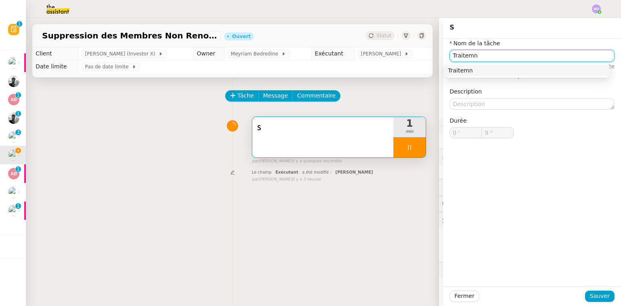
type input "Traitemnt"
type input "10 ""
type input "Traitement des"
type input "11 ""
type input "Traitement des informations"
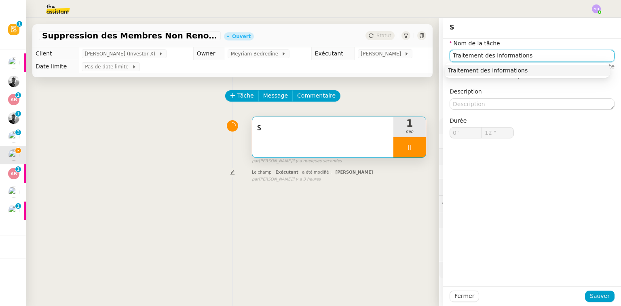
click at [457, 73] on div "Traitement des informations" at bounding box center [527, 70] width 159 height 7
type input "13 ""
type input "Traitement des informations"
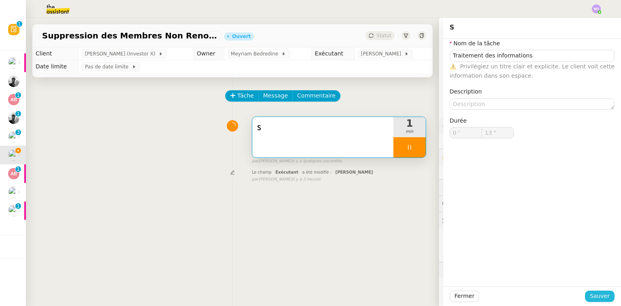
click at [590, 296] on span "Sauver" at bounding box center [600, 295] width 20 height 9
type input "14 ""
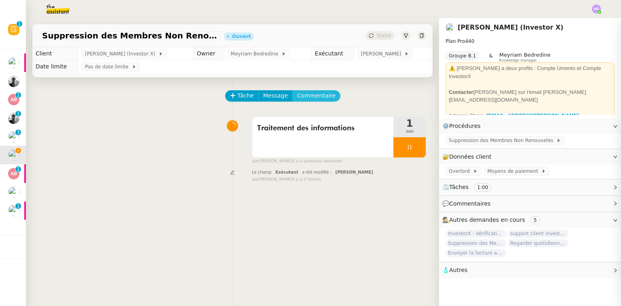
click at [297, 94] on span "Commentaire" at bounding box center [316, 95] width 38 height 9
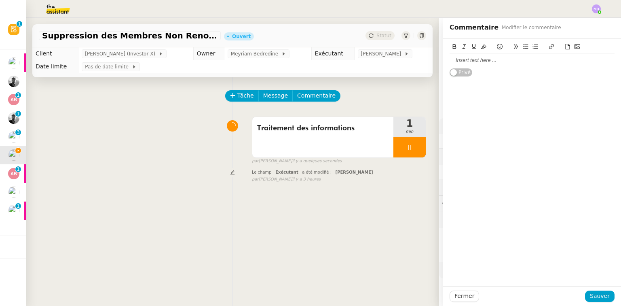
click at [469, 61] on div at bounding box center [532, 60] width 165 height 7
drag, startPoint x: 596, startPoint y: 294, endPoint x: 576, endPoint y: 281, distance: 23.1
click at [595, 294] on span "Sauver" at bounding box center [600, 295] width 20 height 9
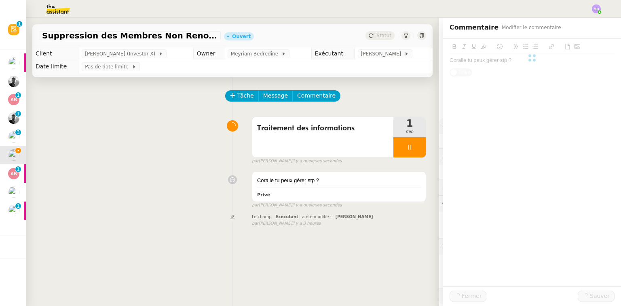
drag, startPoint x: 397, startPoint y: 144, endPoint x: 420, endPoint y: 151, distance: 24.1
click at [398, 144] on div at bounding box center [409, 147] width 32 height 20
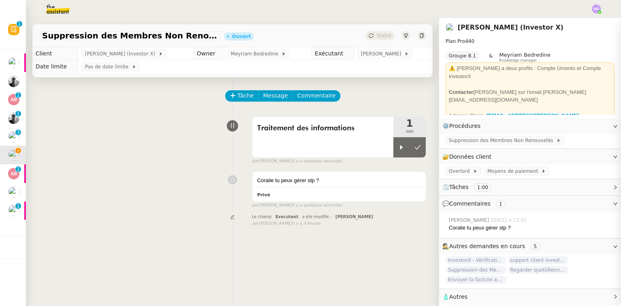
click at [420, 151] on div "Tâche Message Commentaire Veuillez patienter une erreur s'est produite 👌👌👌 mess…" at bounding box center [232, 230] width 413 height 306
click at [412, 149] on button at bounding box center [418, 147] width 16 height 20
click at [366, 49] on td "[PERSON_NAME]" at bounding box center [393, 53] width 78 height 13
click at [366, 52] on span "[PERSON_NAME]" at bounding box center [382, 54] width 43 height 8
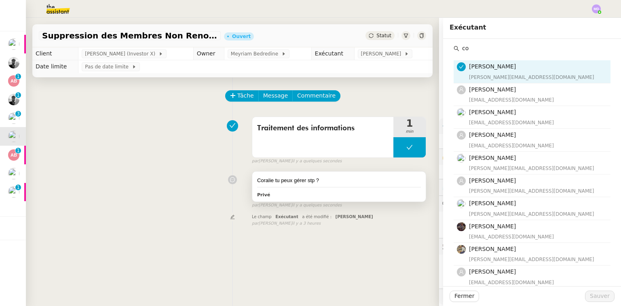
type input "co"
click at [360, 186] on div "Coralie tu peux gérer stp ? Privé" at bounding box center [338, 186] width 173 height 30
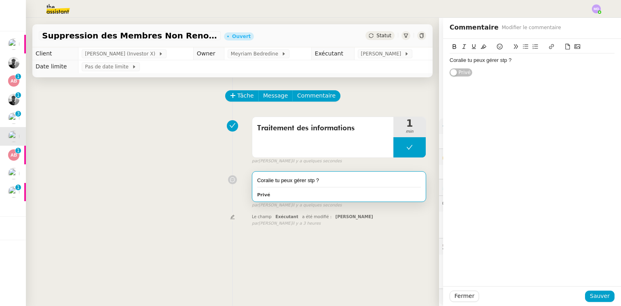
click at [520, 62] on div "Coralie tu peux gérer stp ?" at bounding box center [532, 60] width 165 height 7
drag, startPoint x: 598, startPoint y: 296, endPoint x: 475, endPoint y: 183, distance: 167.4
click at [598, 296] on span "Sauver" at bounding box center [600, 295] width 20 height 9
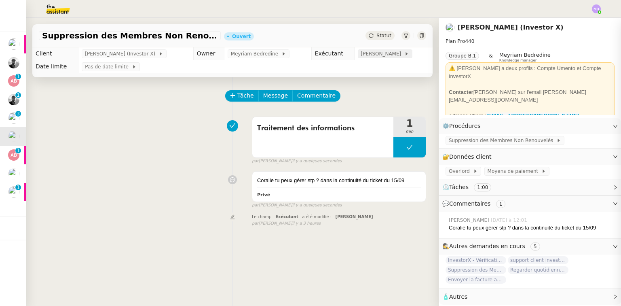
click at [377, 56] on span "[PERSON_NAME]" at bounding box center [382, 54] width 43 height 8
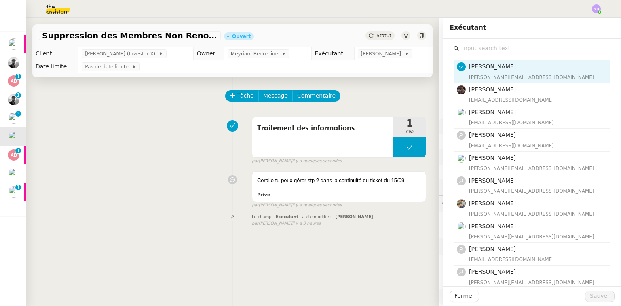
click at [492, 52] on input "text" at bounding box center [534, 48] width 151 height 11
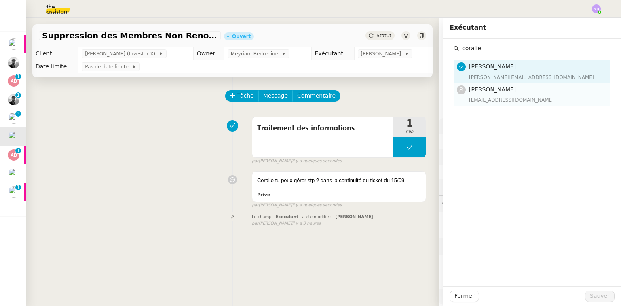
type input "coralie"
drag, startPoint x: 490, startPoint y: 85, endPoint x: 491, endPoint y: 95, distance: 10.2
click at [490, 86] on h4 "[PERSON_NAME]" at bounding box center [537, 89] width 137 height 9
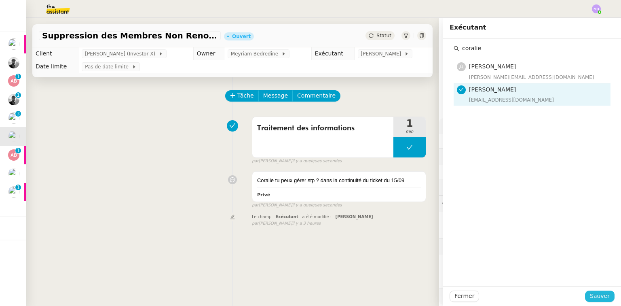
click at [588, 302] on div "Fermer Sauver" at bounding box center [532, 296] width 178 height 20
click at [593, 294] on span "Sauver" at bounding box center [600, 295] width 20 height 9
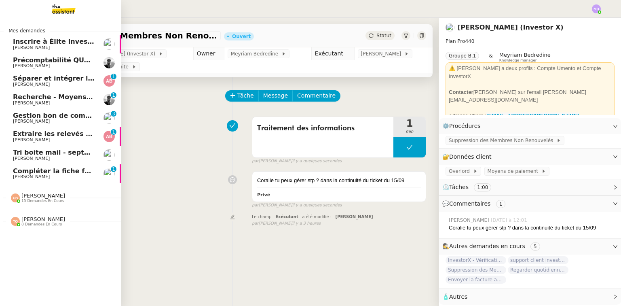
click at [47, 169] on span "Compléter la fiche fournisseur" at bounding box center [68, 171] width 110 height 8
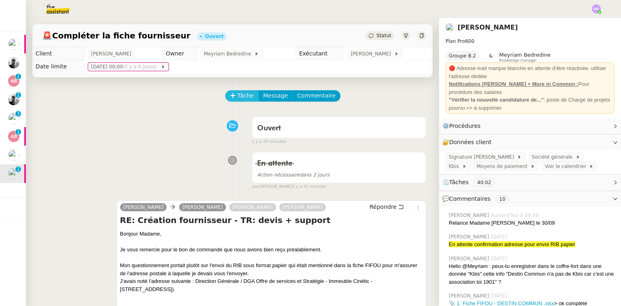
click at [232, 98] on button "Tâche" at bounding box center [242, 95] width 34 height 11
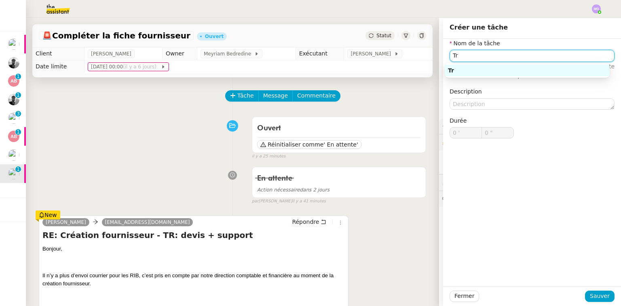
click at [482, 69] on div "Tr" at bounding box center [527, 70] width 159 height 7
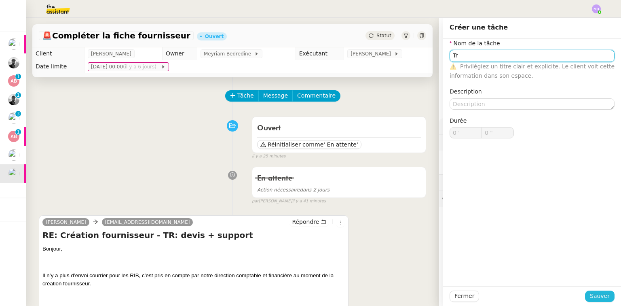
type input "Tr"
click at [594, 293] on span "Sauver" at bounding box center [600, 295] width 20 height 9
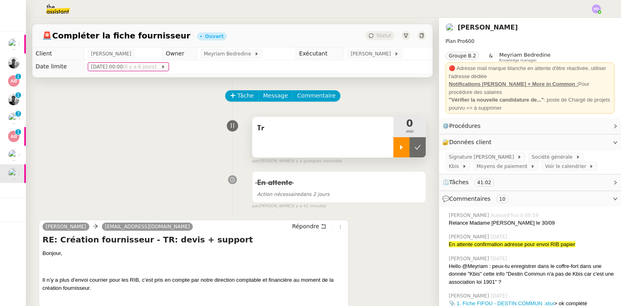
drag, startPoint x: 395, startPoint y: 154, endPoint x: 391, endPoint y: 158, distance: 5.4
click at [395, 154] on div at bounding box center [401, 147] width 16 height 20
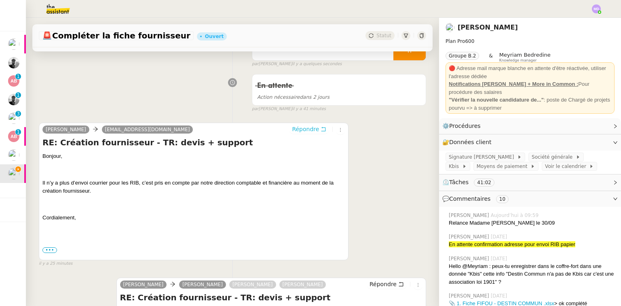
click at [303, 133] on span "Répondre" at bounding box center [305, 129] width 27 height 8
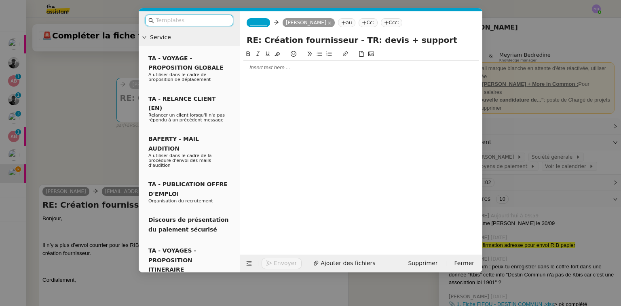
click at [278, 69] on div at bounding box center [361, 67] width 236 height 7
click at [83, 106] on nz-modal-container "Service TA - VOYAGE - PROPOSITION GLOBALE A utiliser dans le cadre de propositi…" at bounding box center [310, 153] width 621 height 306
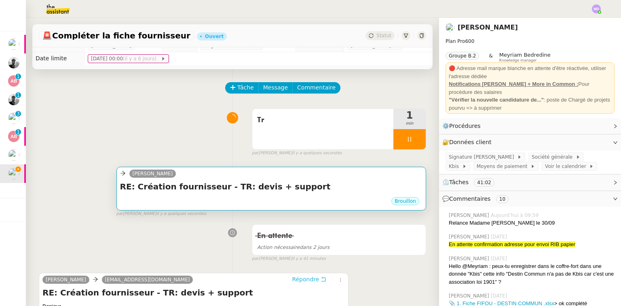
scroll to position [0, 0]
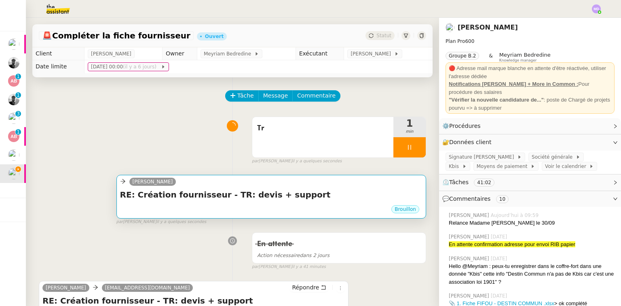
click at [250, 181] on div "[PERSON_NAME]" at bounding box center [271, 183] width 302 height 12
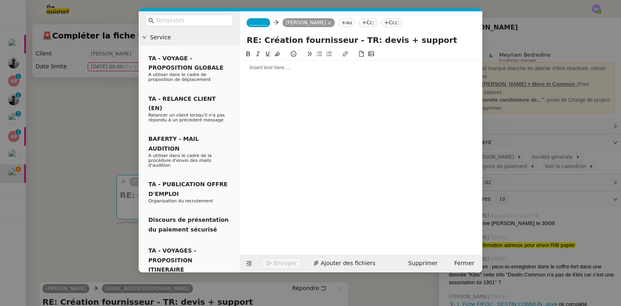
drag, startPoint x: 351, startPoint y: 22, endPoint x: 356, endPoint y: 30, distance: 9.4
click at [362, 23] on icon at bounding box center [364, 22] width 5 height 5
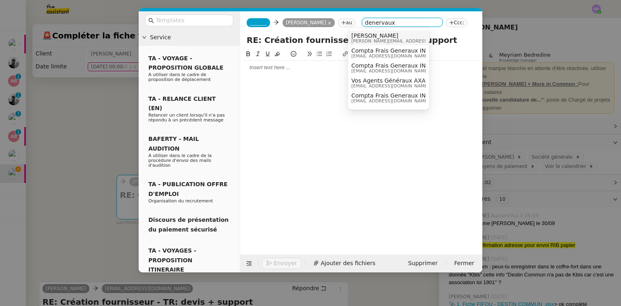
type input "denervaux"
click at [362, 39] on span "laurence@destincommun.fr" at bounding box center [408, 41] width 115 height 4
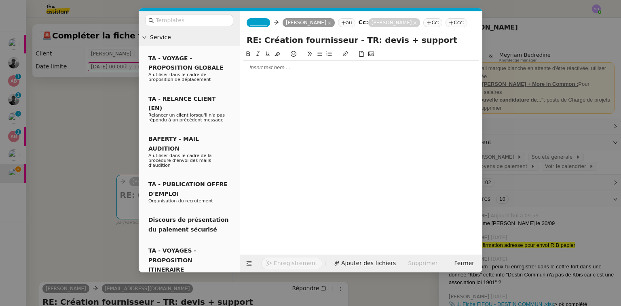
click at [423, 22] on nz-tag "Cc:" at bounding box center [432, 22] width 19 height 9
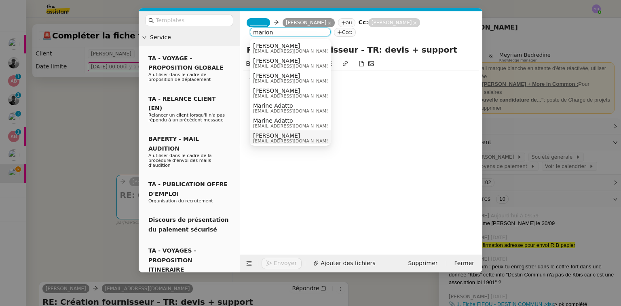
type input "marion"
click at [83, 154] on nz-modal-container "Service TA - VOYAGE - PROPOSITION GLOBALE A utiliser dans le cadre de propositi…" at bounding box center [310, 153] width 621 height 306
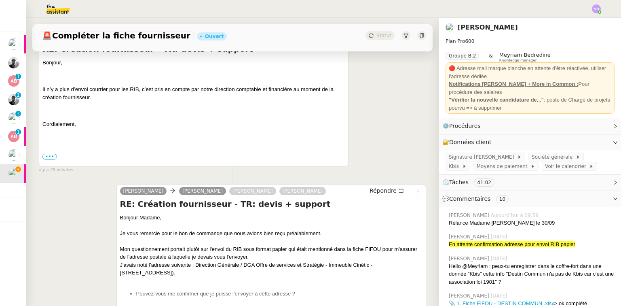
scroll to position [259, 0]
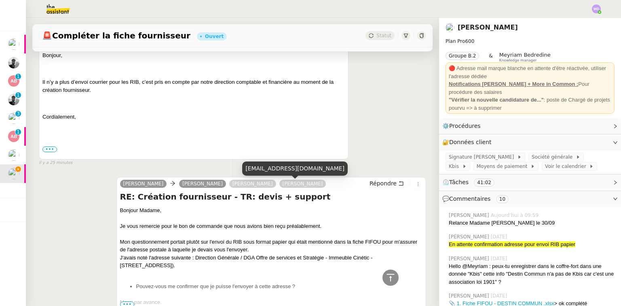
click at [262, 165] on div "[EMAIL_ADDRESS][DOMAIN_NAME]" at bounding box center [295, 168] width 106 height 14
copy div "[EMAIL_ADDRESS][DOMAIN_NAME]"
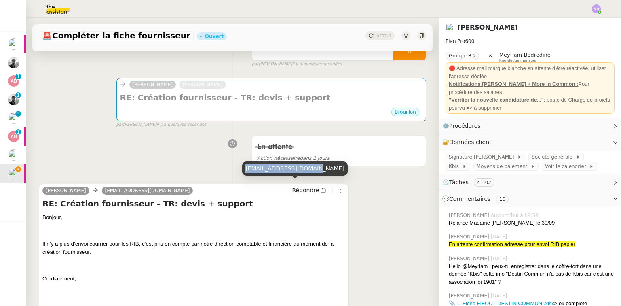
scroll to position [0, 0]
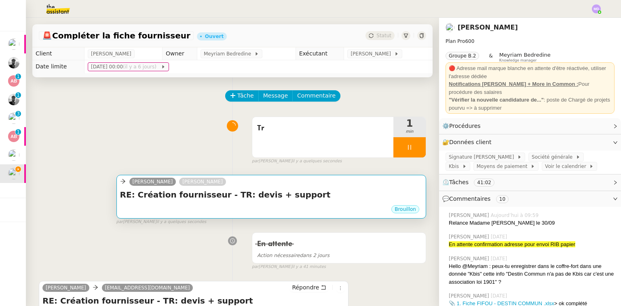
click at [265, 199] on h4 "RE: Création fournisseur - TR: devis + support" at bounding box center [271, 194] width 302 height 11
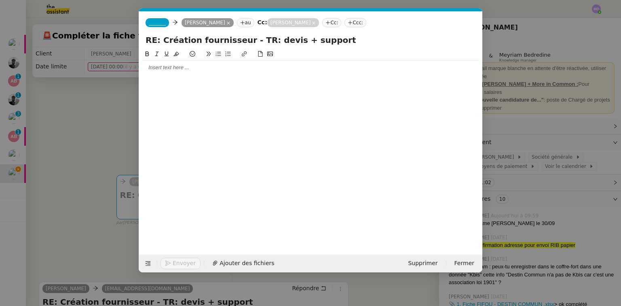
scroll to position [0, 17]
click at [325, 20] on nz-tag "Cc:" at bounding box center [331, 22] width 19 height 9
paste input "[EMAIL_ADDRESS][DOMAIN_NAME]"
type input "[EMAIL_ADDRESS][DOMAIN_NAME]"
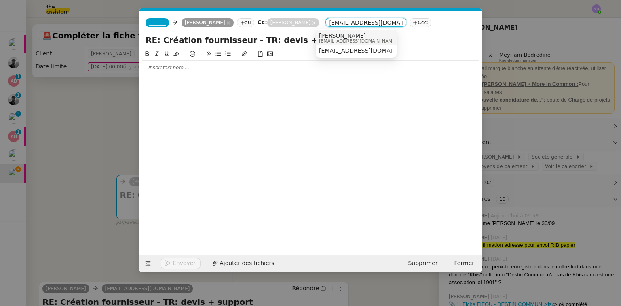
click at [330, 34] on span "[PERSON_NAME]" at bounding box center [358, 35] width 78 height 6
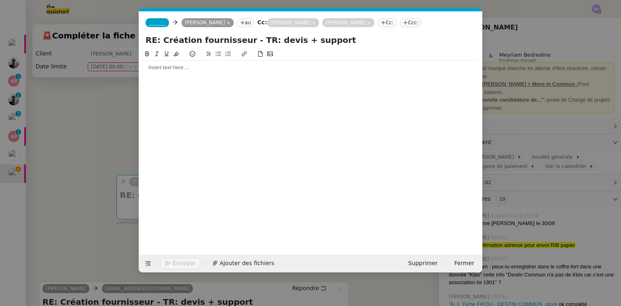
click at [215, 64] on div at bounding box center [310, 67] width 337 height 7
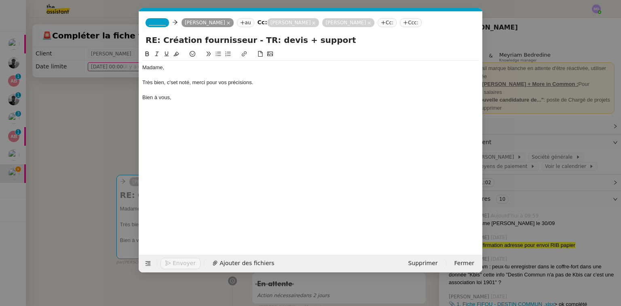
click at [148, 24] on nz-tag "_______" at bounding box center [157, 22] width 23 height 9
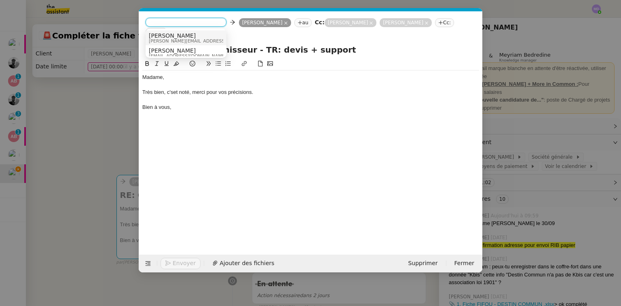
click at [155, 34] on span "[PERSON_NAME]" at bounding box center [206, 35] width 115 height 6
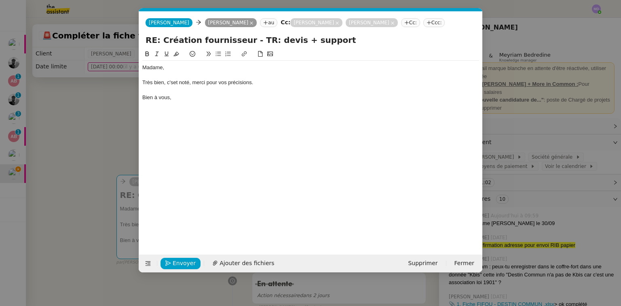
click at [167, 21] on span "[PERSON_NAME]" at bounding box center [169, 23] width 40 height 6
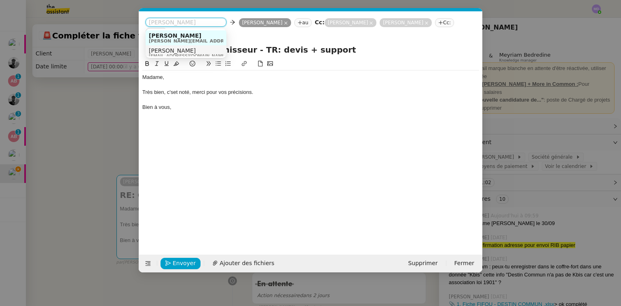
click at [164, 49] on span "[PERSON_NAME]" at bounding box center [188, 50] width 78 height 6
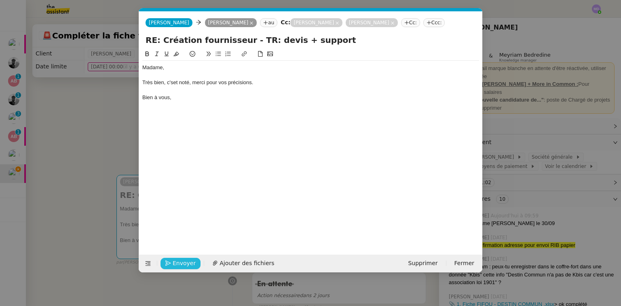
click at [184, 265] on span "Envoyer" at bounding box center [184, 262] width 23 height 9
click at [184, 265] on span "Confirmer l'envoi" at bounding box center [197, 262] width 49 height 9
click at [184, 265] on nz-modal-container "Service TA - VOYAGE - PROPOSITION GLOBALE A utiliser dans le cadre de propositi…" at bounding box center [310, 153] width 621 height 306
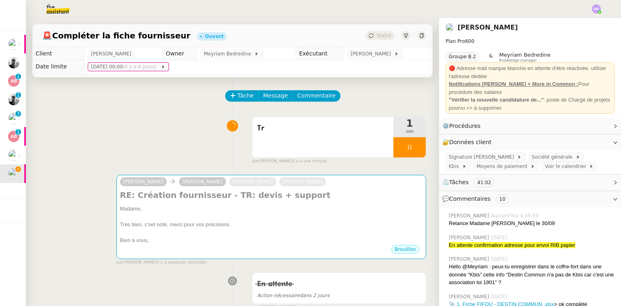
drag, startPoint x: 184, startPoint y: 265, endPoint x: 187, endPoint y: 262, distance: 5.1
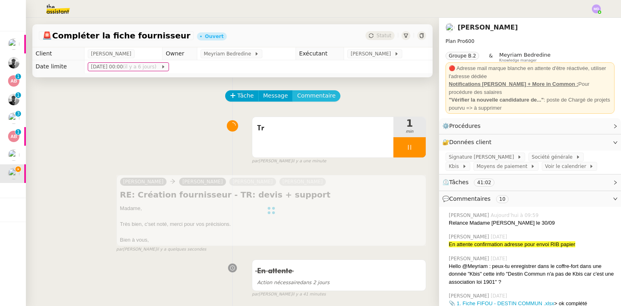
click at [310, 96] on span "Commentaire" at bounding box center [316, 95] width 38 height 9
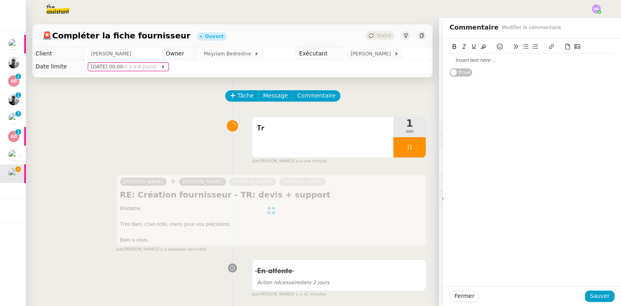
click at [490, 61] on div at bounding box center [532, 60] width 165 height 7
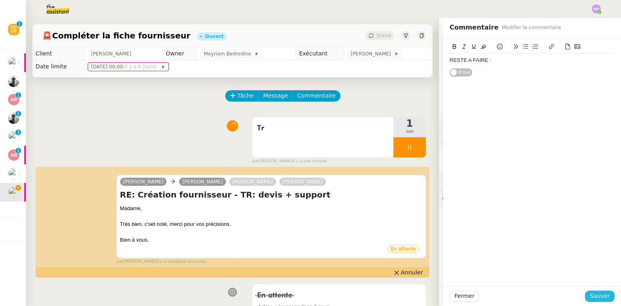
click at [597, 298] on span "Sauver" at bounding box center [600, 295] width 20 height 9
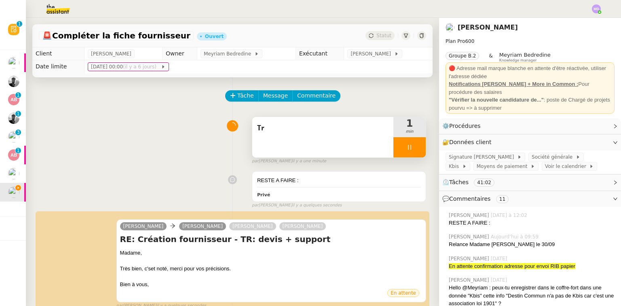
click at [328, 132] on span "Tr" at bounding box center [322, 128] width 131 height 12
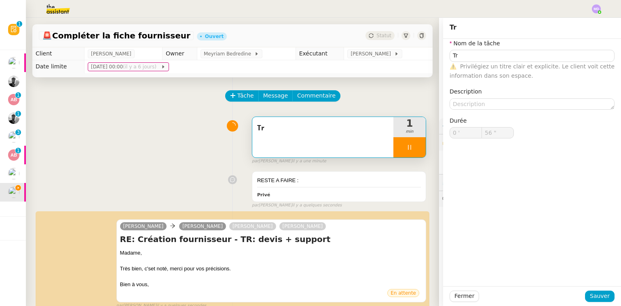
type input "57 ""
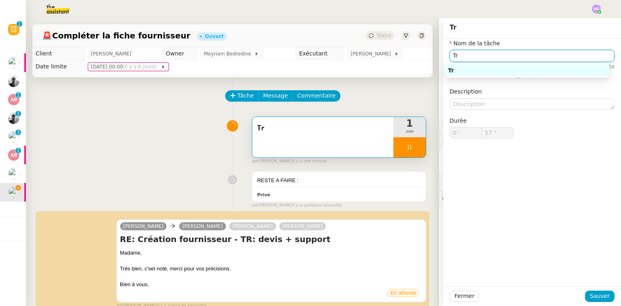
click at [490, 56] on input "Tr" at bounding box center [532, 56] width 165 height 12
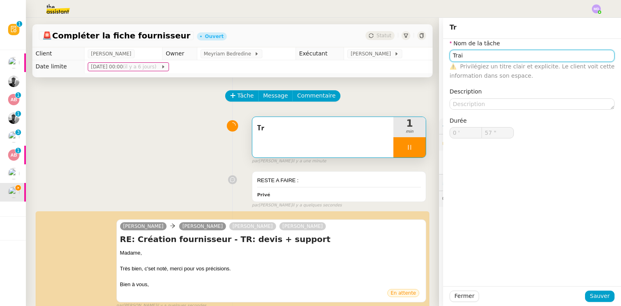
type input "Trait"
type input "58 ""
type input "Traitement des"
type input "59 ""
type input "Traitement des inf"
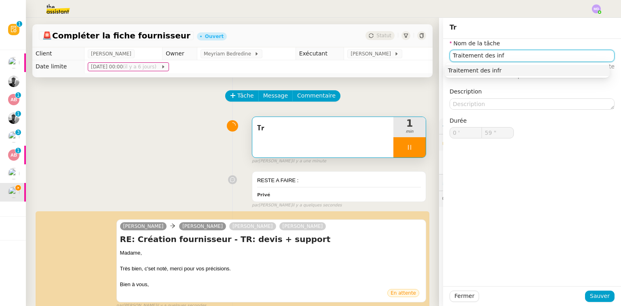
type input "1 '"
type input "0 ""
type input "Traitement des informations"
type input "1 ""
type input "Traitement des informations"
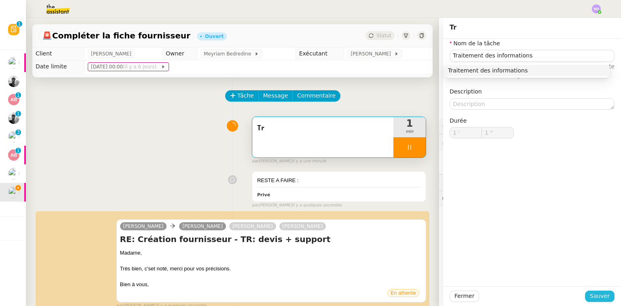
click at [593, 296] on span "Sauver" at bounding box center [600, 295] width 20 height 9
type input "2 ""
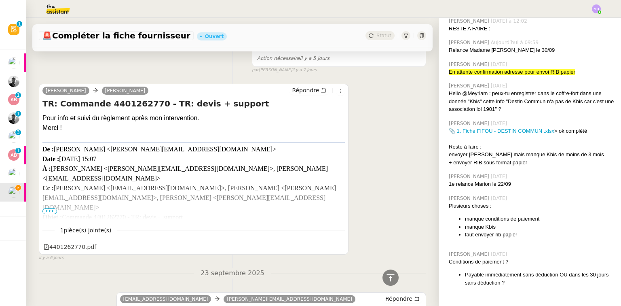
scroll to position [1359, 0]
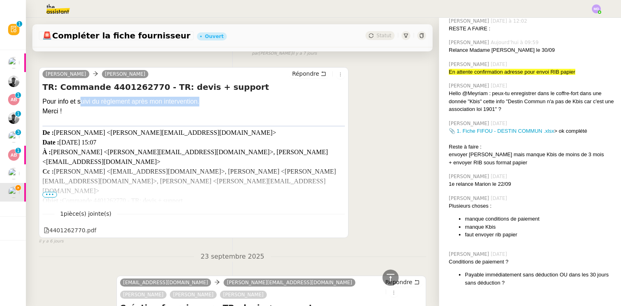
drag, startPoint x: 198, startPoint y: 91, endPoint x: 78, endPoint y: 89, distance: 120.1
click at [78, 97] on div "Pour info et suivi du règlement après mon intervention." at bounding box center [193, 102] width 302 height 10
copy div "suivi du règlement après mon intervention"
drag, startPoint x: 330, startPoint y: 220, endPoint x: 334, endPoint y: 220, distance: 4.4
click at [333, 225] on div "4401262770.pdf" at bounding box center [193, 230] width 302 height 11
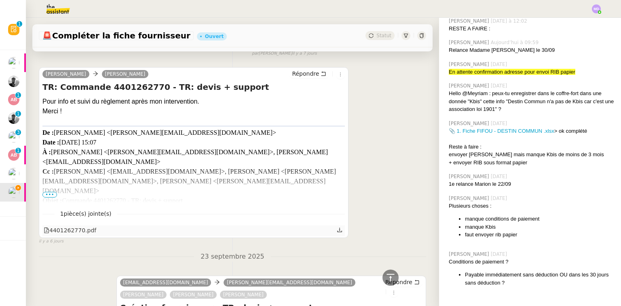
click at [337, 227] on icon at bounding box center [340, 230] width 6 height 6
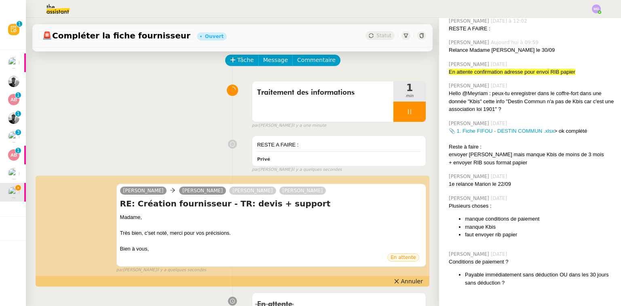
scroll to position [0, 0]
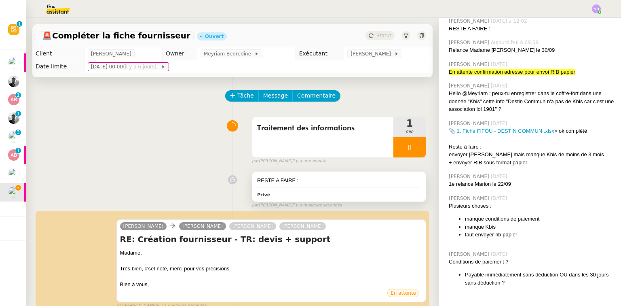
drag, startPoint x: 309, startPoint y: 175, endPoint x: 349, endPoint y: 173, distance: 40.5
click at [309, 175] on div "RESTE A FAIRE : Privé" at bounding box center [338, 186] width 173 height 30
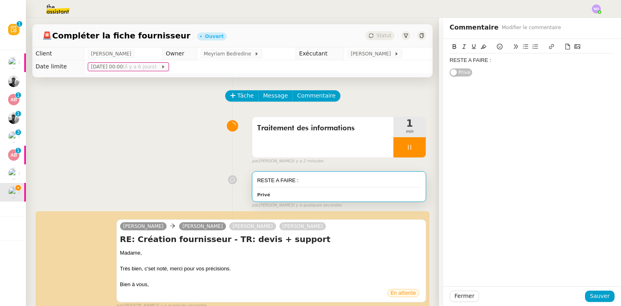
click at [535, 60] on div "RESTE A FAIRE :" at bounding box center [532, 60] width 165 height 7
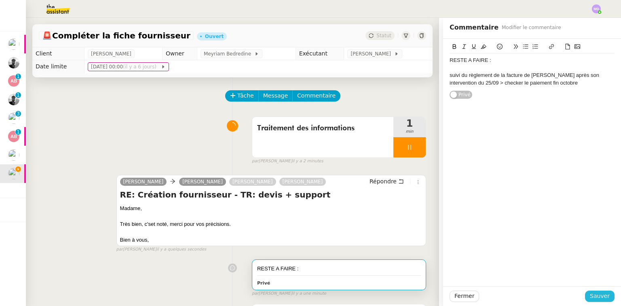
drag, startPoint x: 594, startPoint y: 294, endPoint x: 589, endPoint y: 288, distance: 7.8
click at [593, 293] on span "Sauver" at bounding box center [600, 295] width 20 height 9
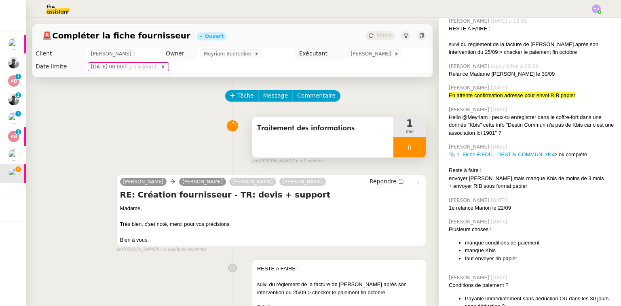
click at [408, 143] on div at bounding box center [409, 147] width 32 height 20
click at [410, 144] on button at bounding box center [418, 147] width 16 height 20
click at [406, 145] on icon at bounding box center [409, 147] width 6 height 6
drag, startPoint x: 392, startPoint y: 148, endPoint x: 387, endPoint y: 155, distance: 9.3
click at [398, 148] on icon at bounding box center [401, 147] width 6 height 6
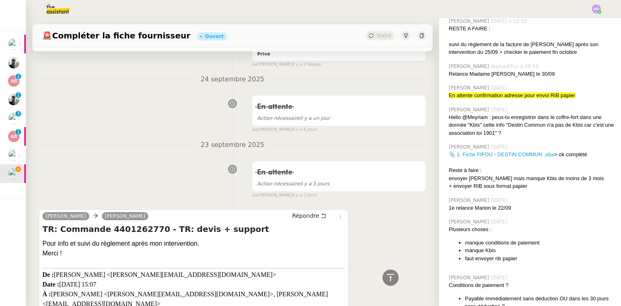
scroll to position [1220, 0]
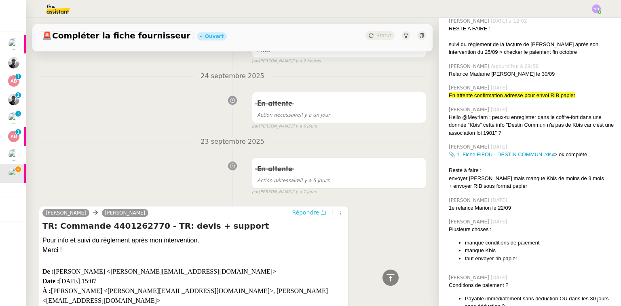
click at [309, 208] on span "Répondre" at bounding box center [305, 212] width 27 height 8
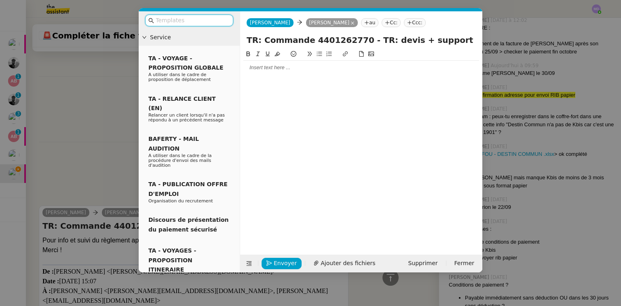
scroll to position [1284, 0]
click at [273, 66] on div at bounding box center [361, 67] width 236 height 7
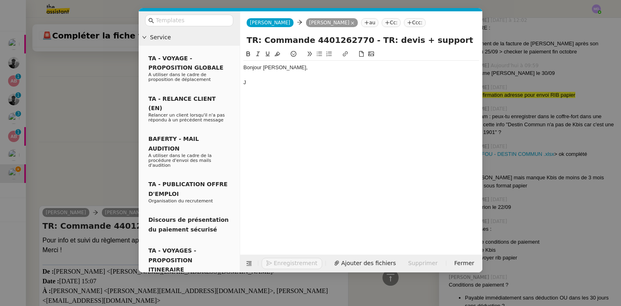
scroll to position [1308, 0]
click at [98, 133] on nz-modal-container "Service TA - VOYAGE - PROPOSITION GLOBALE A utiliser dans le cadre de propositi…" at bounding box center [310, 153] width 621 height 306
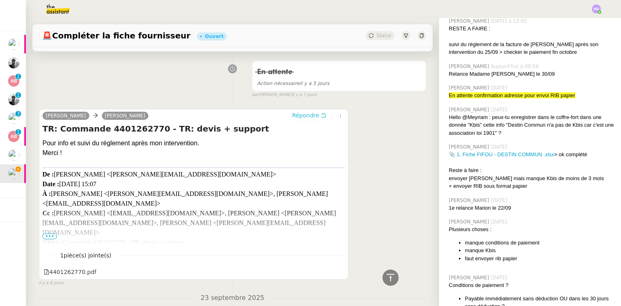
scroll to position [1498, 0]
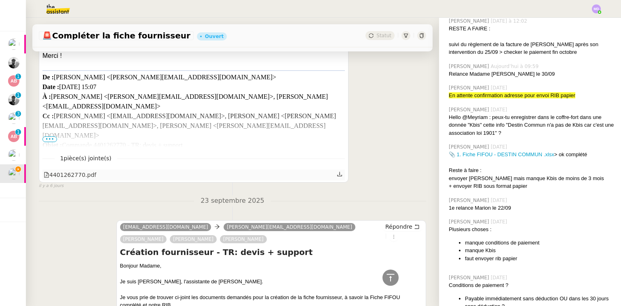
click at [337, 171] on icon at bounding box center [340, 174] width 6 height 6
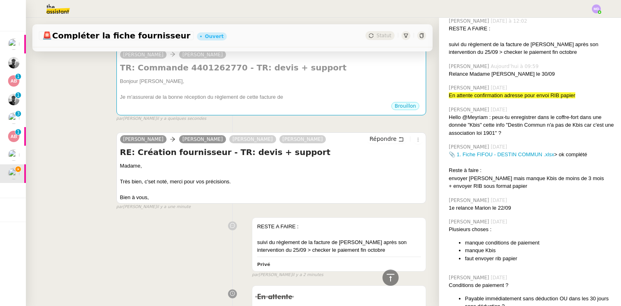
scroll to position [0, 0]
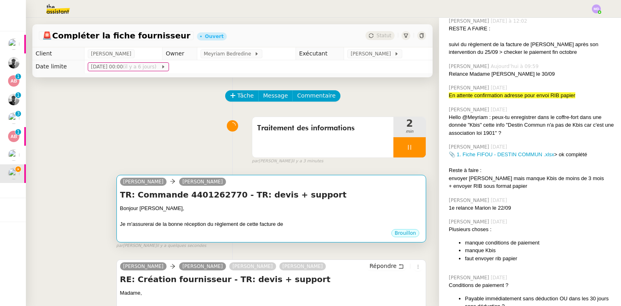
click at [309, 200] on h4 "TR: Commande 4401262770 - TR: devis + support" at bounding box center [271, 194] width 302 height 11
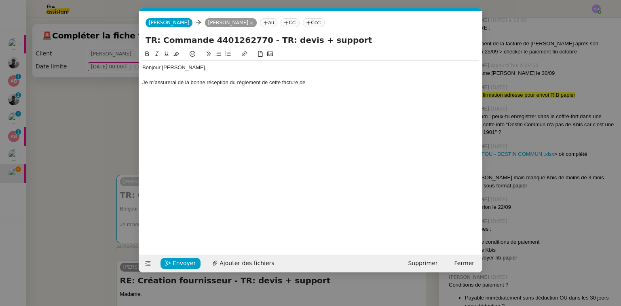
scroll to position [0, 17]
click at [315, 85] on div "Je m'assurerai de la bonne réception du règlement de cette facture de" at bounding box center [310, 82] width 337 height 7
drag, startPoint x: 285, startPoint y: 82, endPoint x: 344, endPoint y: 82, distance: 58.6
click at [344, 82] on div "Je m'assurerai de la bonne réception du règlement de 1800€ suite à votre interv…" at bounding box center [310, 82] width 337 height 7
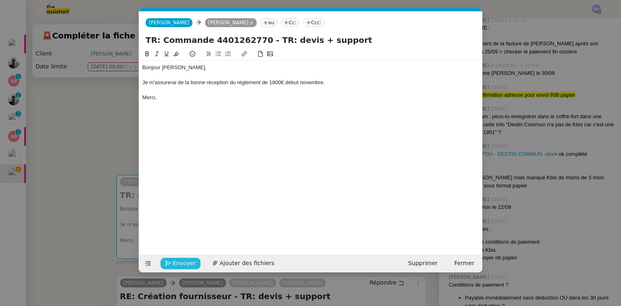
click at [184, 261] on span "Envoyer" at bounding box center [184, 262] width 23 height 9
click at [184, 261] on span "Confirmer l'envoi" at bounding box center [197, 262] width 49 height 9
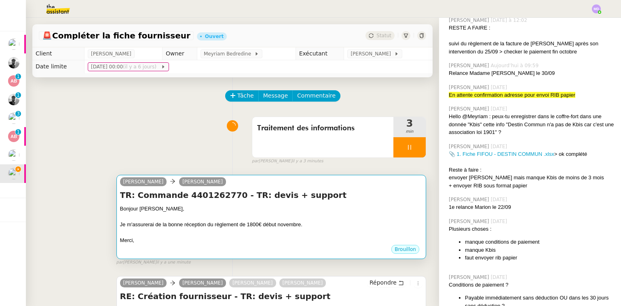
scroll to position [194, 0]
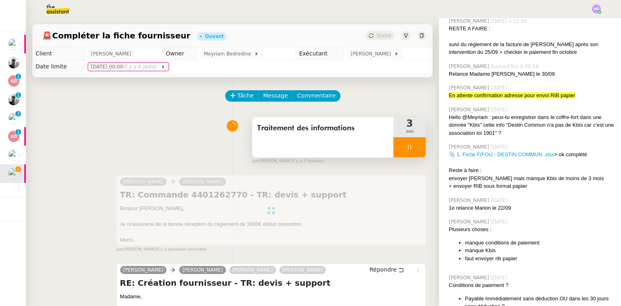
click at [404, 153] on div at bounding box center [409, 147] width 32 height 20
click at [410, 152] on button at bounding box center [418, 147] width 16 height 20
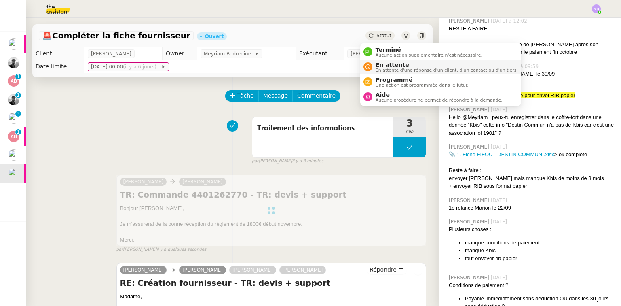
click at [375, 65] on div "En attente En attente d'une réponse d'un client, d'un contact ou d'un tiers." at bounding box center [445, 66] width 146 height 11
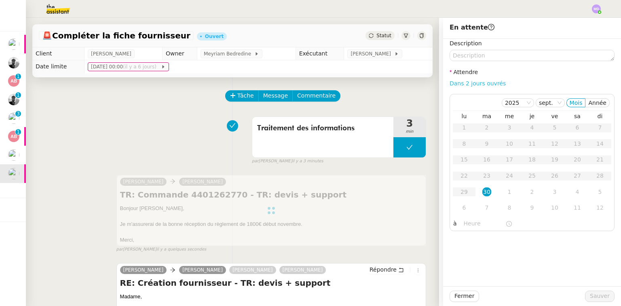
click at [473, 86] on link "Dans 2 jours ouvrés" at bounding box center [478, 83] width 56 height 6
type input "07:00"
click at [477, 83] on link "Dans 2 jours ouvrés" at bounding box center [478, 83] width 56 height 6
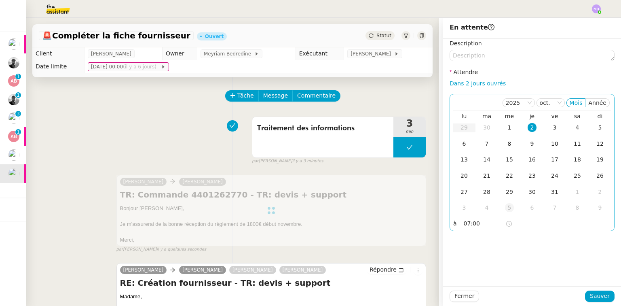
click at [505, 208] on div "5" at bounding box center [509, 207] width 9 height 9
click at [529, 144] on div "6" at bounding box center [532, 143] width 9 height 9
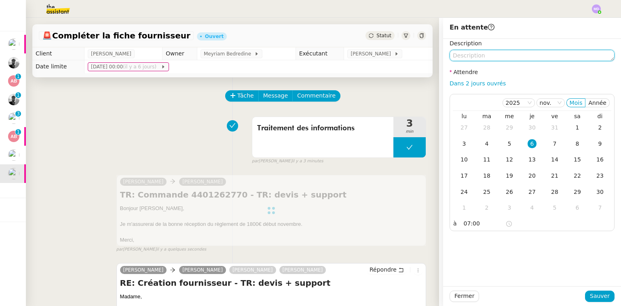
click at [473, 60] on textarea at bounding box center [532, 55] width 165 height 11
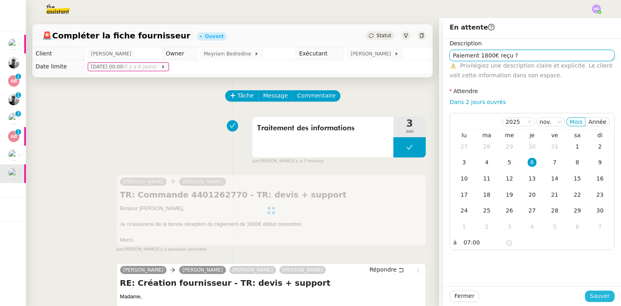
type textarea "Paiement 1800€ reçu ?"
drag, startPoint x: 589, startPoint y: 290, endPoint x: 591, endPoint y: 300, distance: 9.9
click at [590, 294] on button "Sauver" at bounding box center [600, 295] width 30 height 11
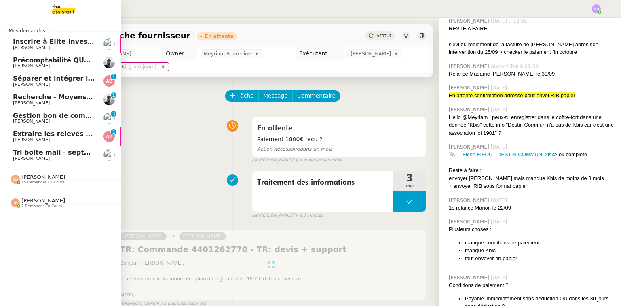
click at [36, 101] on span "[PERSON_NAME]" at bounding box center [54, 103] width 82 height 5
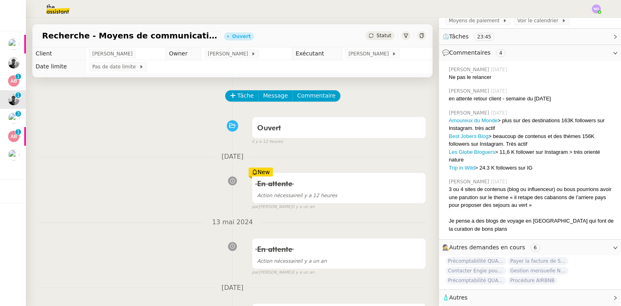
scroll to position [140, 0]
click at [237, 97] on span "Tâche" at bounding box center [245, 95] width 17 height 9
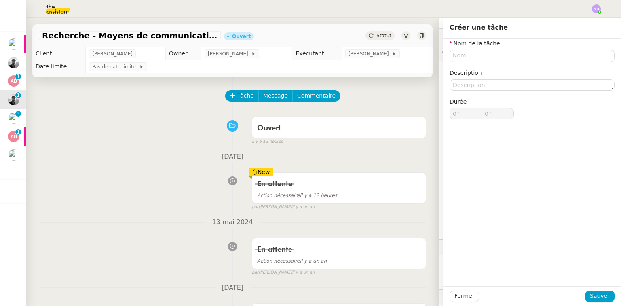
click at [159, 122] on div "Ouvert false il y a 12 heures" at bounding box center [232, 129] width 387 height 32
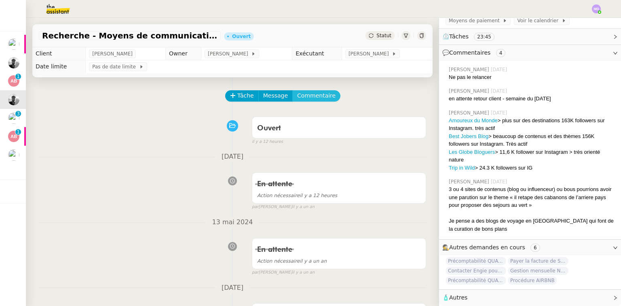
click at [316, 100] on span "Commentaire" at bounding box center [316, 95] width 38 height 9
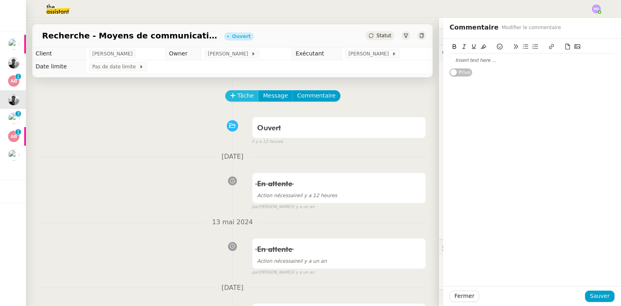
click at [239, 94] on span "Tâche" at bounding box center [245, 95] width 17 height 9
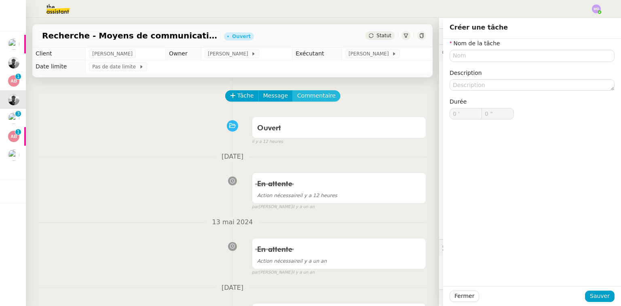
click at [304, 93] on span "Commentaire" at bounding box center [316, 95] width 38 height 9
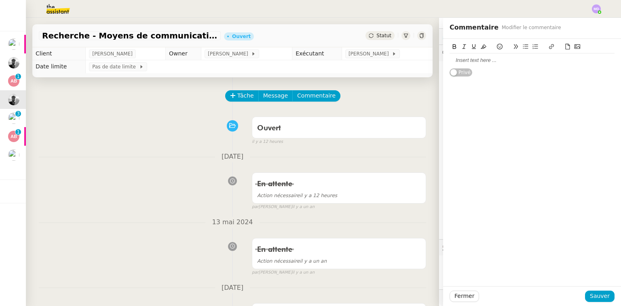
scroll to position [140, 0]
click at [469, 61] on div at bounding box center [532, 60] width 165 height 7
click at [590, 294] on span "Sauver" at bounding box center [600, 295] width 20 height 9
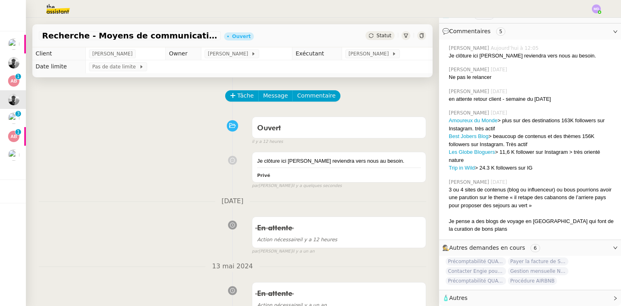
scroll to position [161, 0]
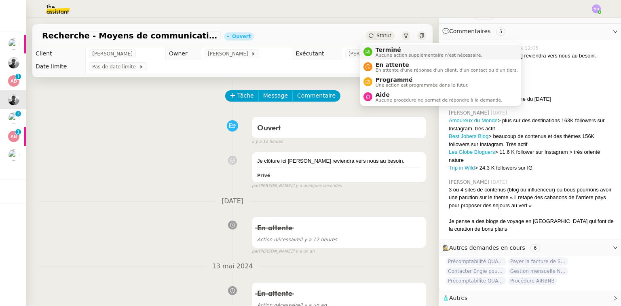
click at [378, 49] on span "Terminé" at bounding box center [429, 50] width 107 height 6
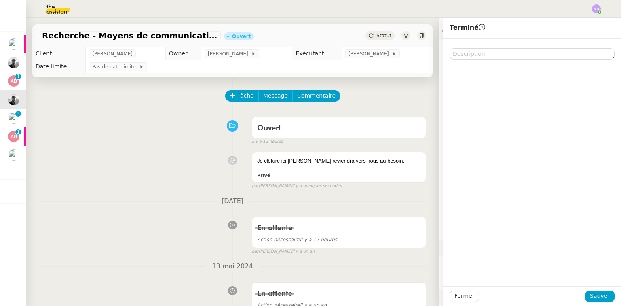
scroll to position [161, 0]
drag, startPoint x: 589, startPoint y: 292, endPoint x: 582, endPoint y: 289, distance: 7.1
click at [590, 292] on span "Sauver" at bounding box center [600, 295] width 20 height 9
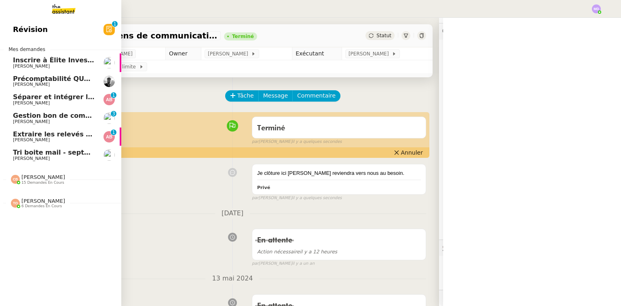
scroll to position [161, 0]
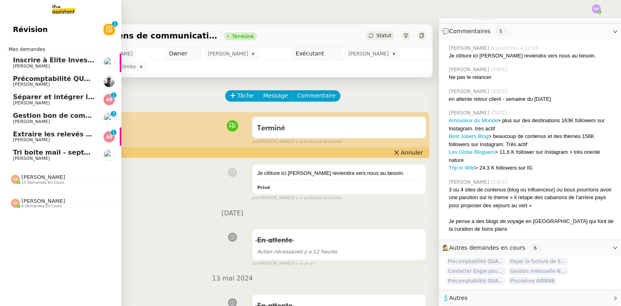
click at [40, 79] on span "Précomptabilité QUATREMURS - Evénements - [DATE]" at bounding box center [110, 79] width 195 height 8
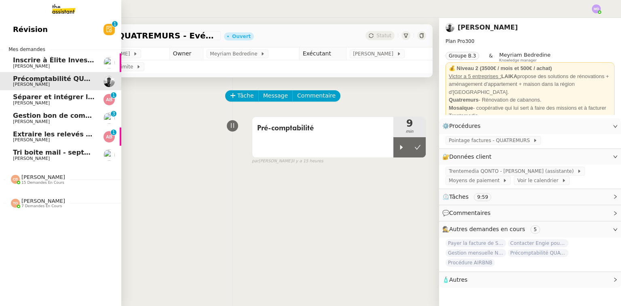
click at [58, 58] on span "Inscrire à Élite Investors 2025" at bounding box center [68, 60] width 110 height 8
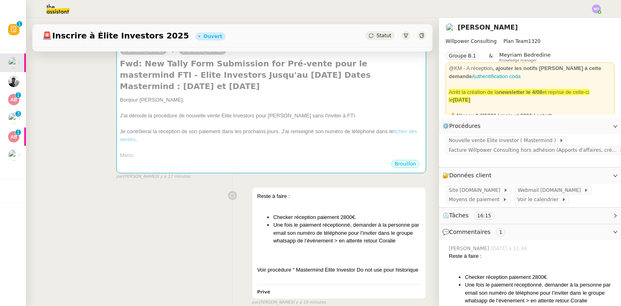
scroll to position [97, 0]
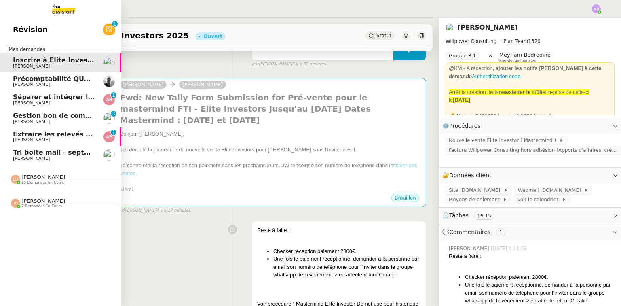
click at [31, 138] on span "[PERSON_NAME]" at bounding box center [31, 139] width 37 height 5
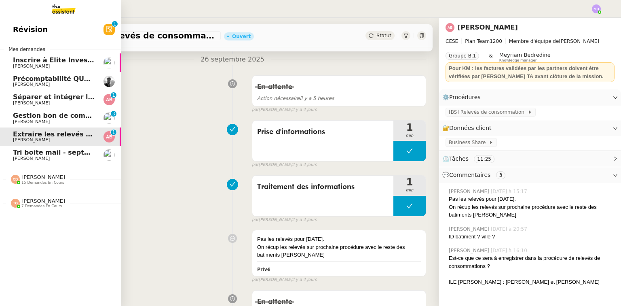
click at [51, 147] on link "Tri boite mail - septembre 2025 Genevieve Landsmann" at bounding box center [60, 155] width 121 height 19
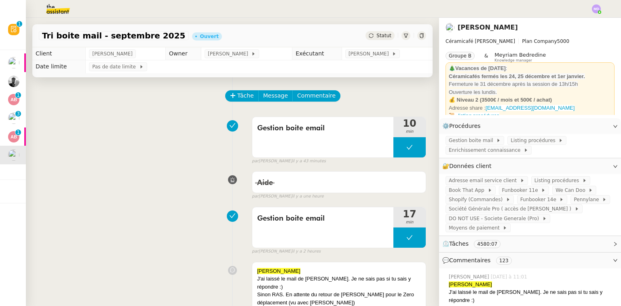
click at [407, 159] on div "par Marylou D. il y a 43 minutes" at bounding box center [339, 161] width 174 height 7
click at [395, 152] on button at bounding box center [409, 147] width 32 height 20
click at [393, 153] on div at bounding box center [401, 147] width 16 height 20
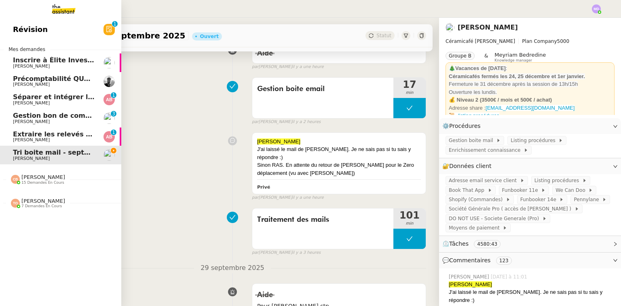
click at [15, 64] on span "[PERSON_NAME]" at bounding box center [31, 65] width 37 height 5
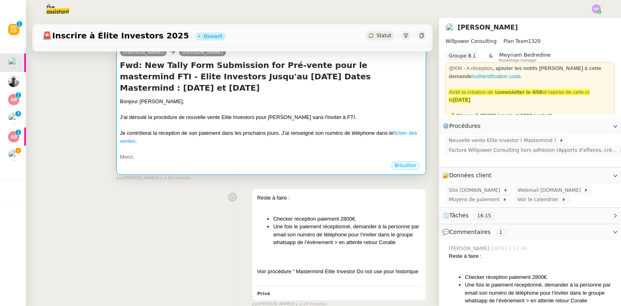
click at [240, 126] on div at bounding box center [271, 125] width 302 height 8
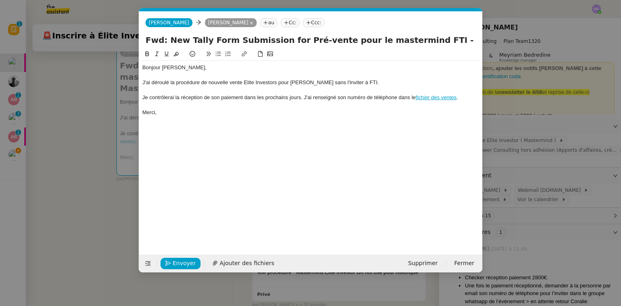
scroll to position [0, 17]
click at [191, 259] on span "Envoyer" at bounding box center [184, 262] width 23 height 9
click at [191, 259] on span "Confirmer l'envoi" at bounding box center [197, 262] width 49 height 9
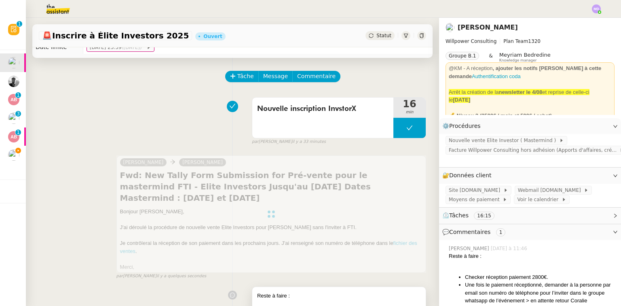
scroll to position [0, 0]
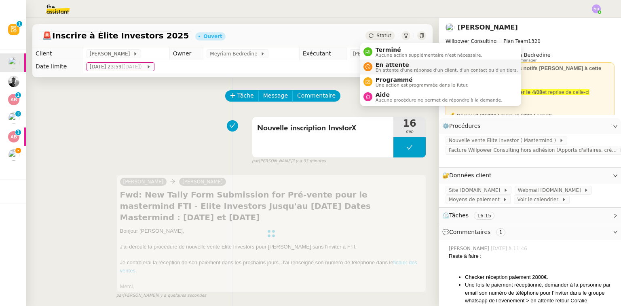
click at [378, 63] on span "En attente" at bounding box center [447, 64] width 142 height 6
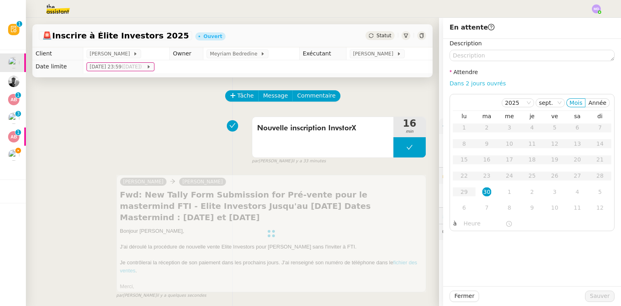
click at [472, 85] on link "Dans 2 jours ouvrés" at bounding box center [478, 83] width 56 height 6
type input "07:00"
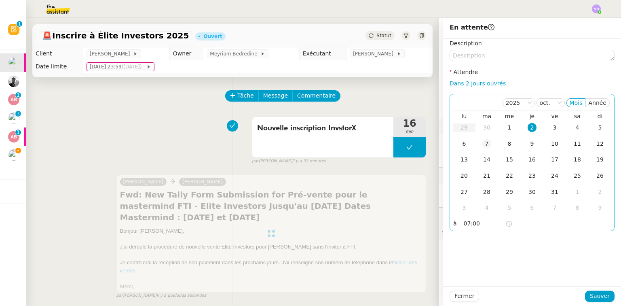
click at [483, 143] on div "7" at bounding box center [486, 143] width 9 height 9
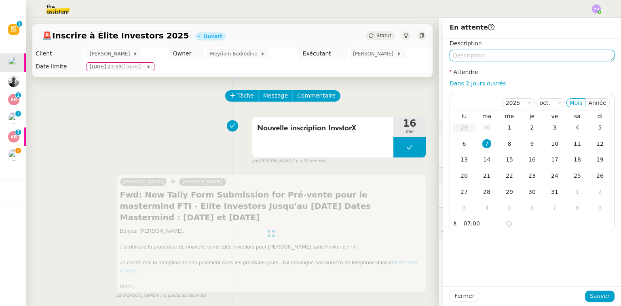
click at [468, 54] on textarea at bounding box center [532, 55] width 165 height 11
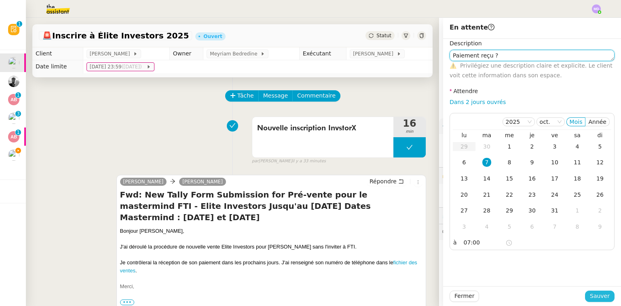
type textarea "Paiement reçu ?"
click at [591, 294] on span "Sauver" at bounding box center [600, 295] width 20 height 9
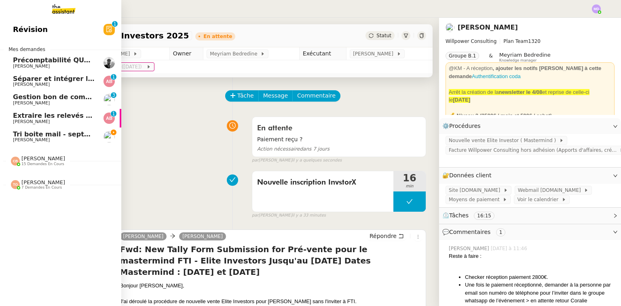
click at [17, 138] on span "[PERSON_NAME]" at bounding box center [31, 139] width 37 height 5
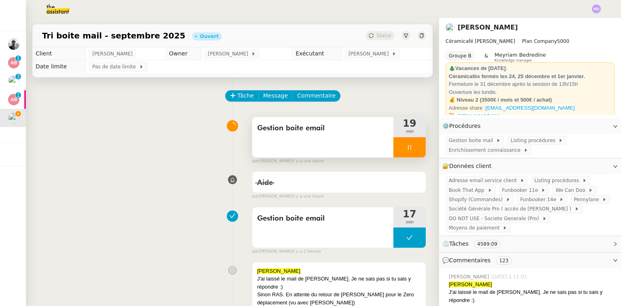
click at [411, 148] on div at bounding box center [409, 147] width 32 height 20
click at [414, 148] on icon at bounding box center [417, 147] width 6 height 6
